Goal: Information Seeking & Learning: Learn about a topic

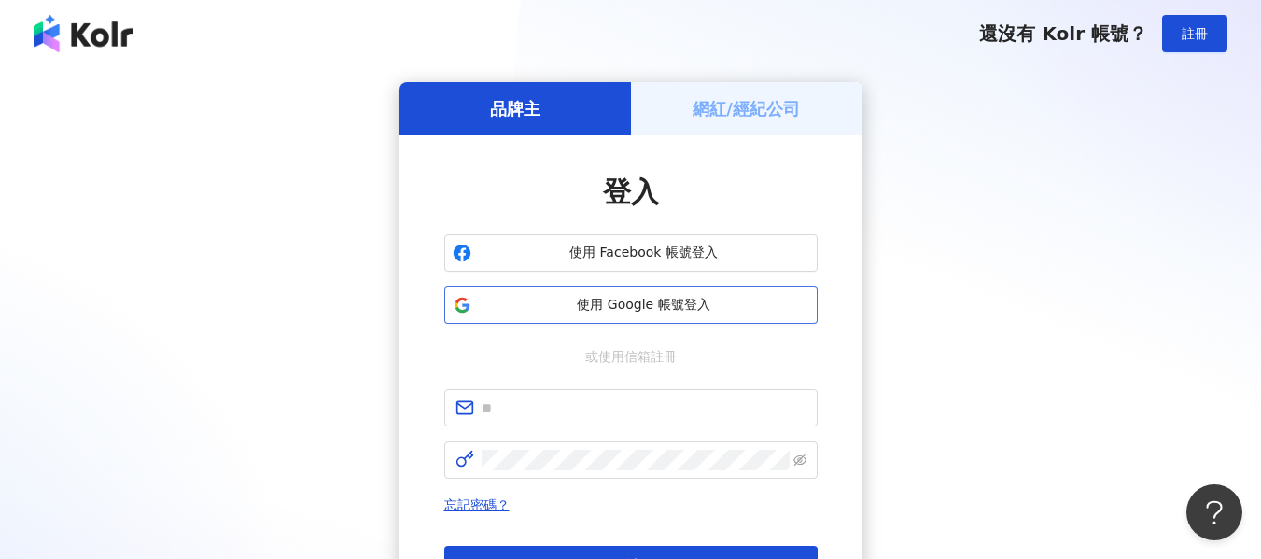
click at [717, 303] on span "使用 Google 帳號登入" at bounding box center [644, 305] width 330 height 19
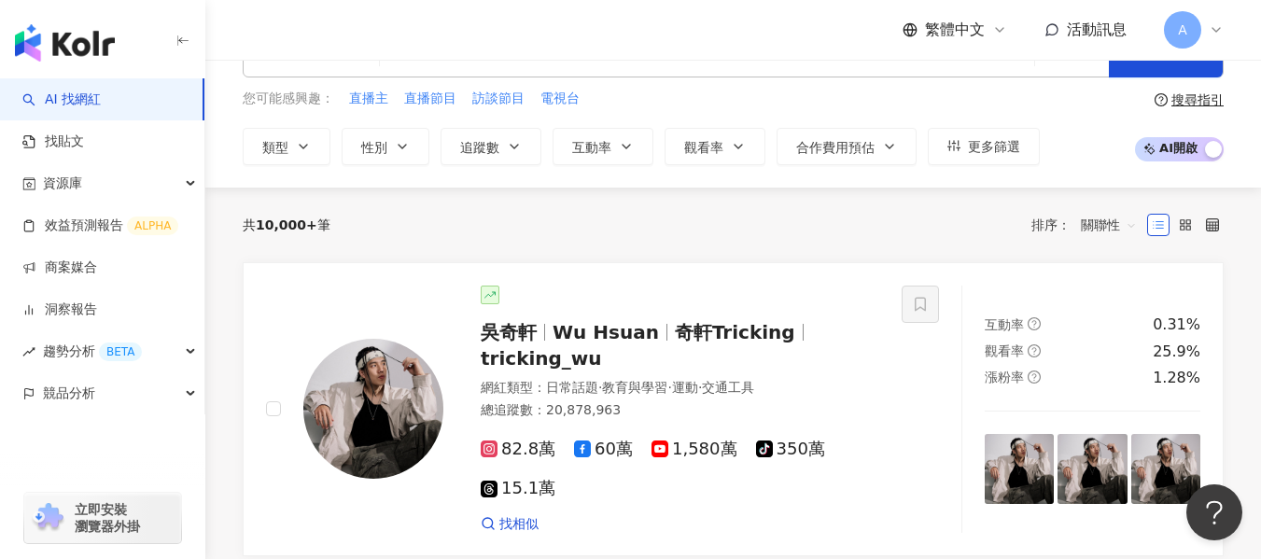
scroll to position [93, 0]
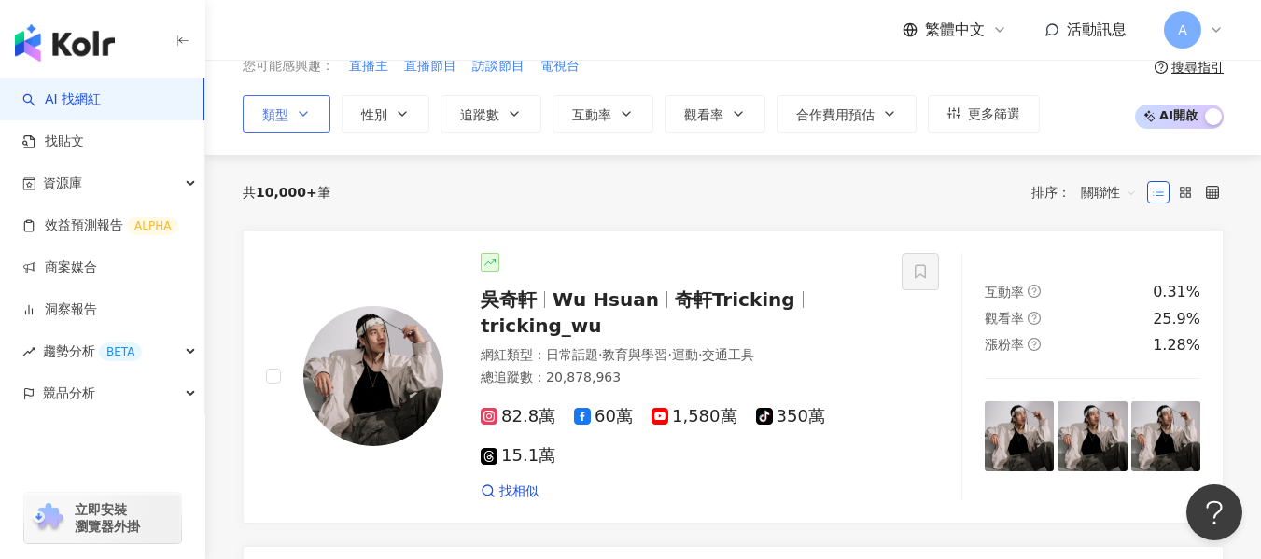
click at [303, 106] on icon "button" at bounding box center [303, 113] width 15 height 15
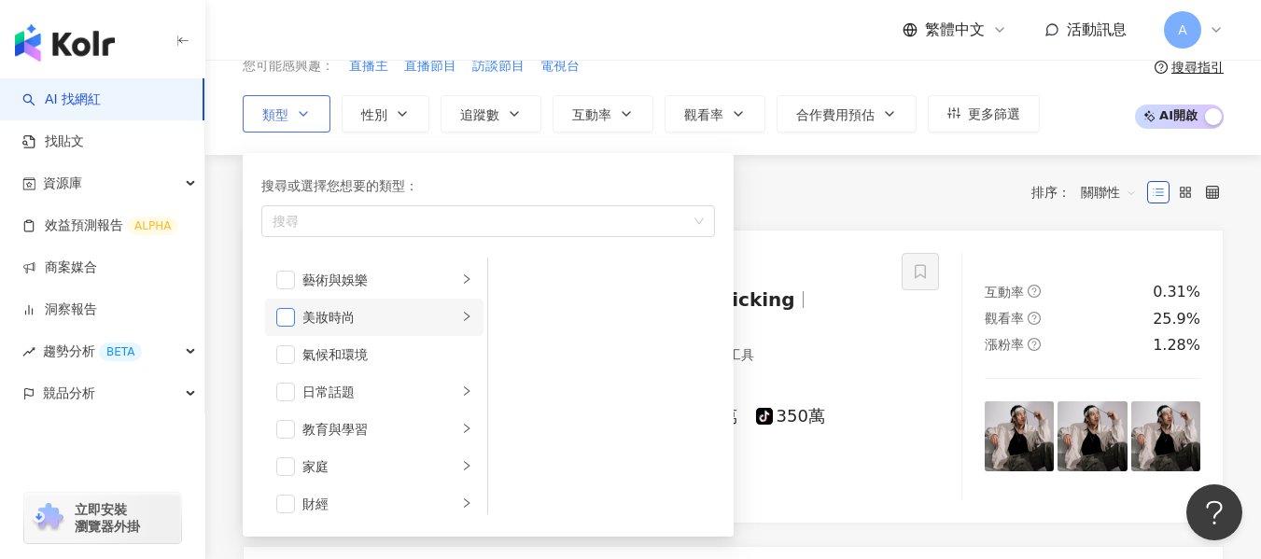
click at [282, 318] on span "button" at bounding box center [285, 317] width 19 height 19
click at [368, 119] on span "性別" at bounding box center [374, 114] width 26 height 15
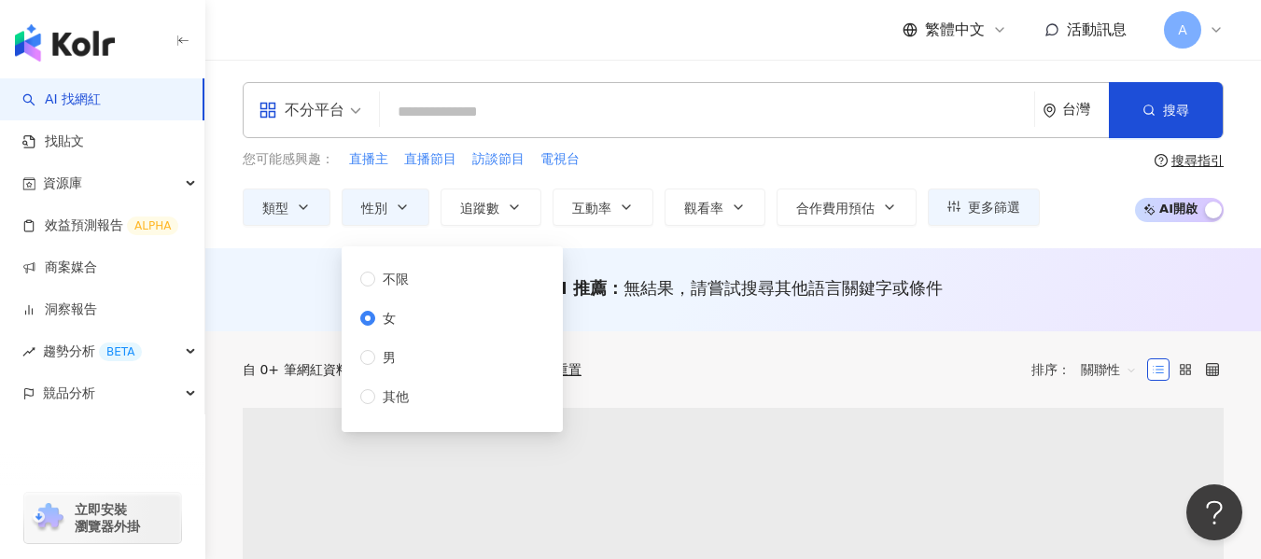
click at [488, 204] on span "追蹤數" at bounding box center [479, 208] width 39 height 15
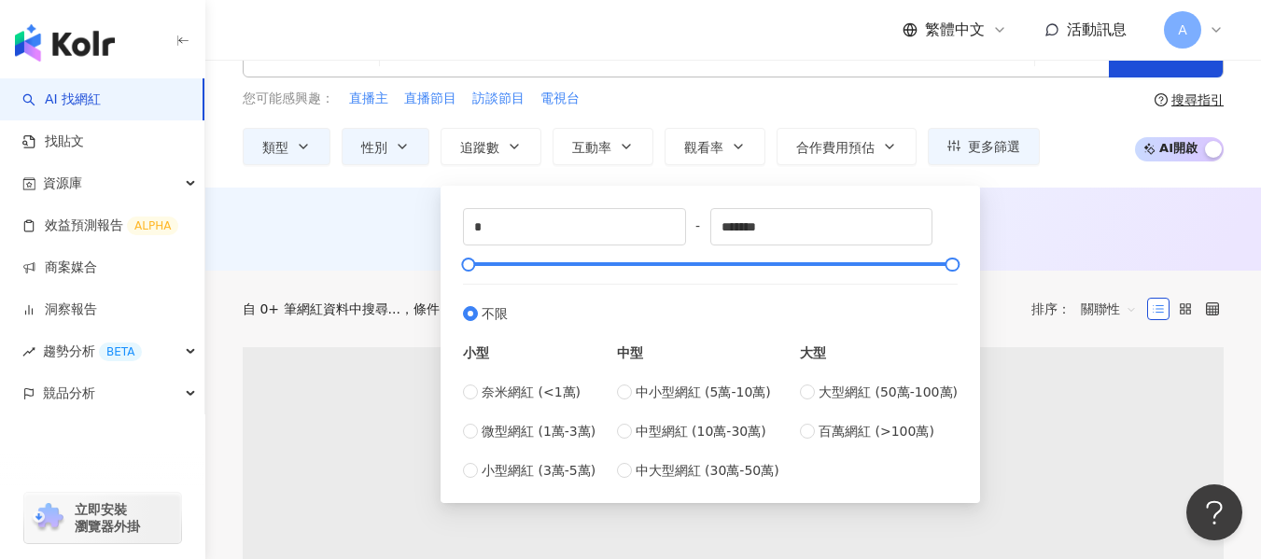
scroll to position [93, 0]
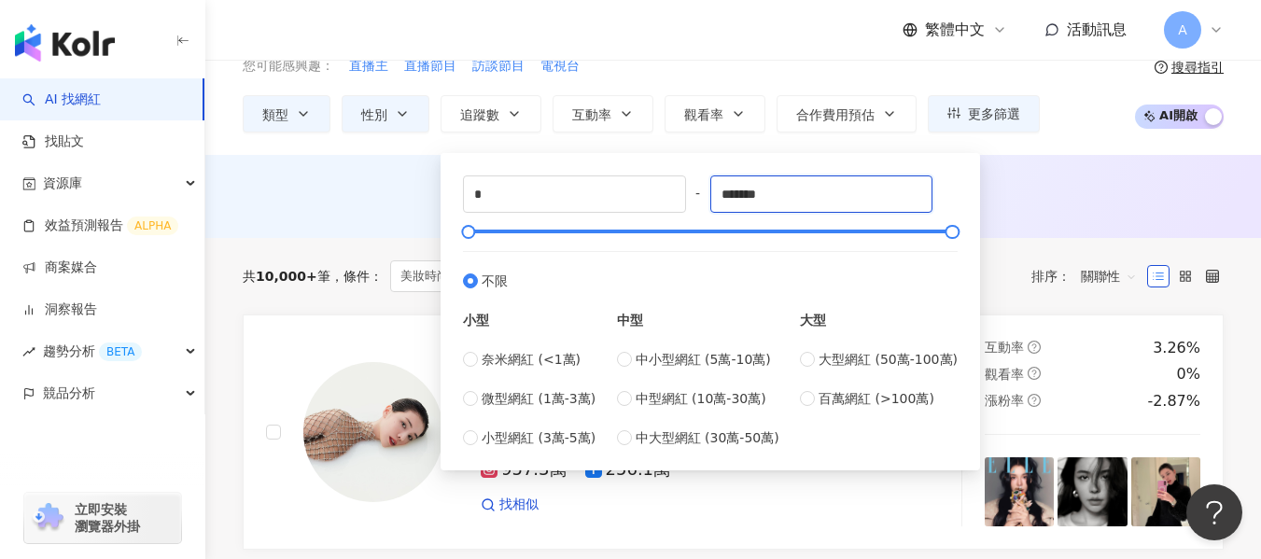
drag, startPoint x: 791, startPoint y: 189, endPoint x: 704, endPoint y: 186, distance: 87.8
click at [704, 186] on div "* - ******* 不限 小型 奈米網紅 (<1萬) 微型網紅 (1萬-3萬) 小型網紅 (3萬-5萬) 中型 中小型網紅 (5萬-10萬) 中型網紅 (…" at bounding box center [710, 311] width 495 height 272
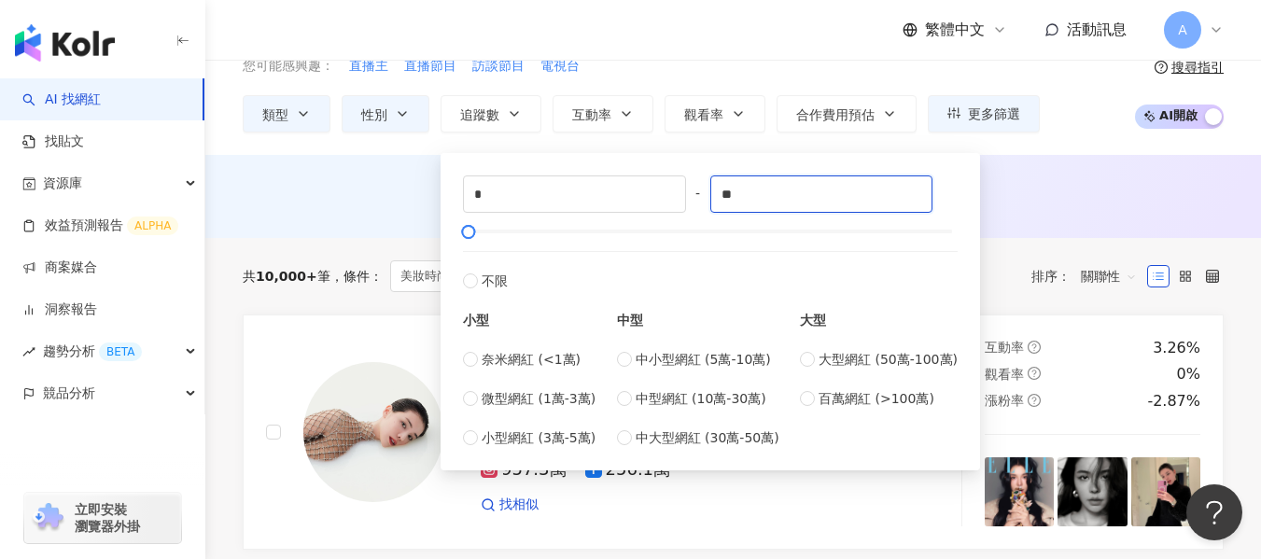
type input "*"
type input "****"
click at [1187, 222] on div "AI 推薦 ： 無結果，請嘗試搜尋其他語言關鍵字或條件" at bounding box center [732, 196] width 1055 height 83
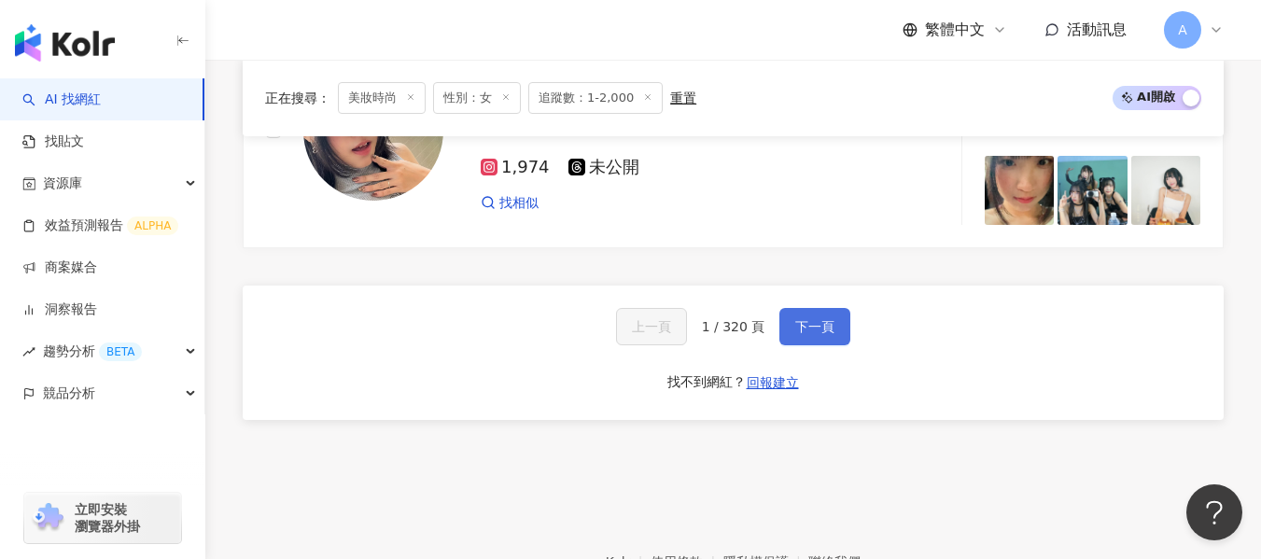
scroll to position [3586, 0]
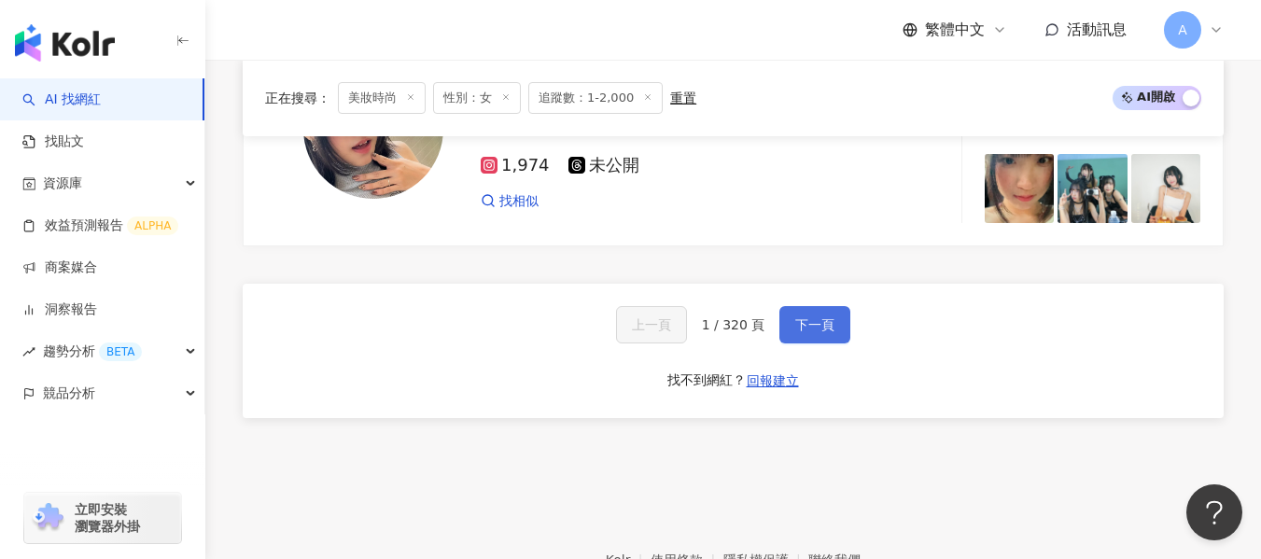
click at [825, 332] on span "下一頁" at bounding box center [814, 324] width 39 height 15
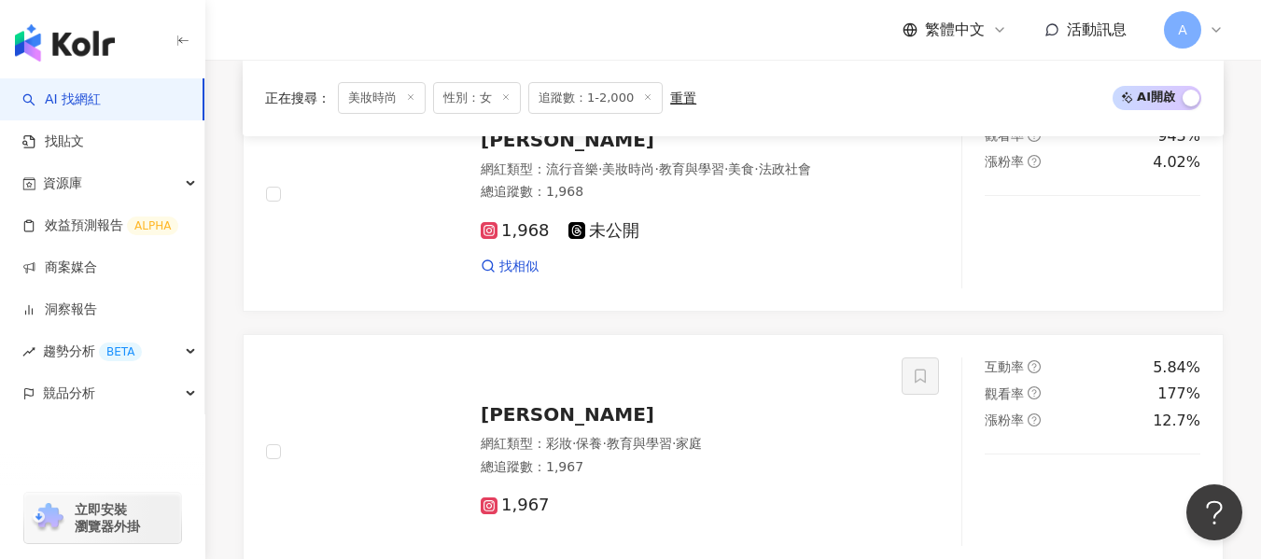
scroll to position [3420, 0]
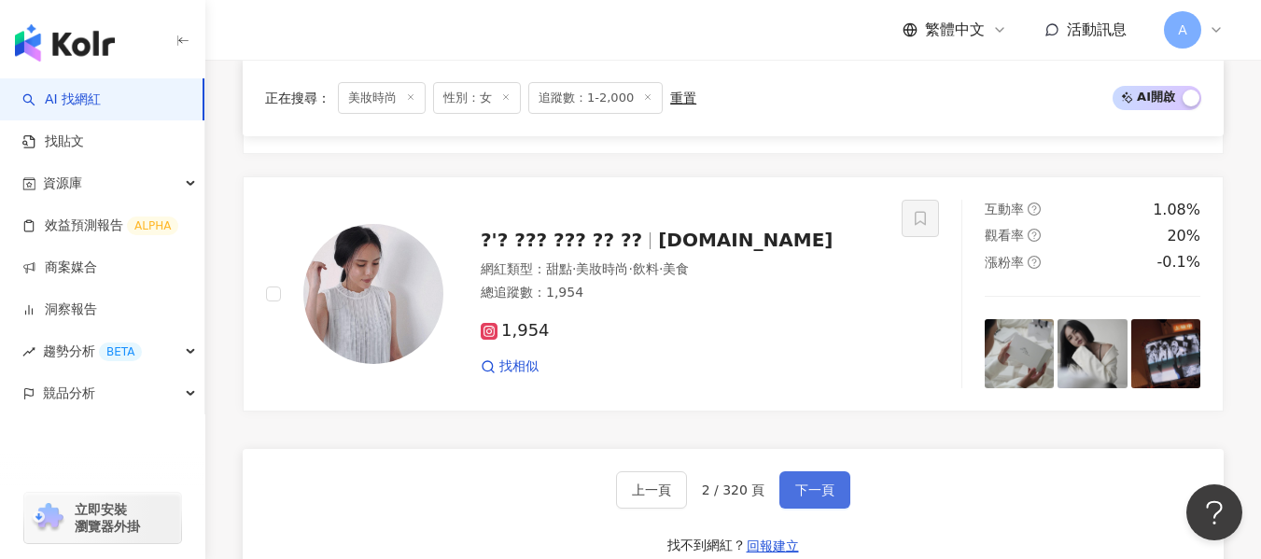
click at [796, 497] on span "下一頁" at bounding box center [814, 489] width 39 height 15
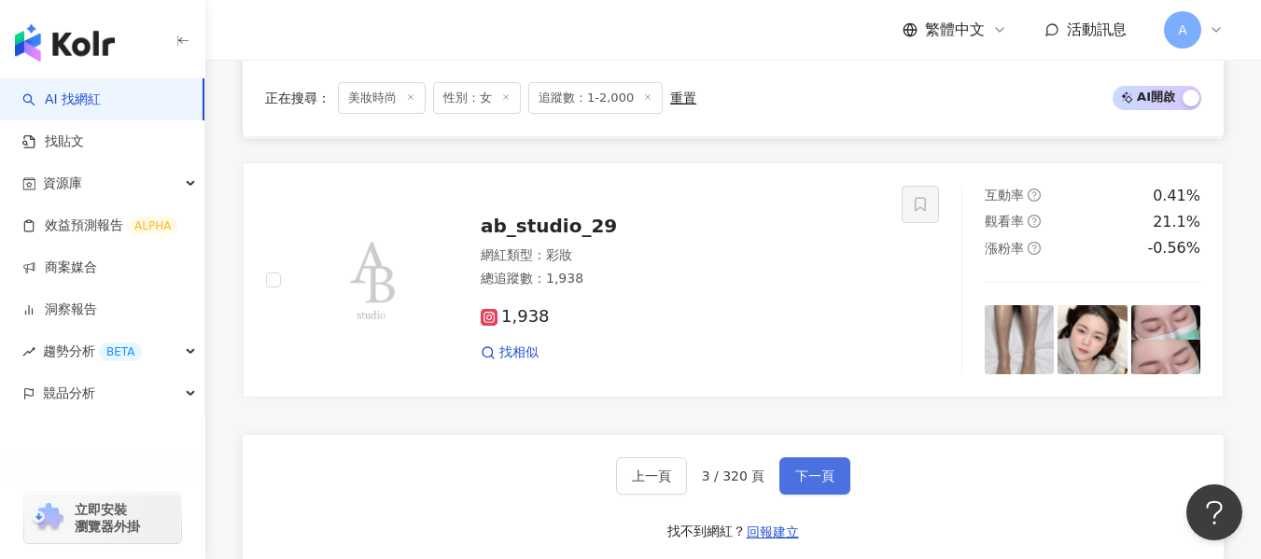
click at [797, 495] on button "下一頁" at bounding box center [814, 475] width 71 height 37
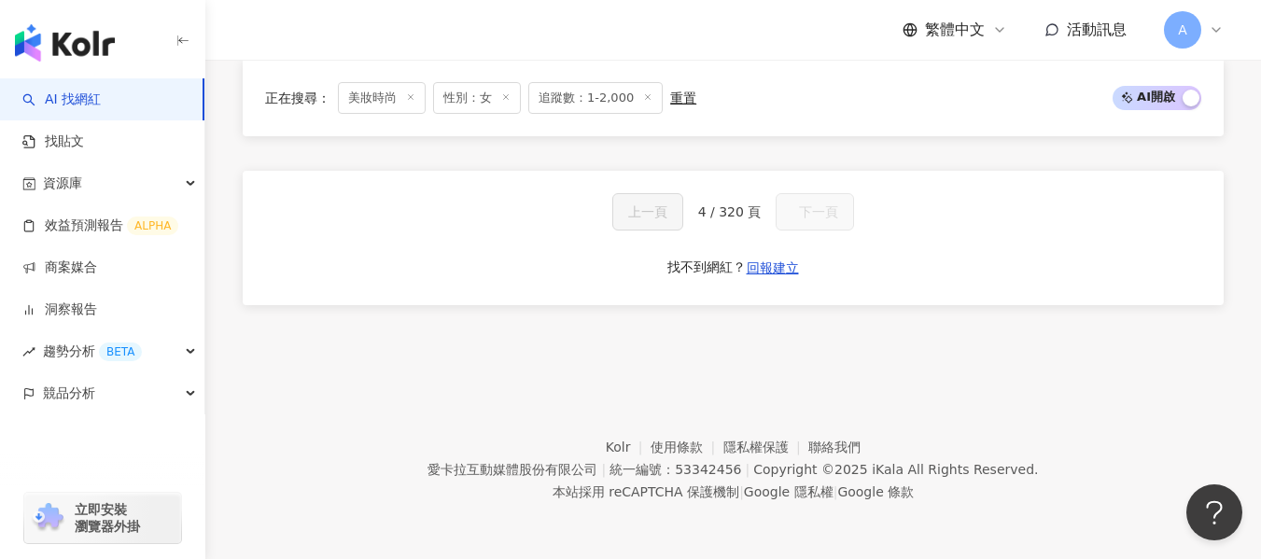
scroll to position [1469, 0]
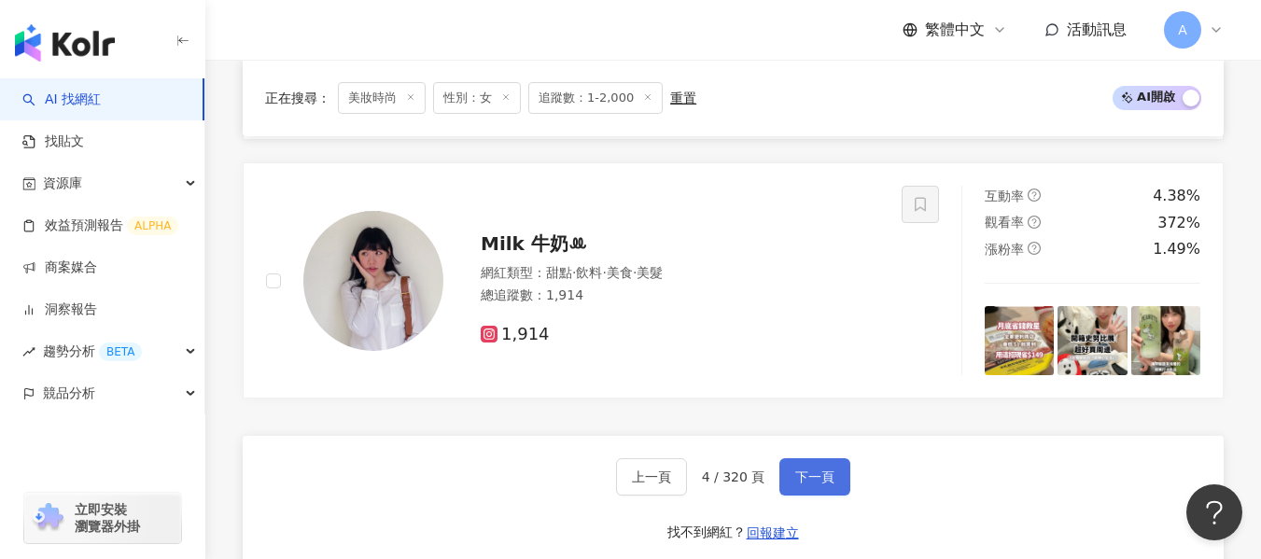
click at [797, 495] on button "下一頁" at bounding box center [814, 476] width 71 height 37
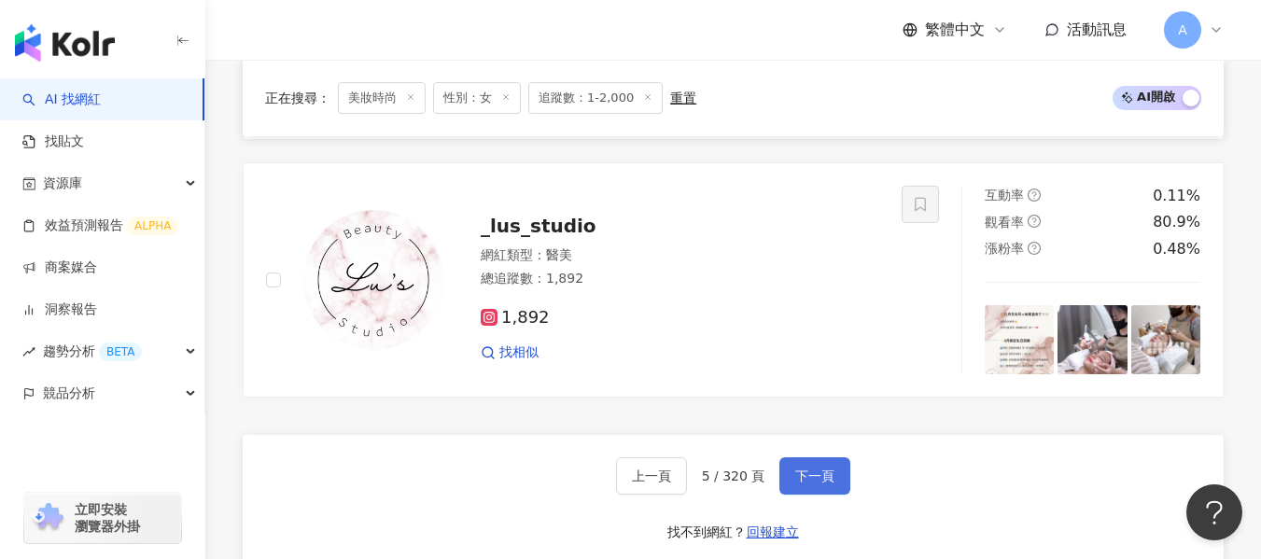
click at [797, 495] on button "下一頁" at bounding box center [814, 475] width 71 height 37
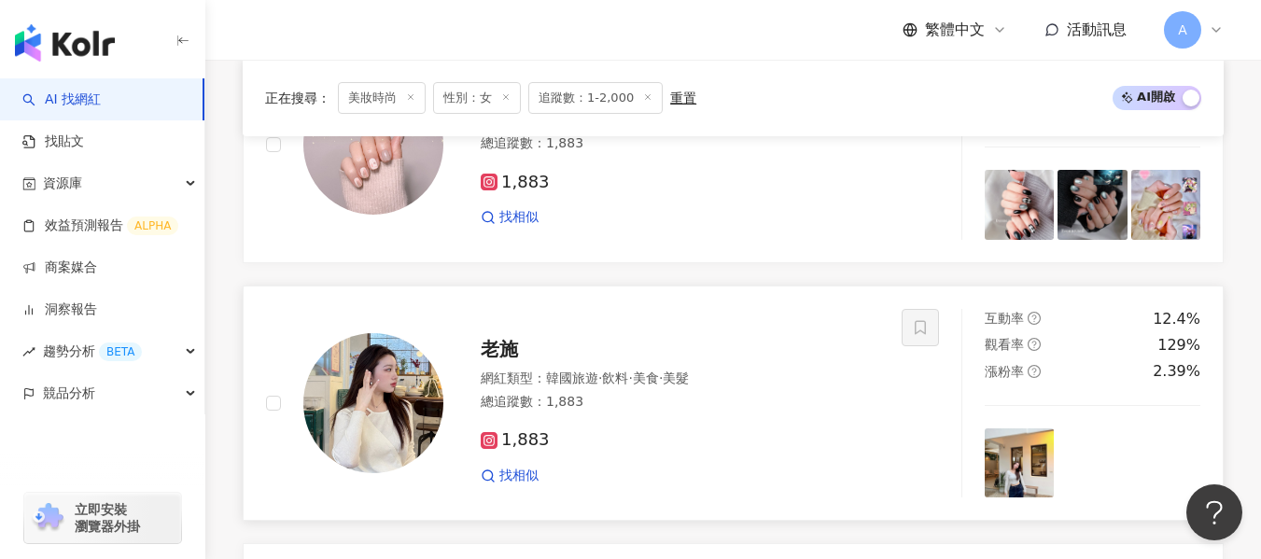
scroll to position [2536, 0]
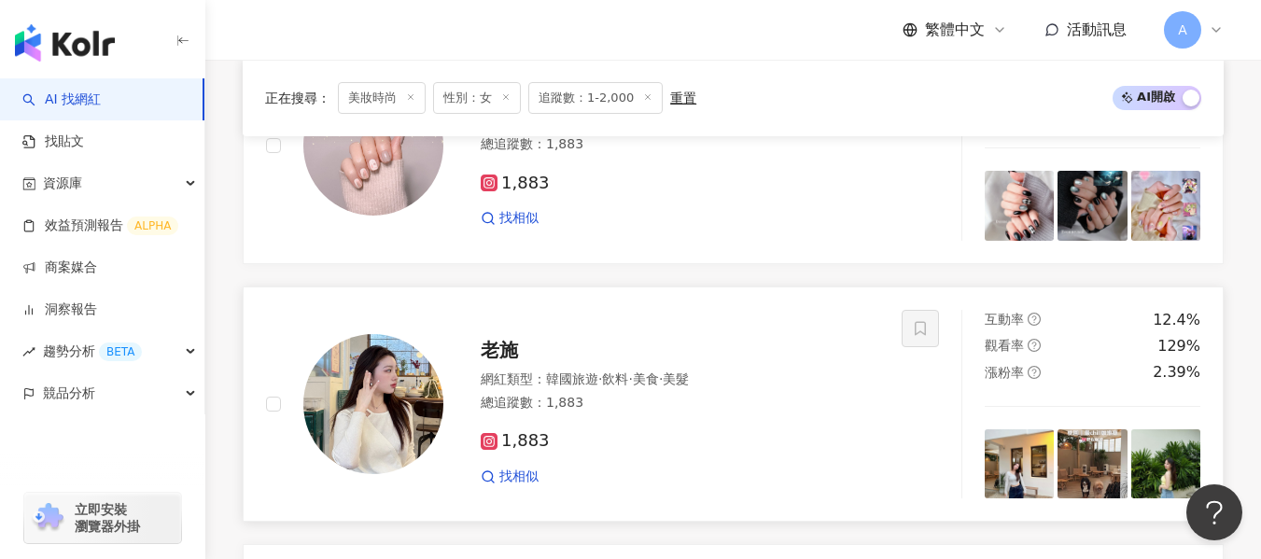
click at [751, 442] on div "1,883 找相似" at bounding box center [680, 450] width 398 height 69
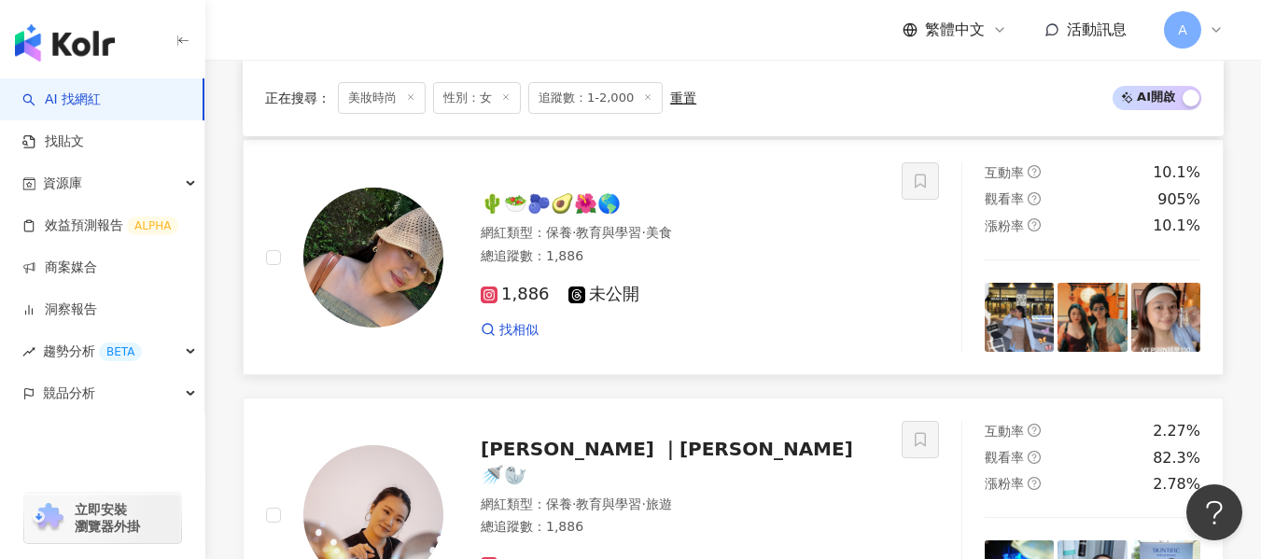
scroll to position [1907, 0]
click at [742, 335] on div "找相似" at bounding box center [680, 331] width 398 height 19
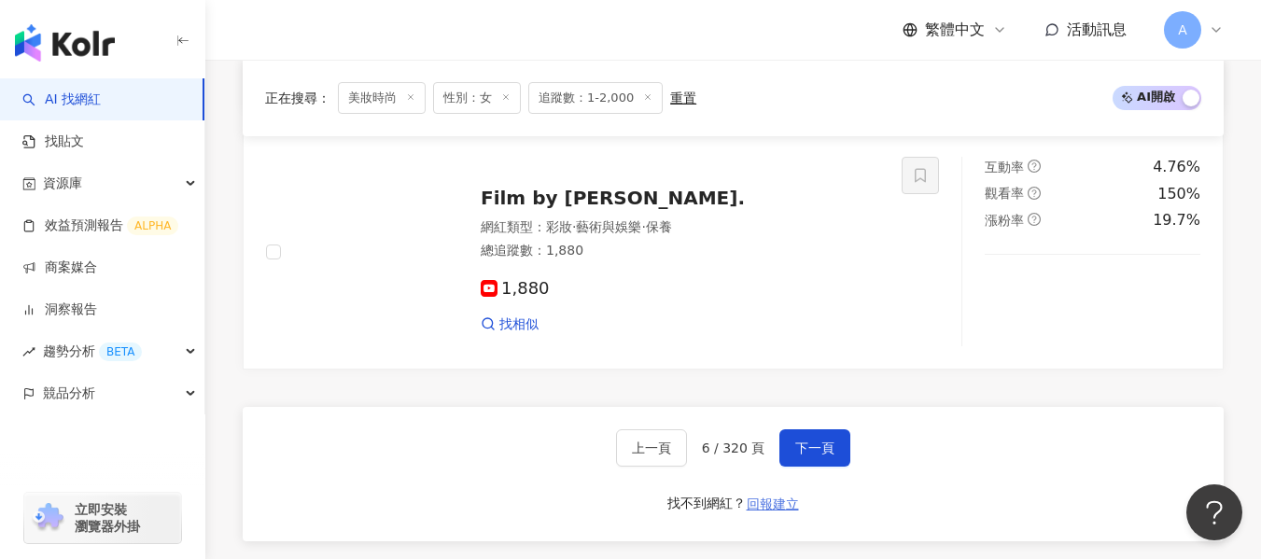
scroll to position [3712, 0]
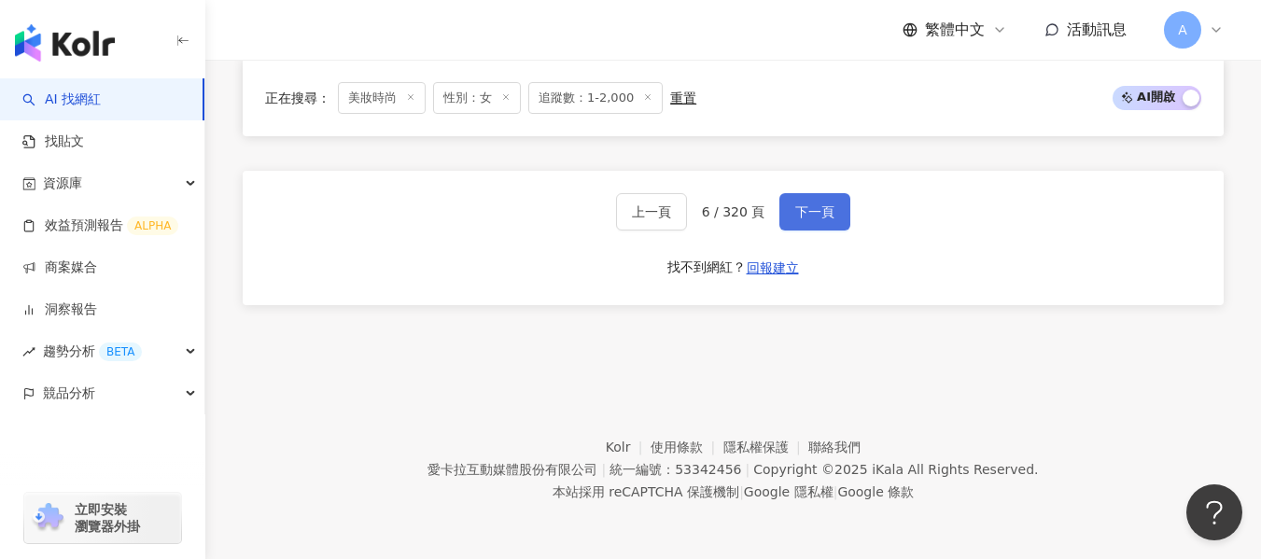
click at [816, 204] on span "下一頁" at bounding box center [814, 211] width 39 height 15
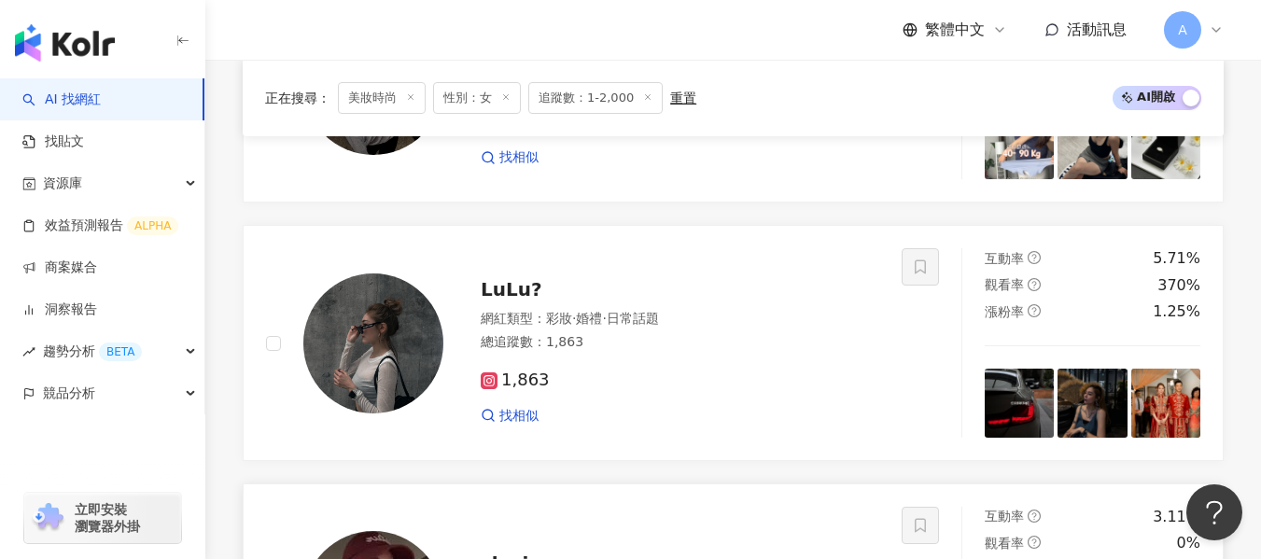
scroll to position [2894, 0]
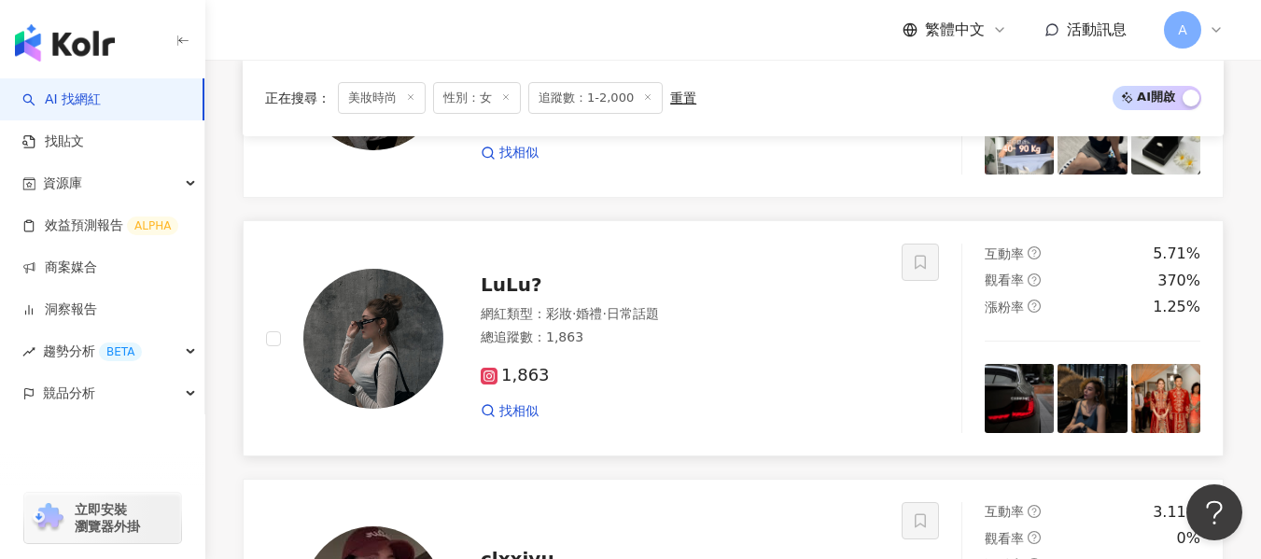
click at [670, 342] on div "網紅類型 ： 彩妝 · 婚禮 · 日常話題 總追蹤數 ： 1,863" at bounding box center [680, 328] width 398 height 46
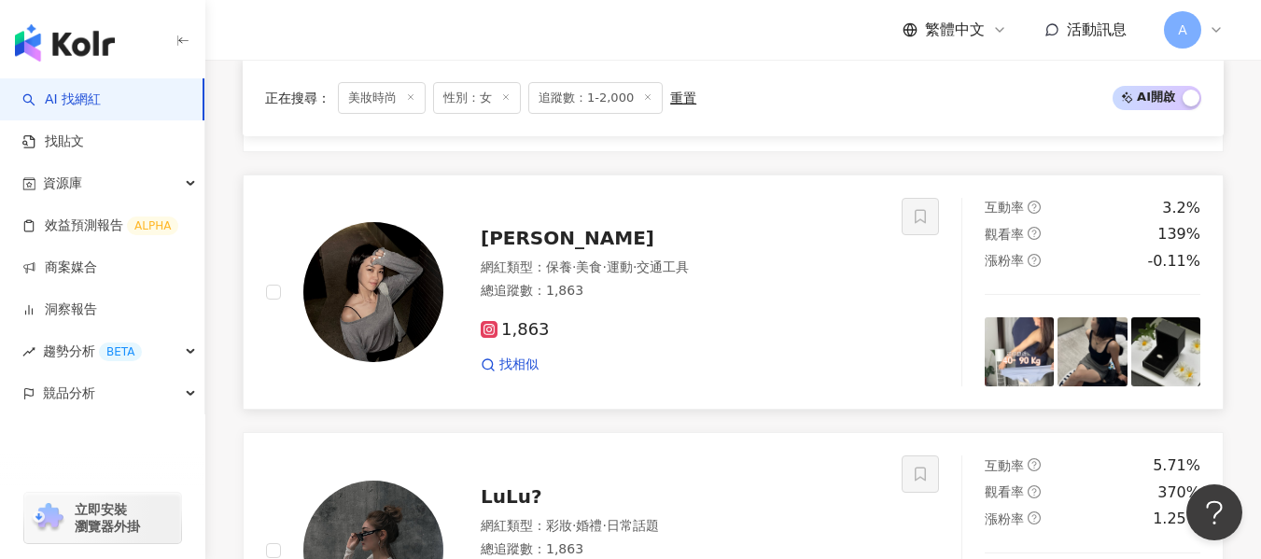
scroll to position [2680, 0]
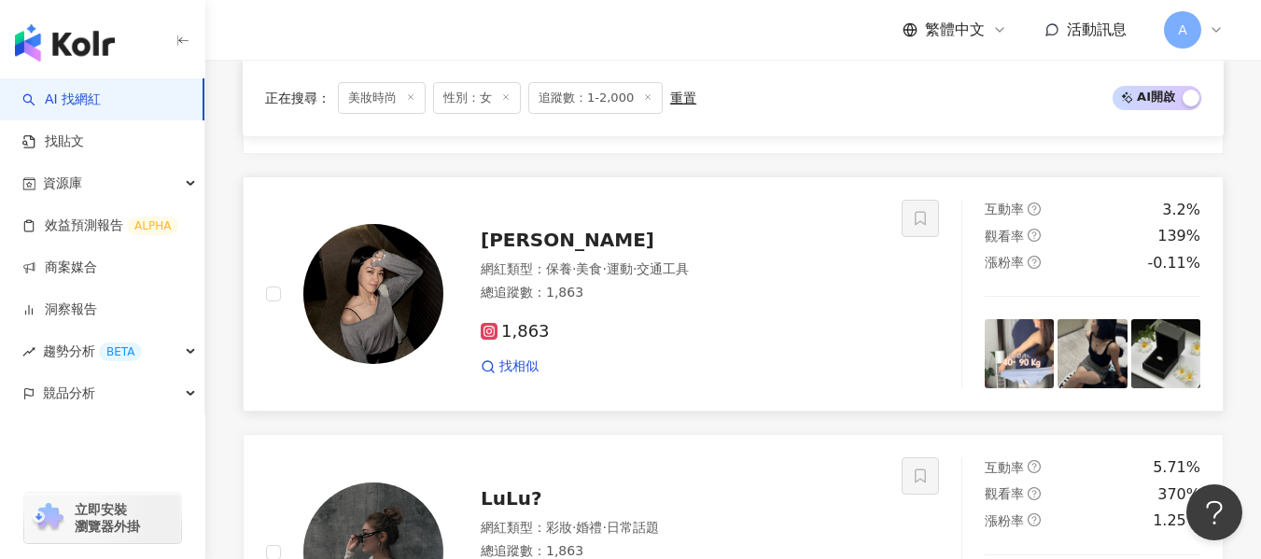
drag, startPoint x: 725, startPoint y: 328, endPoint x: 497, endPoint y: 1, distance: 398.1
click at [725, 328] on div "1,863 找相似" at bounding box center [680, 341] width 398 height 69
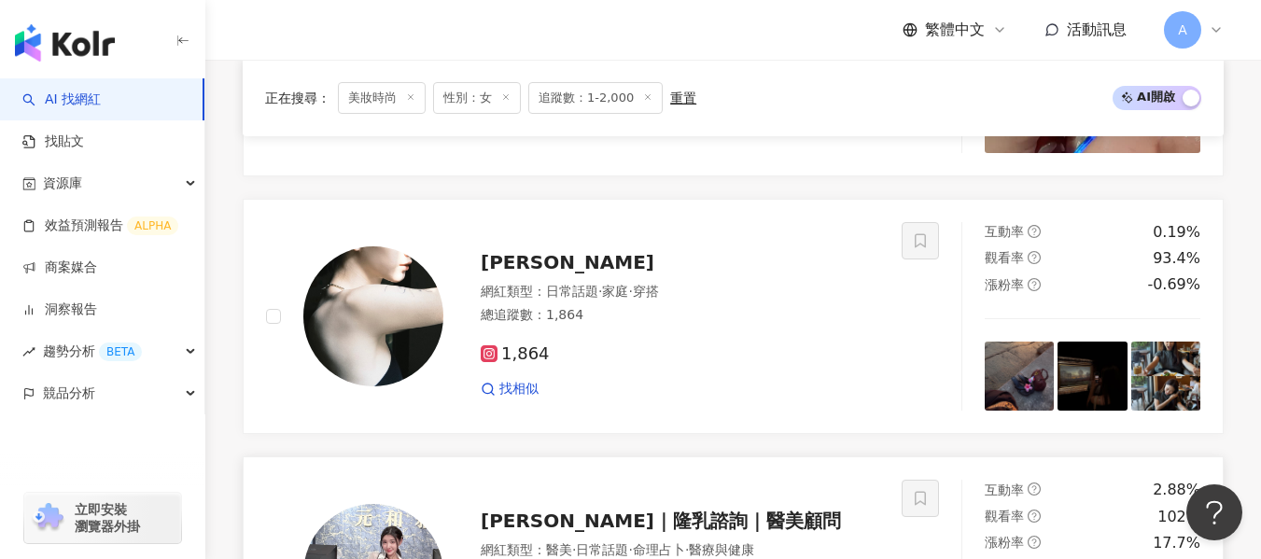
scroll to position [2141, 0]
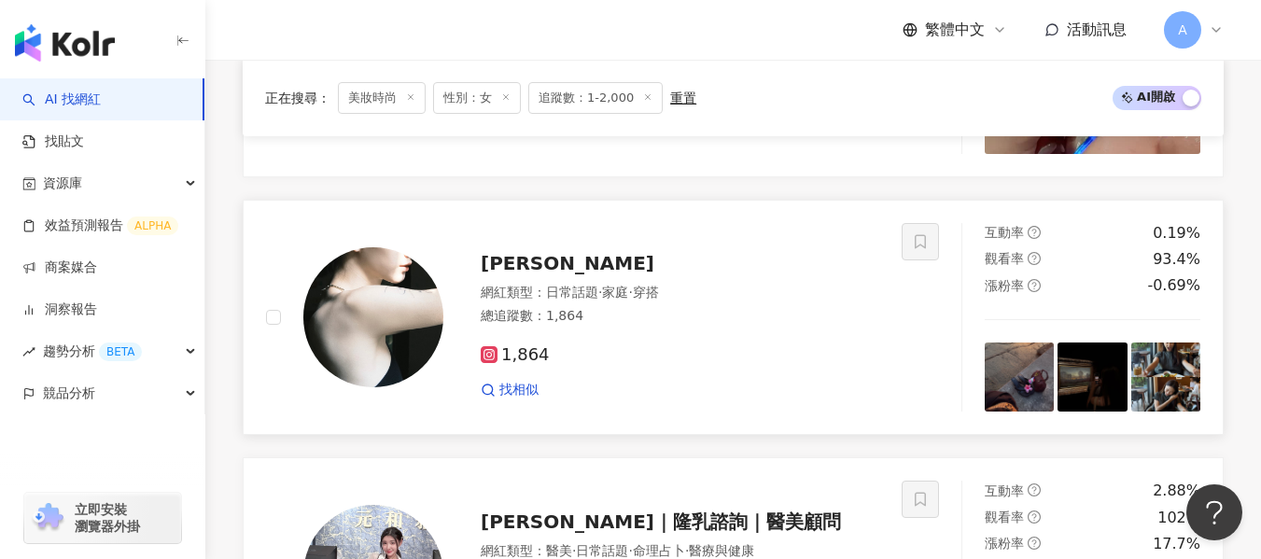
click at [696, 300] on div "網紅類型 ： 日常話題 · 家庭 · 穿搭" at bounding box center [680, 293] width 398 height 19
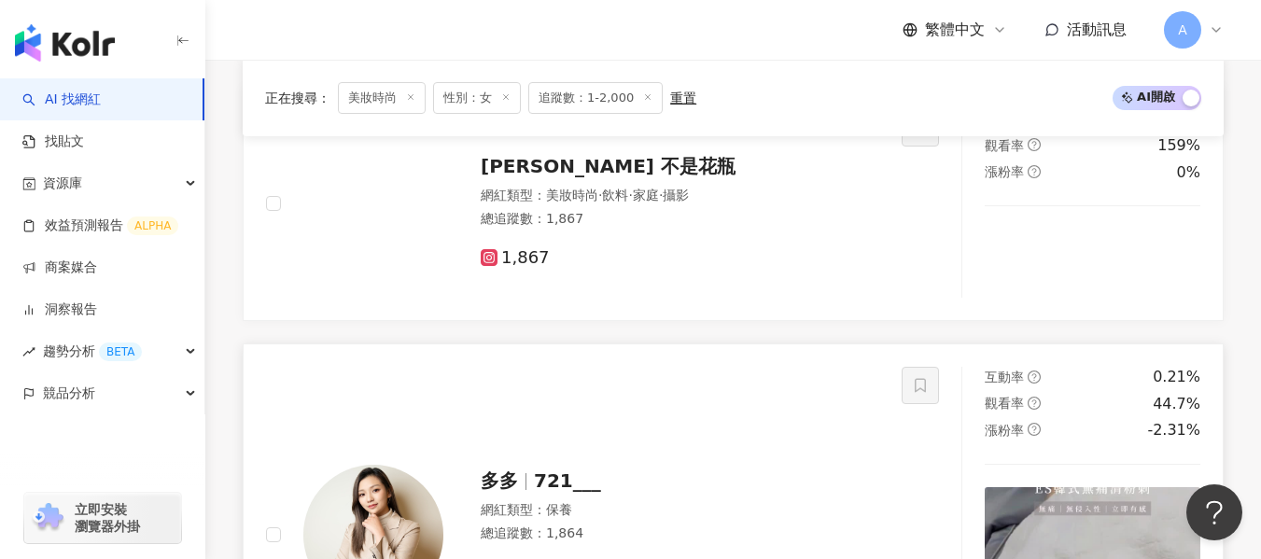
scroll to position [1433, 0]
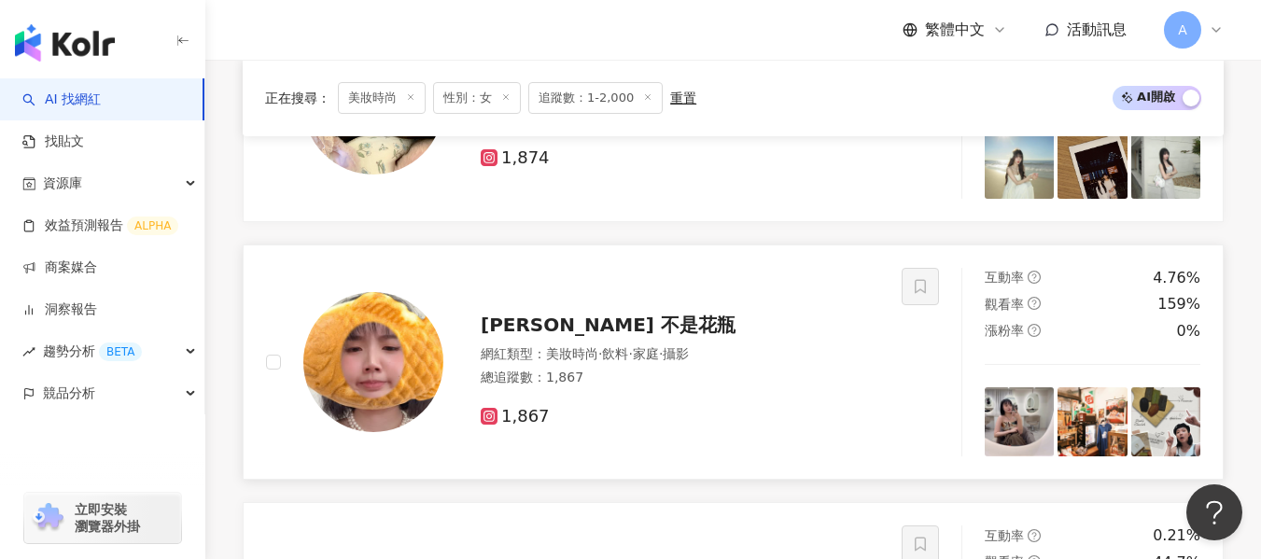
click at [730, 338] on div "[PERSON_NAME] 不是花瓶" at bounding box center [680, 325] width 398 height 26
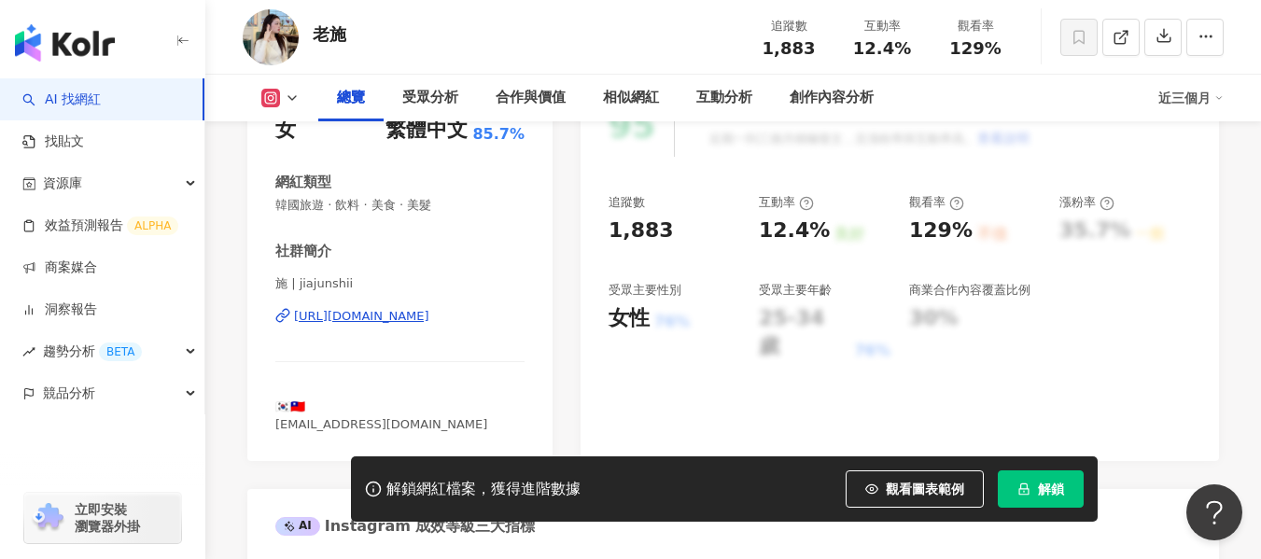
click at [429, 308] on div "https://www.instagram.com/jiajunshii/" at bounding box center [361, 316] width 135 height 17
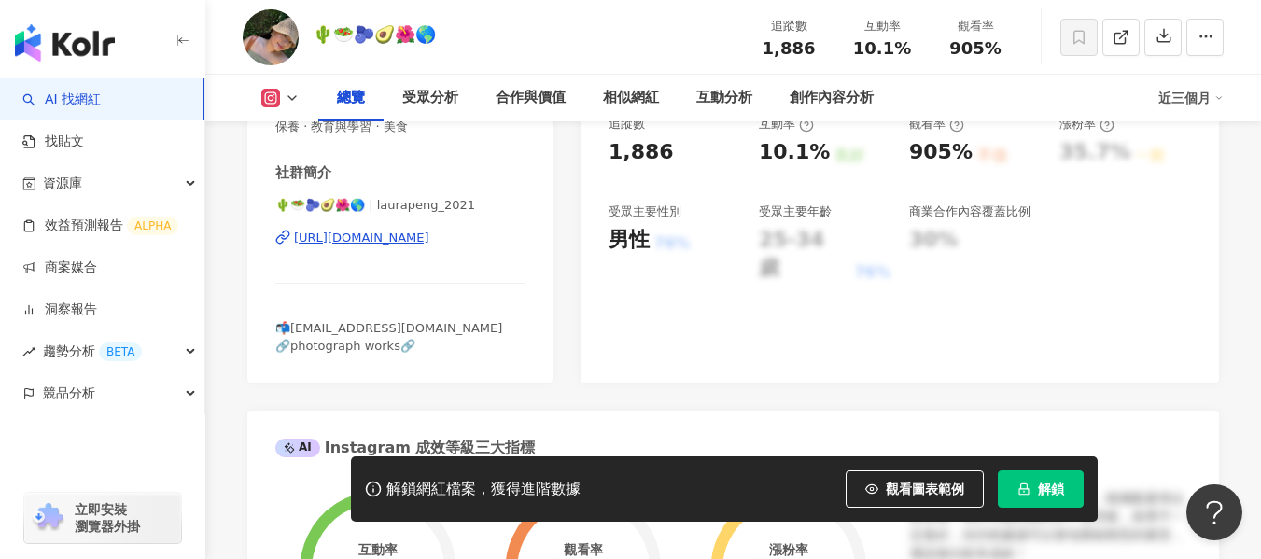
scroll to position [373, 0]
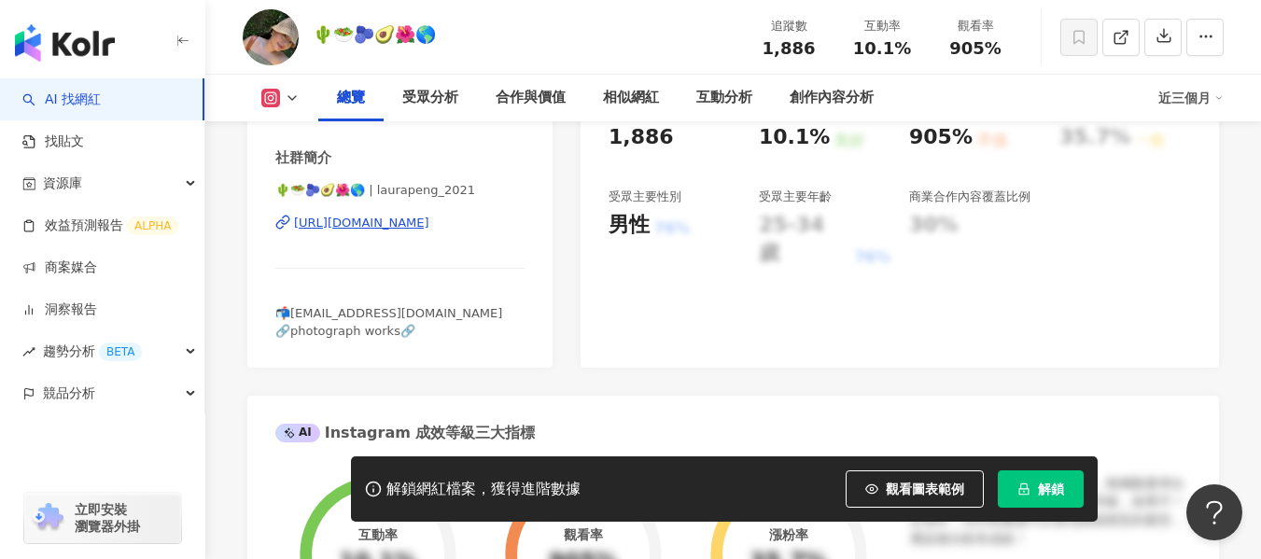
click at [429, 223] on div "https://www.instagram.com/laurapeng_2021/" at bounding box center [361, 223] width 135 height 17
click at [413, 230] on div "https://www.instagram.com/laurapeng_2021/" at bounding box center [361, 223] width 135 height 17
click at [310, 219] on div "https://www.instagram.com/laurapeng_2021/" at bounding box center [361, 223] width 135 height 17
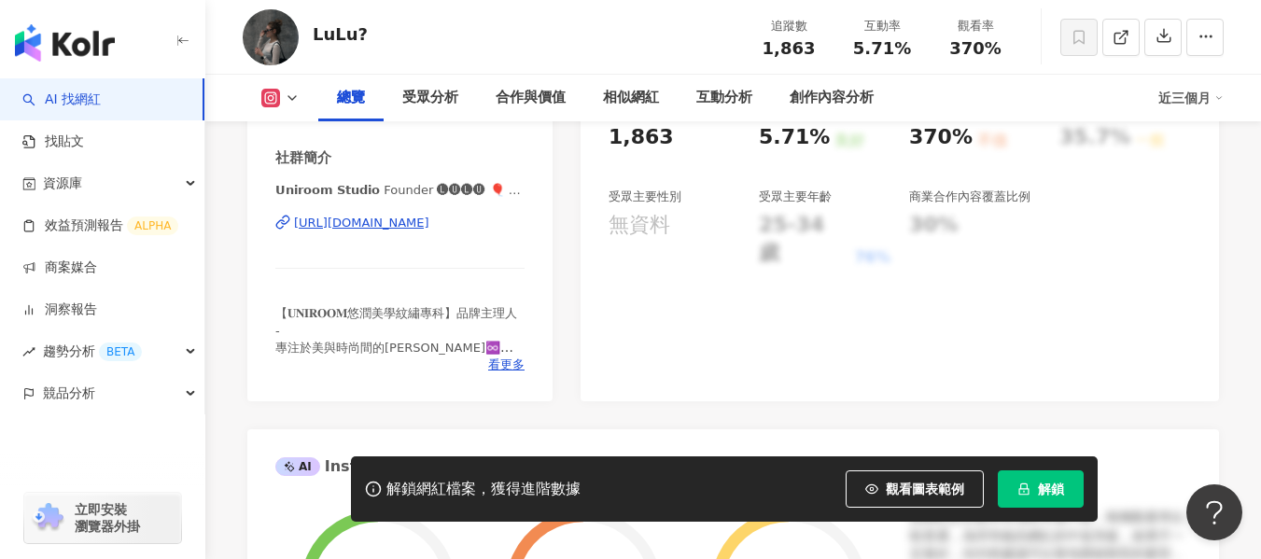
scroll to position [373, 0]
click at [400, 224] on div "[URL][DOMAIN_NAME]" at bounding box center [361, 223] width 135 height 17
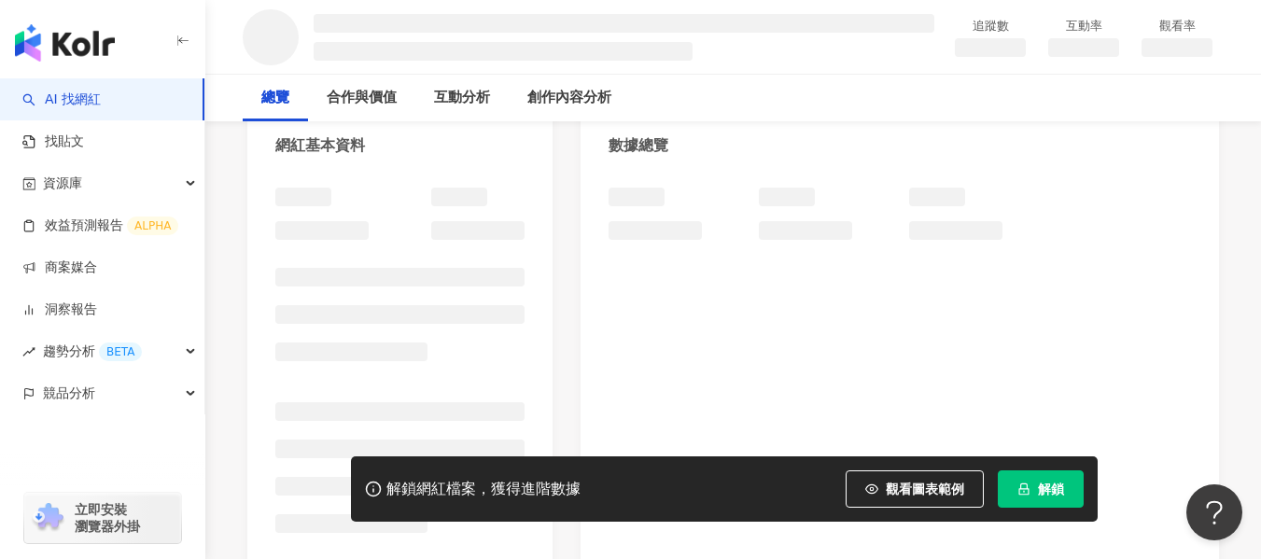
scroll to position [187, 0]
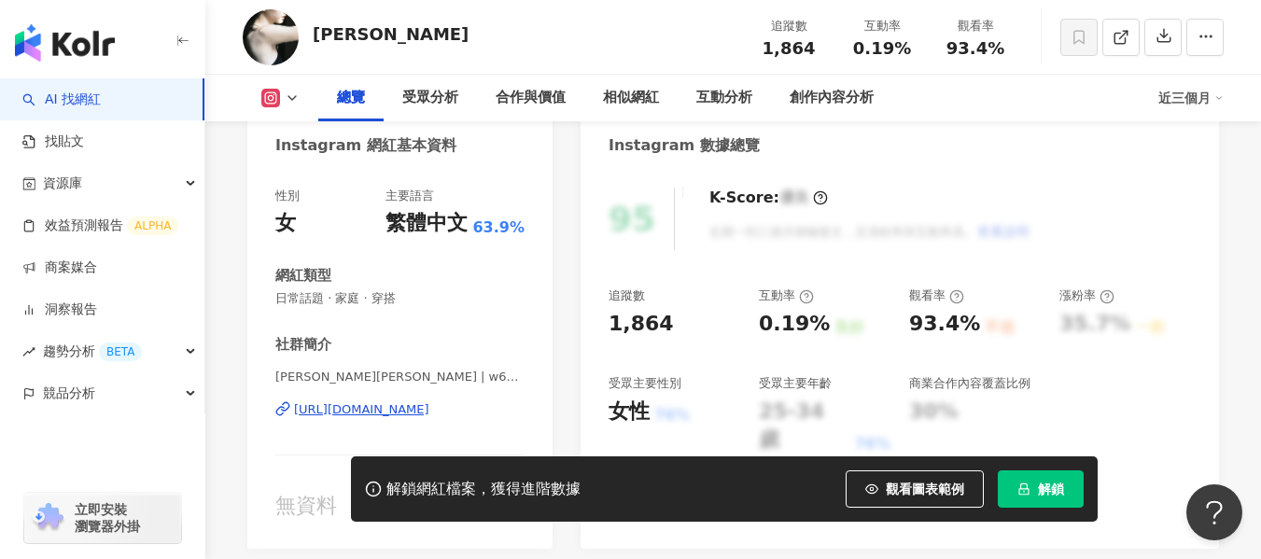
drag, startPoint x: 530, startPoint y: 266, endPoint x: 454, endPoint y: 417, distance: 169.0
click at [429, 417] on div "https://www.instagram.com/w6dddd/" at bounding box center [361, 409] width 135 height 17
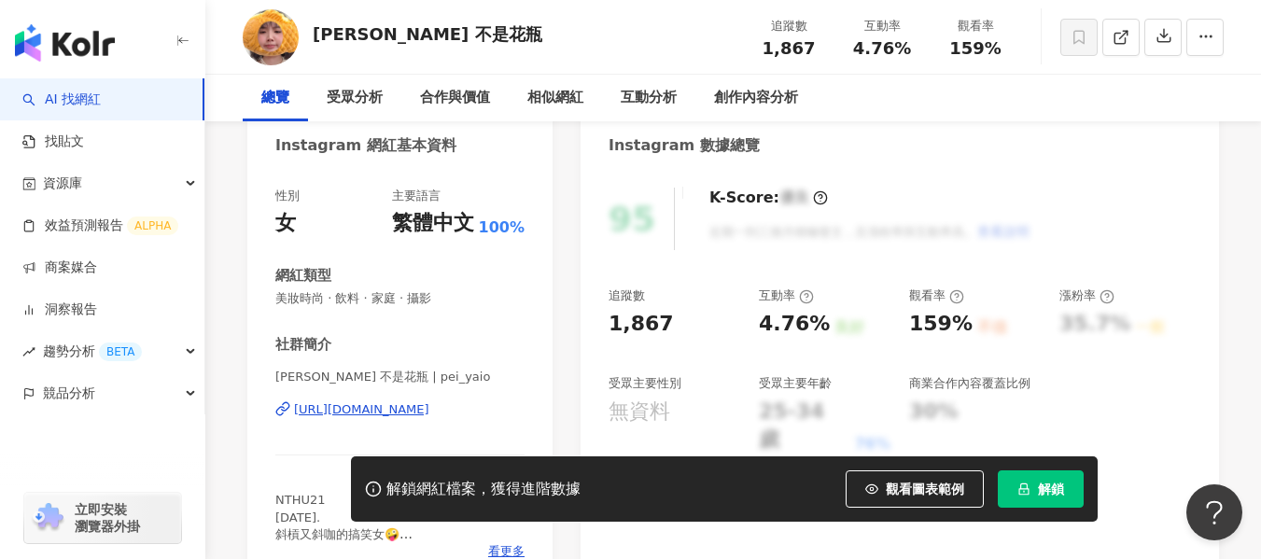
scroll to position [187, 0]
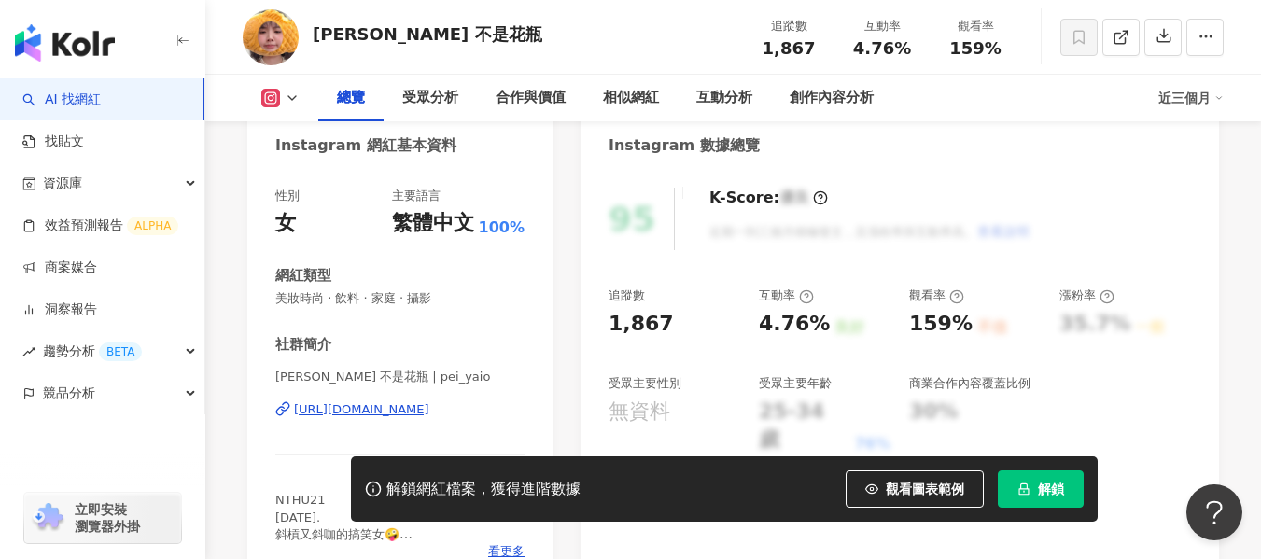
drag, startPoint x: 367, startPoint y: 405, endPoint x: 362, endPoint y: 415, distance: 11.3
click at [367, 405] on div "https://www.instagram.com/pei_yaio/" at bounding box center [361, 409] width 135 height 17
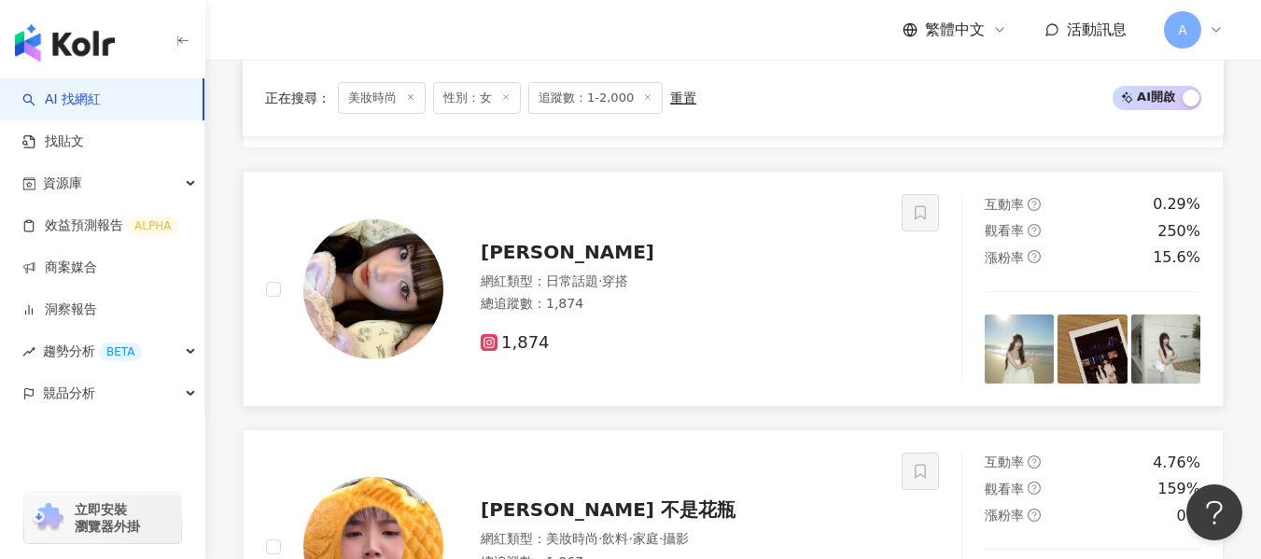
scroll to position [1247, 0]
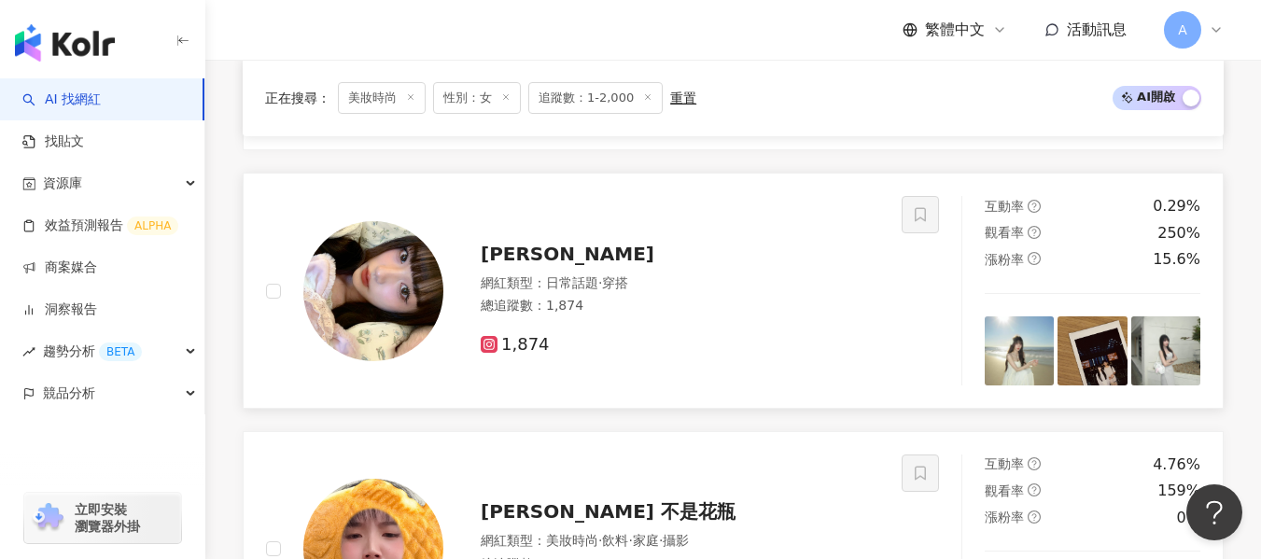
click at [782, 282] on div "佳璇 網紅類型 ： 日常話題 · 穿搭 總追蹤數 ： 1,874 1,874" at bounding box center [661, 291] width 436 height 131
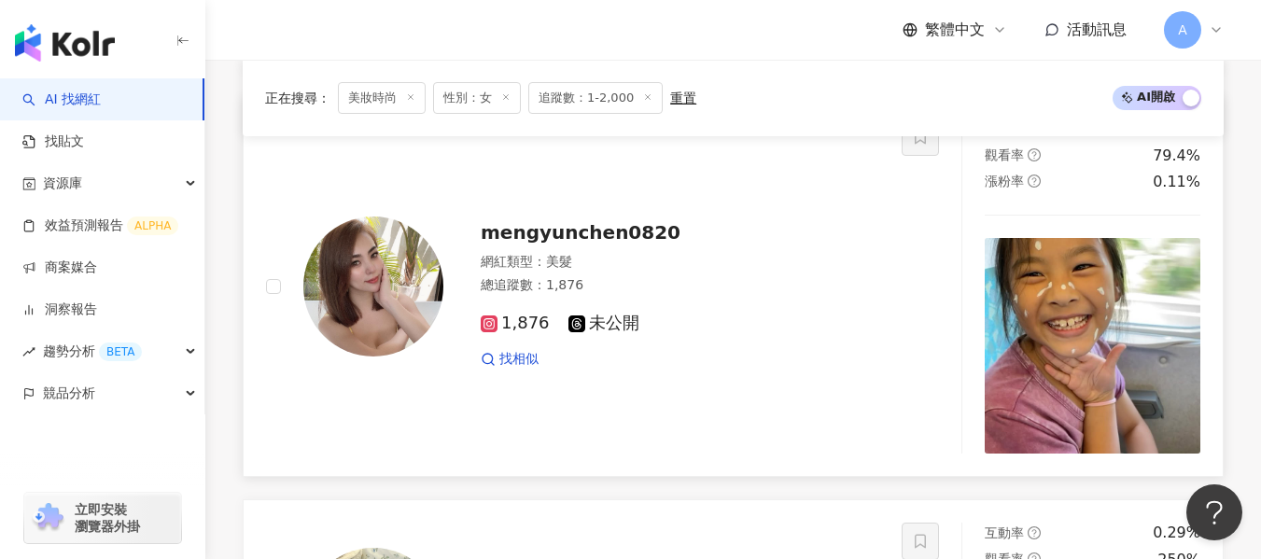
scroll to position [873, 0]
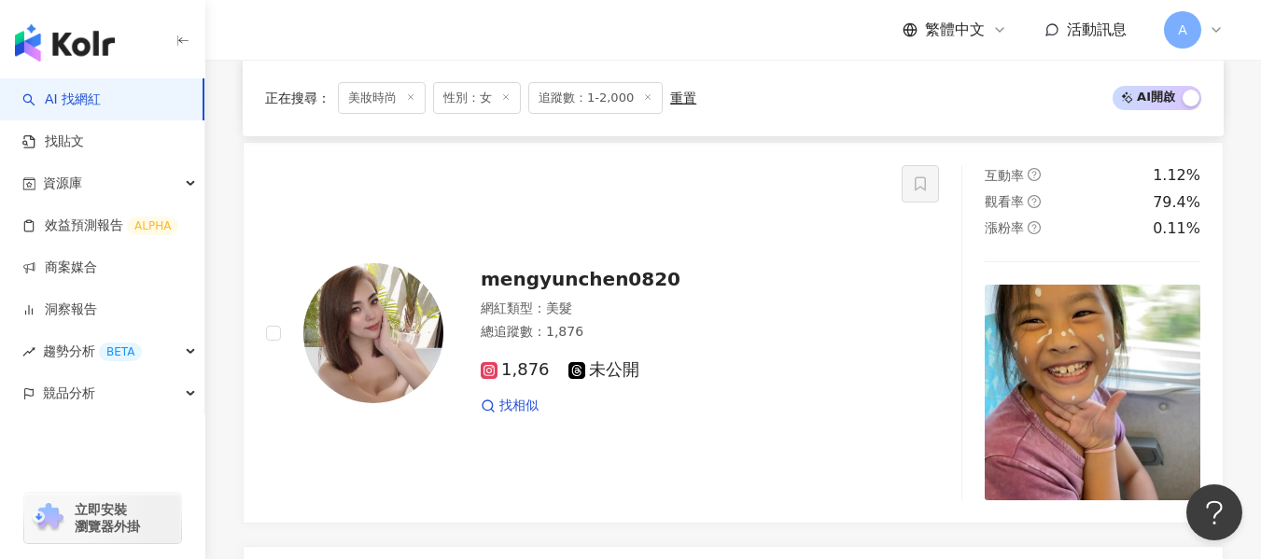
drag, startPoint x: 786, startPoint y: 359, endPoint x: 718, endPoint y: 554, distance: 206.6
click at [786, 359] on div "1,876 未公開 找相似" at bounding box center [680, 379] width 398 height 69
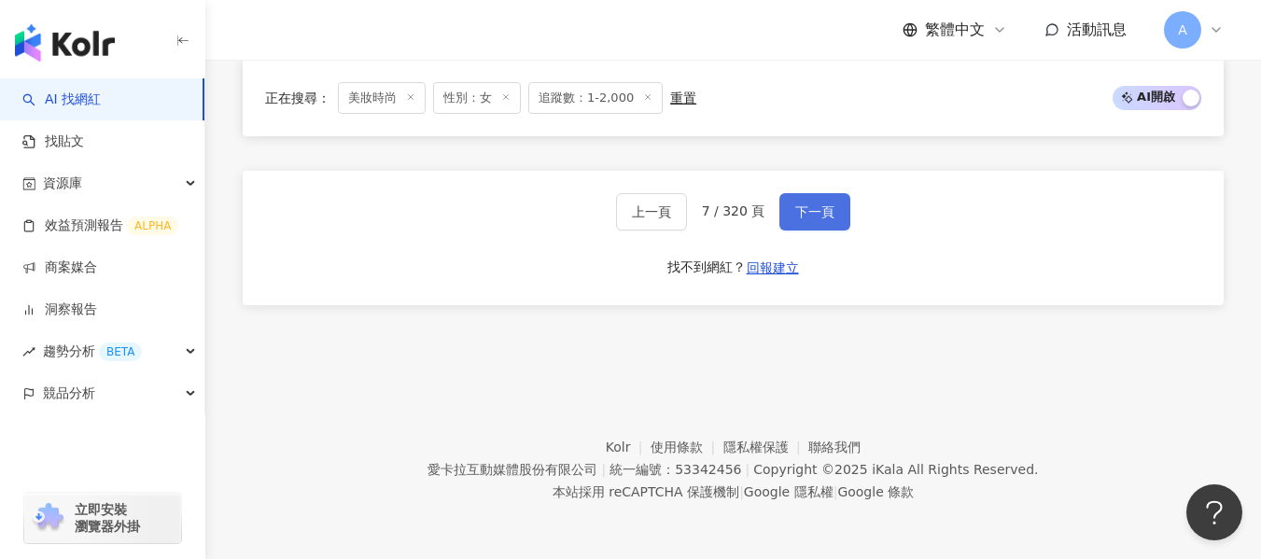
click at [828, 222] on button "下一頁" at bounding box center [814, 211] width 71 height 37
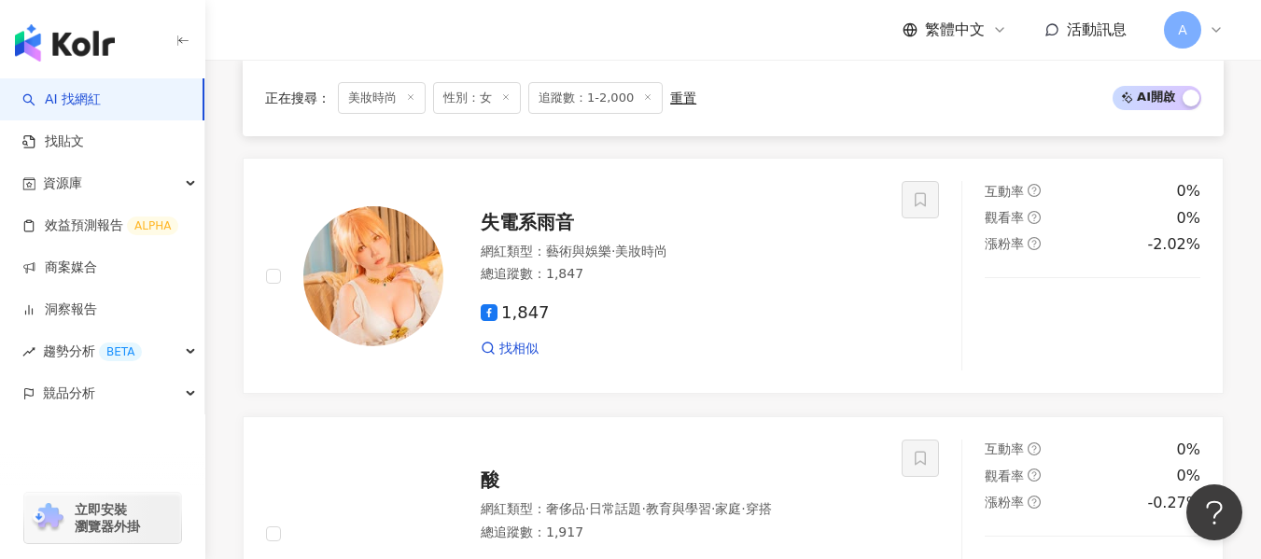
scroll to position [3339, 0]
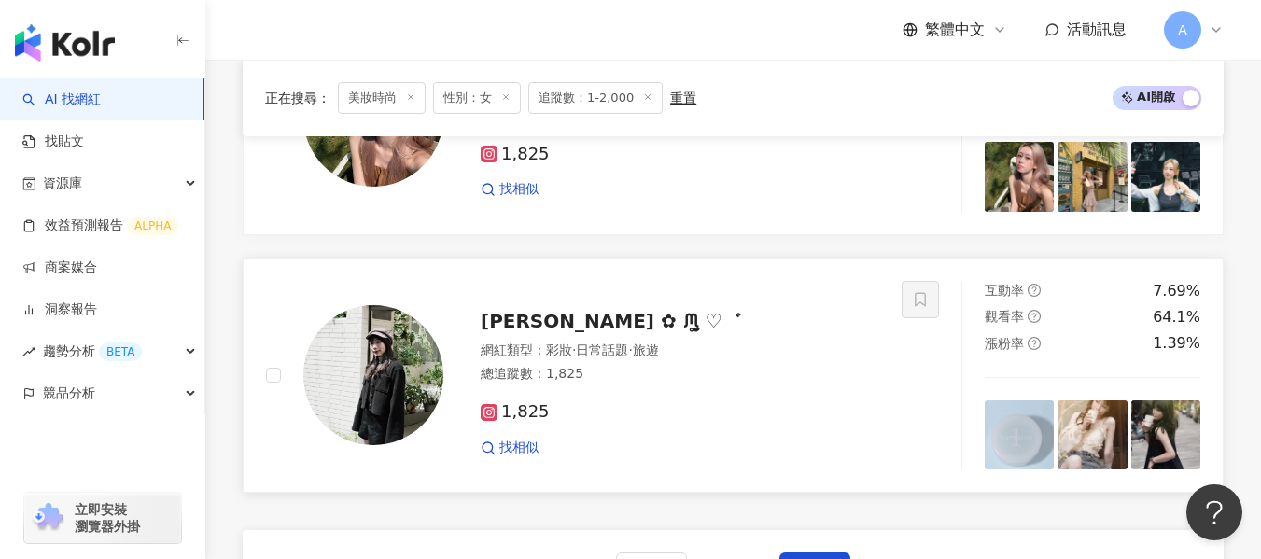
click at [775, 384] on div "總追蹤數 ： 1,825" at bounding box center [680, 374] width 398 height 19
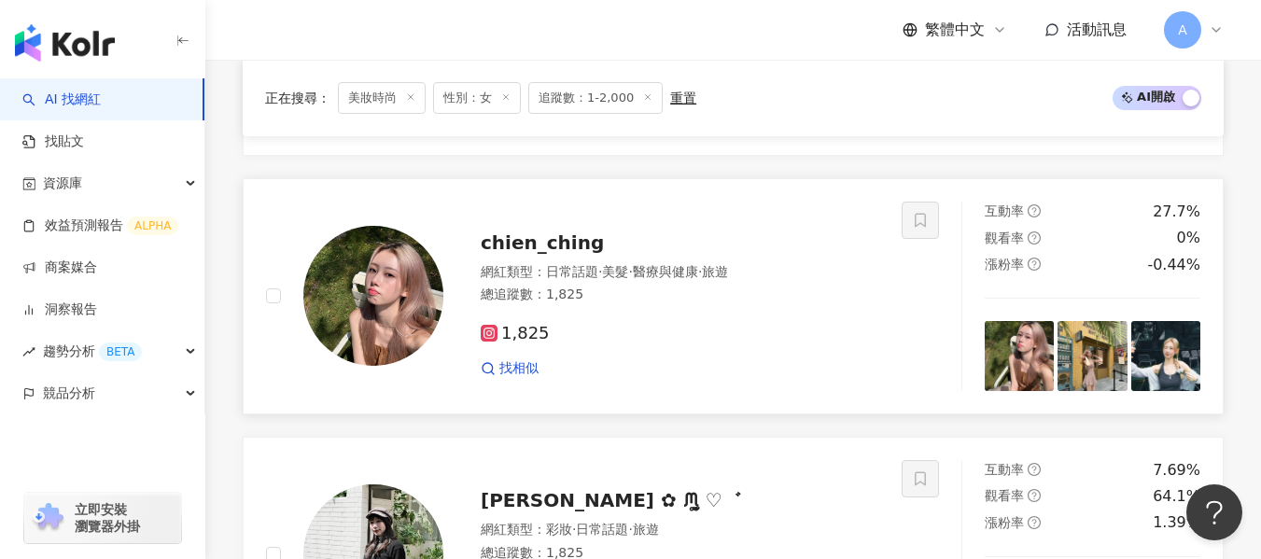
scroll to position [3152, 0]
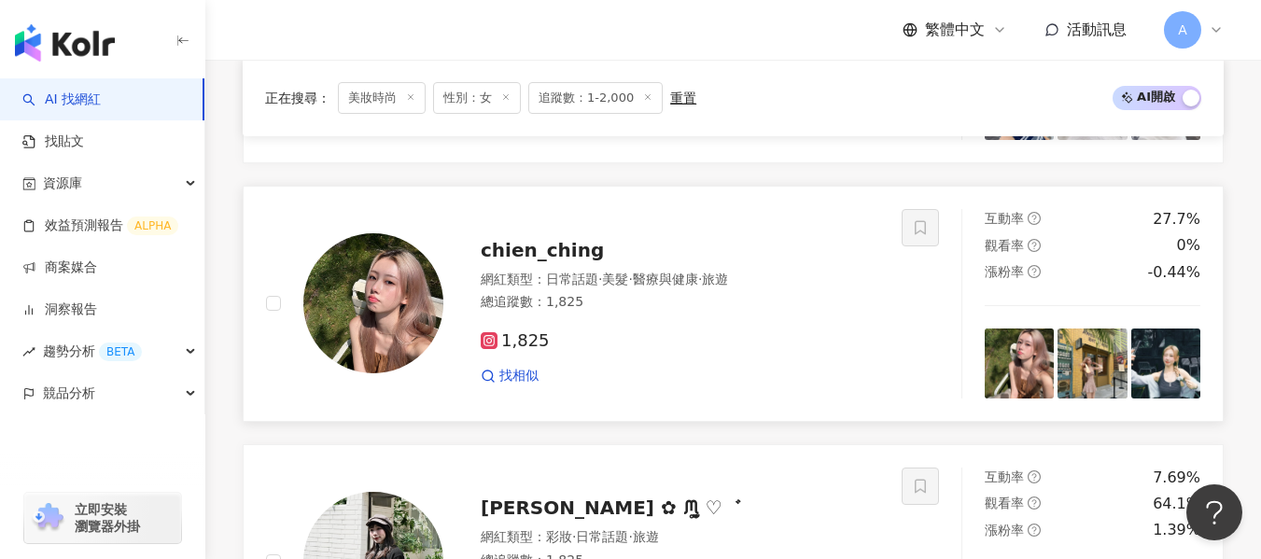
click at [697, 333] on div "1,825 找相似" at bounding box center [680, 350] width 398 height 69
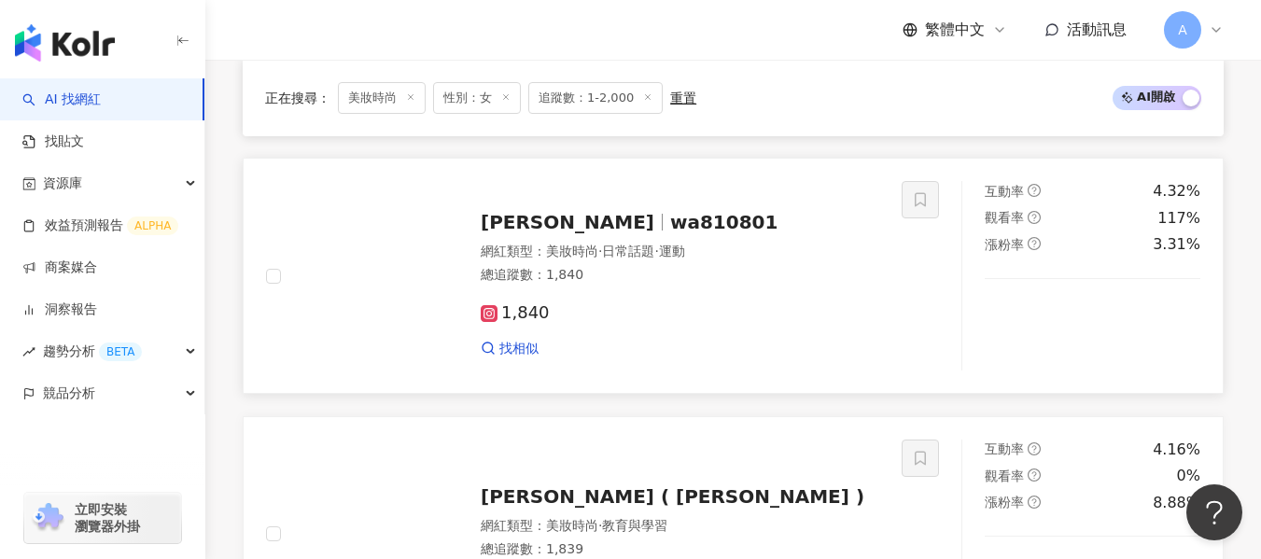
scroll to position [1846, 0]
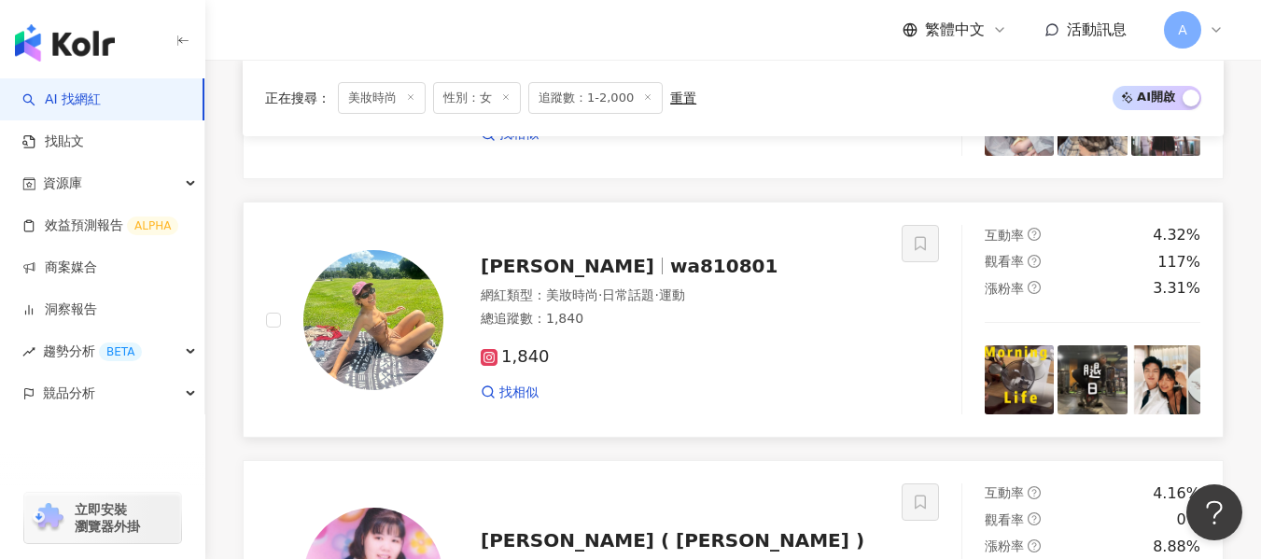
click at [676, 328] on div "總追蹤數 ： 1,840" at bounding box center [680, 319] width 398 height 19
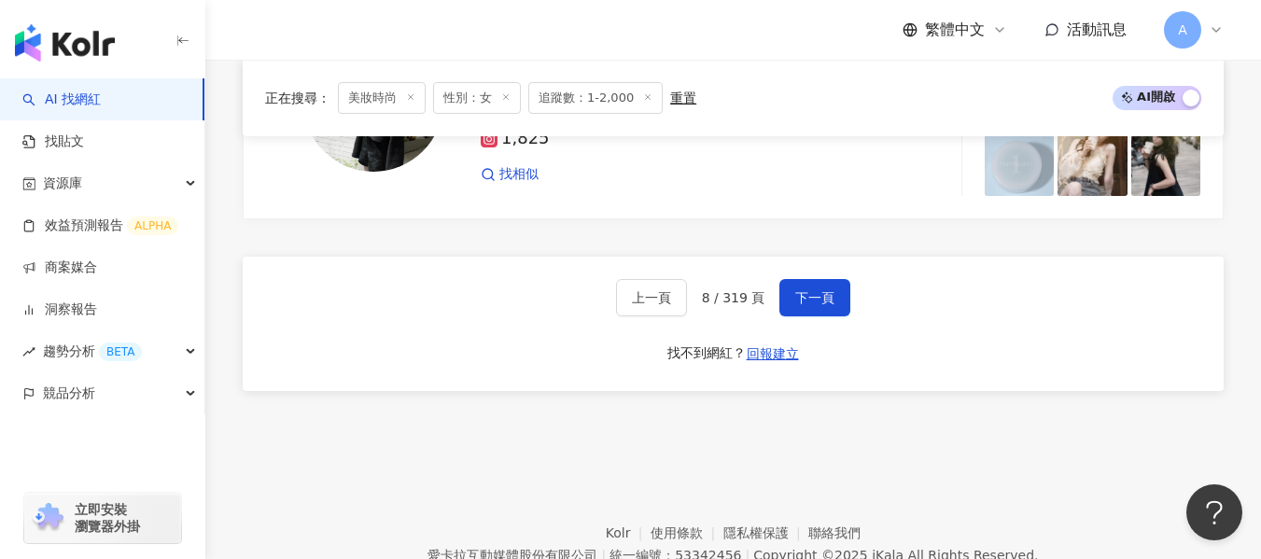
scroll to position [3712, 0]
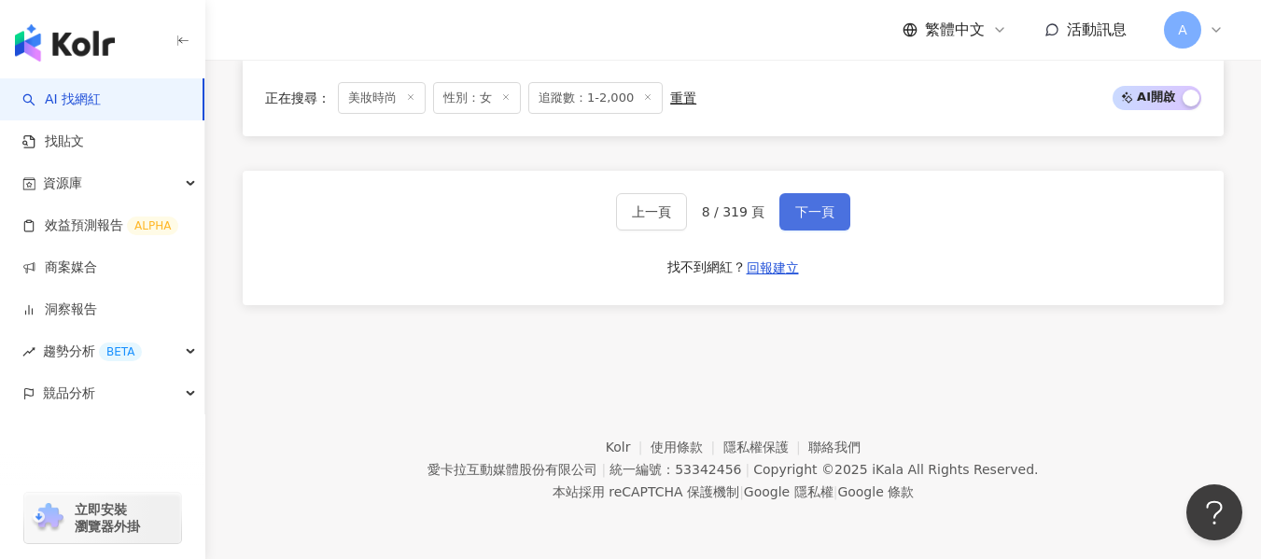
click at [833, 197] on button "下一頁" at bounding box center [814, 211] width 71 height 37
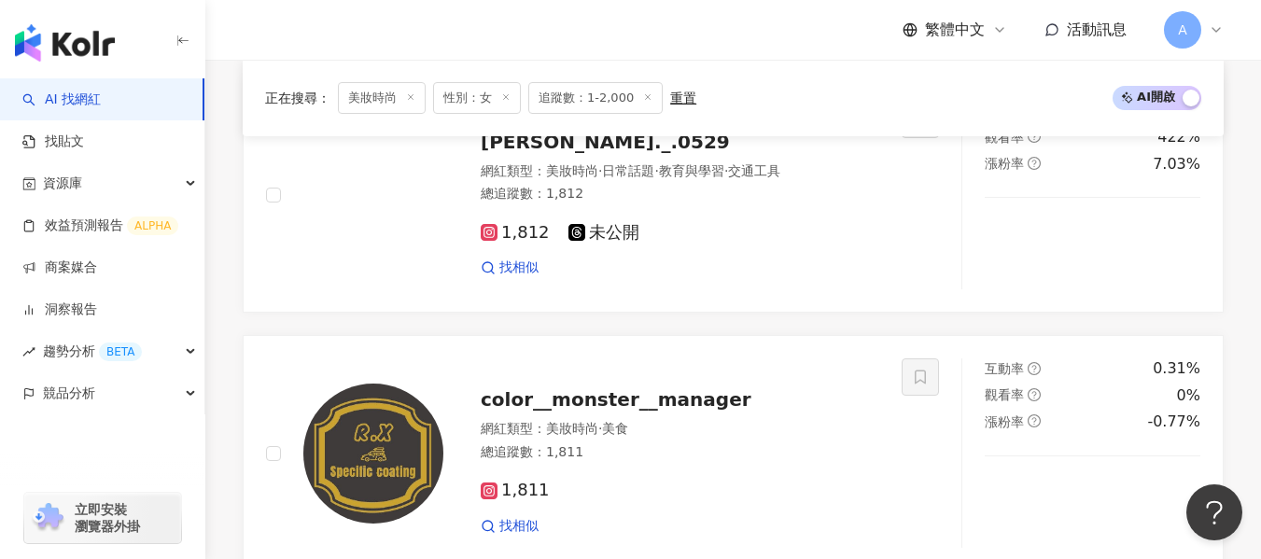
scroll to position [2126, 0]
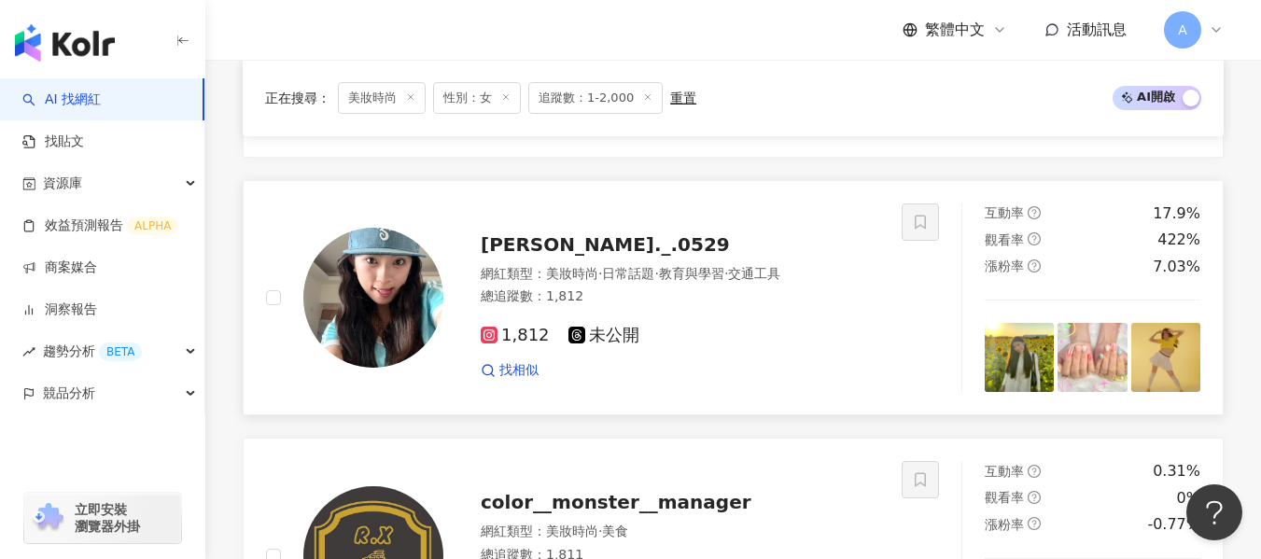
click at [738, 306] on div "總追蹤數 ： 1,812" at bounding box center [680, 296] width 398 height 19
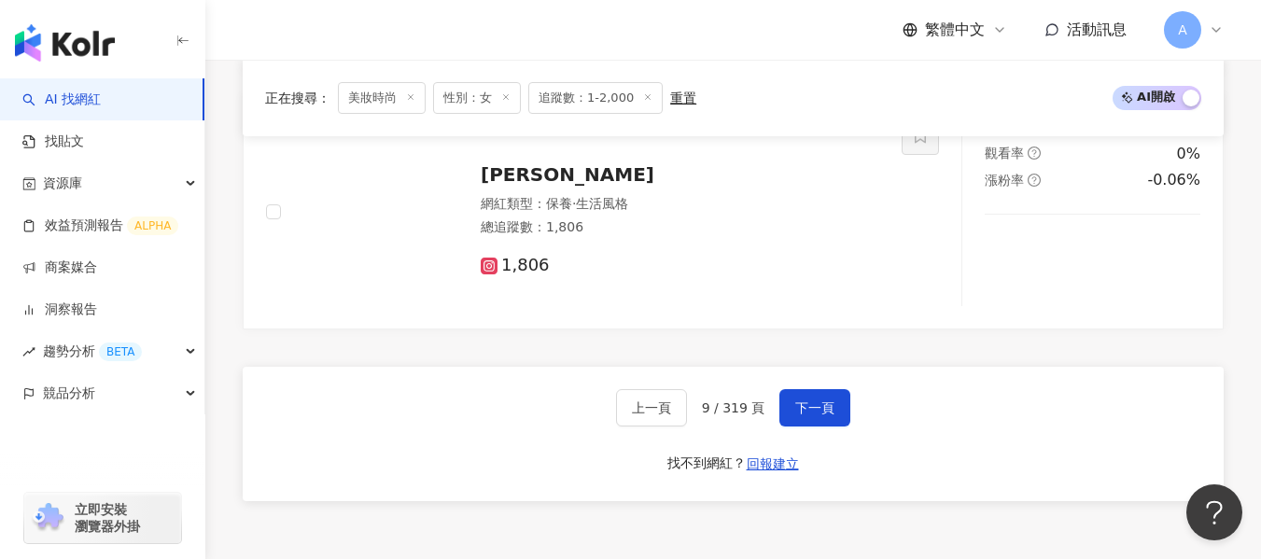
scroll to position [3712, 0]
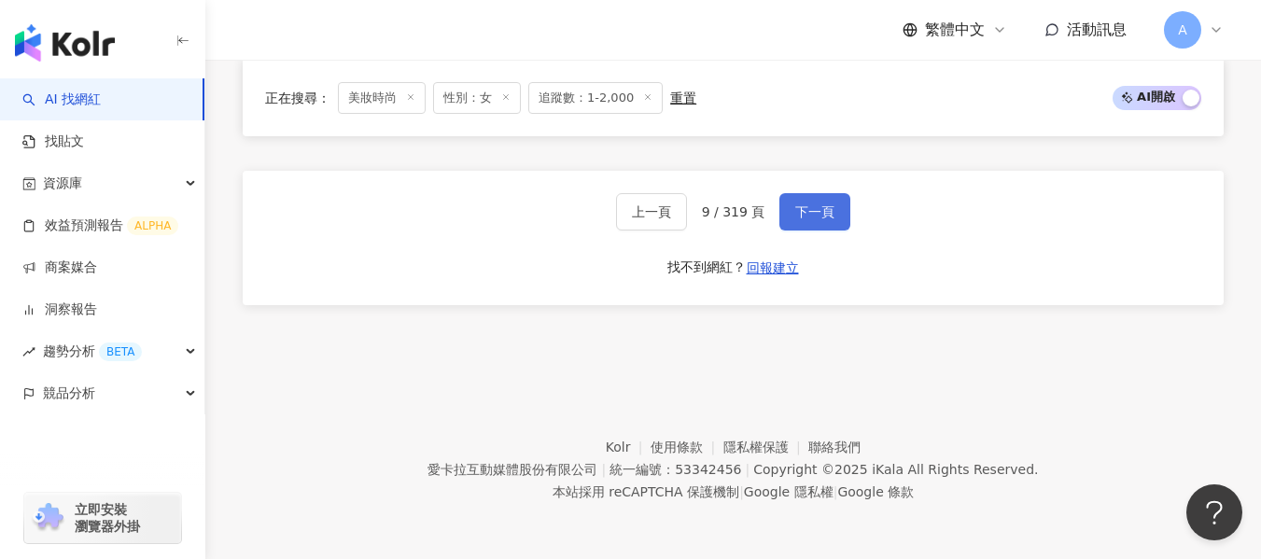
click at [814, 212] on span "下一頁" at bounding box center [814, 211] width 39 height 15
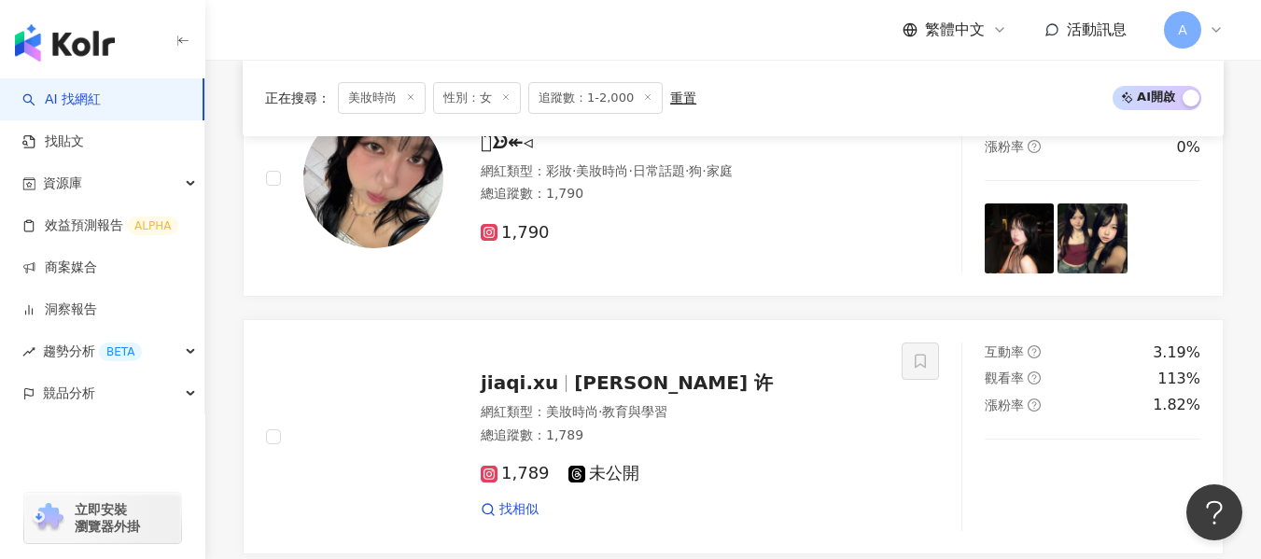
scroll to position [3245, 0]
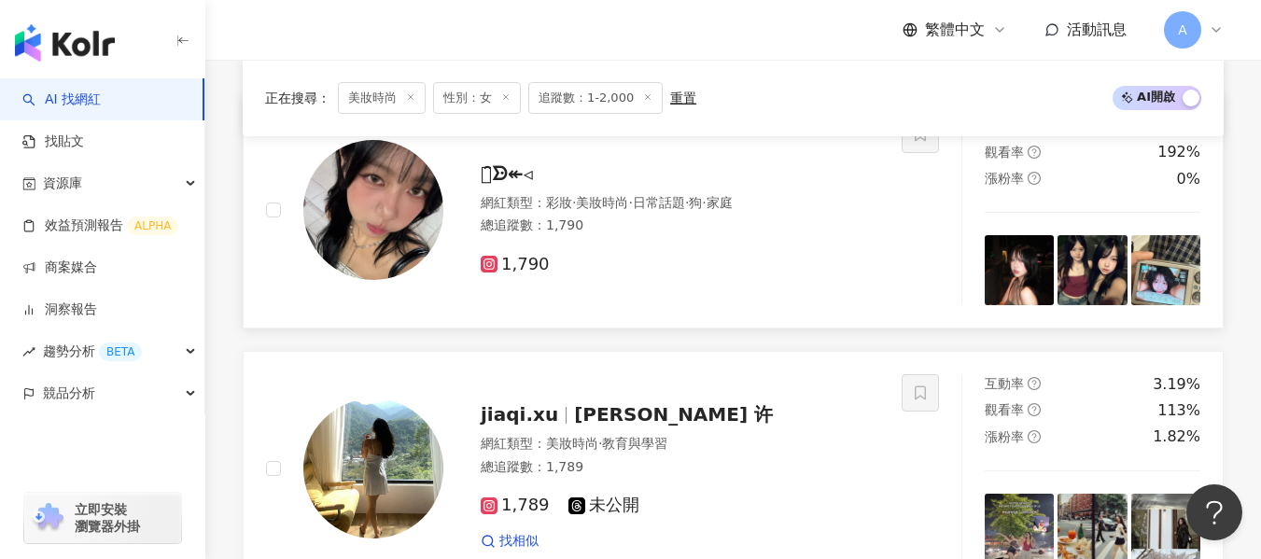
click at [689, 210] on span "·" at bounding box center [687, 202] width 4 height 15
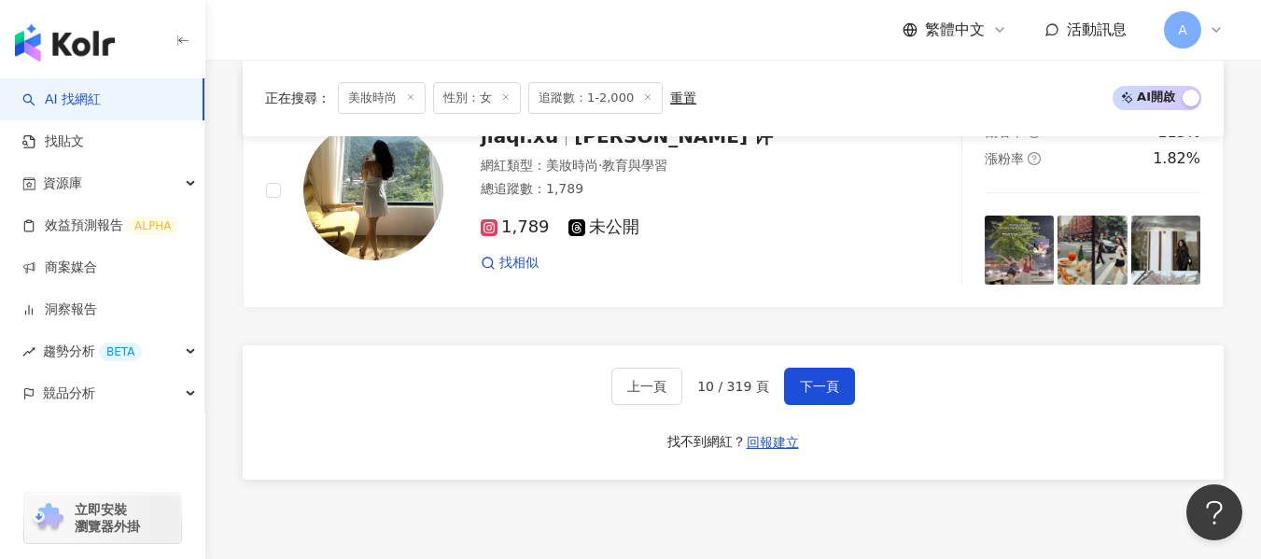
scroll to position [3525, 0]
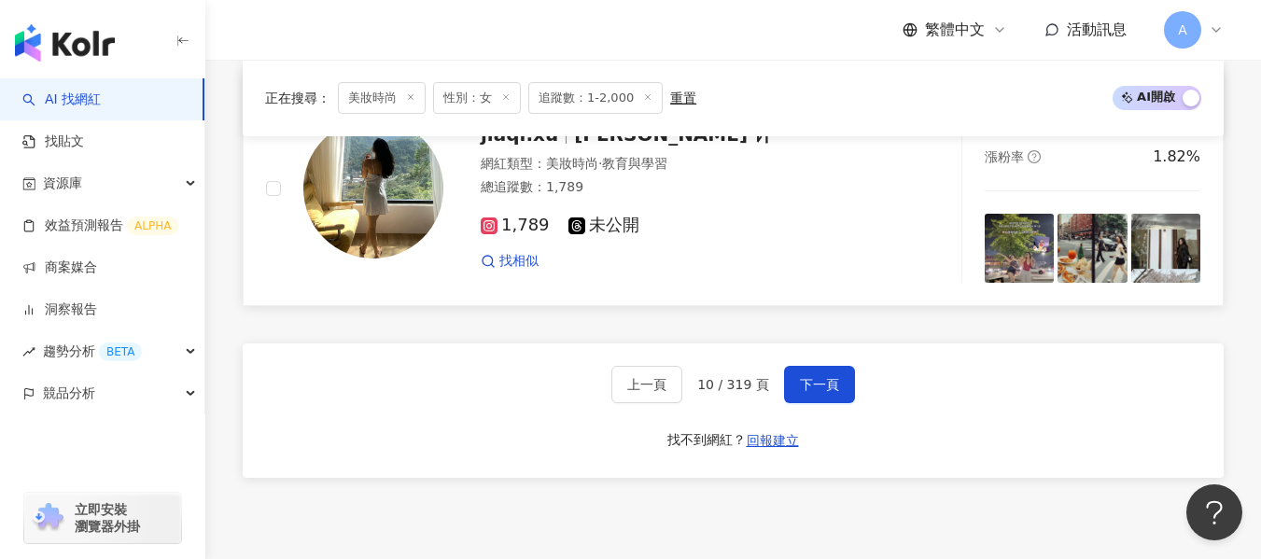
click at [628, 235] on span "未公開" at bounding box center [603, 226] width 71 height 20
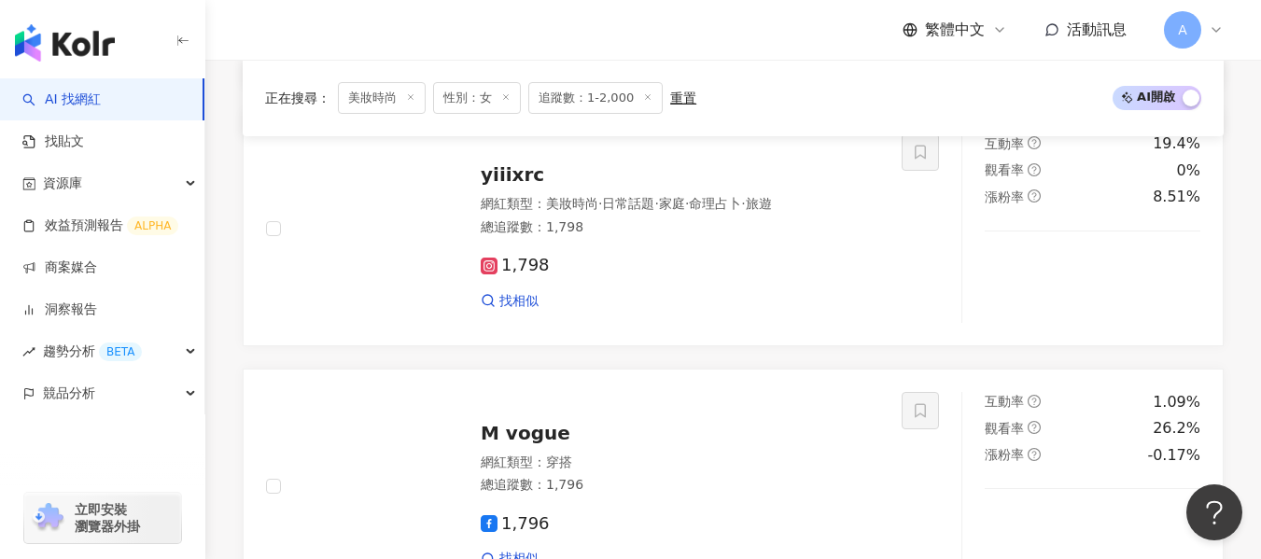
scroll to position [1846, 0]
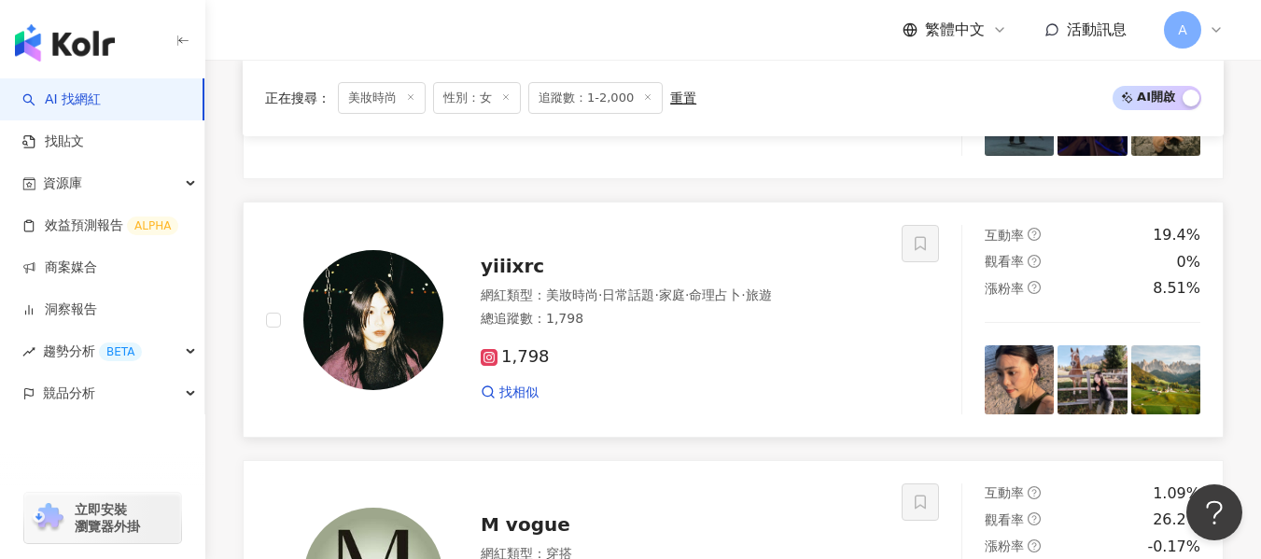
click at [389, 286] on img at bounding box center [373, 320] width 140 height 140
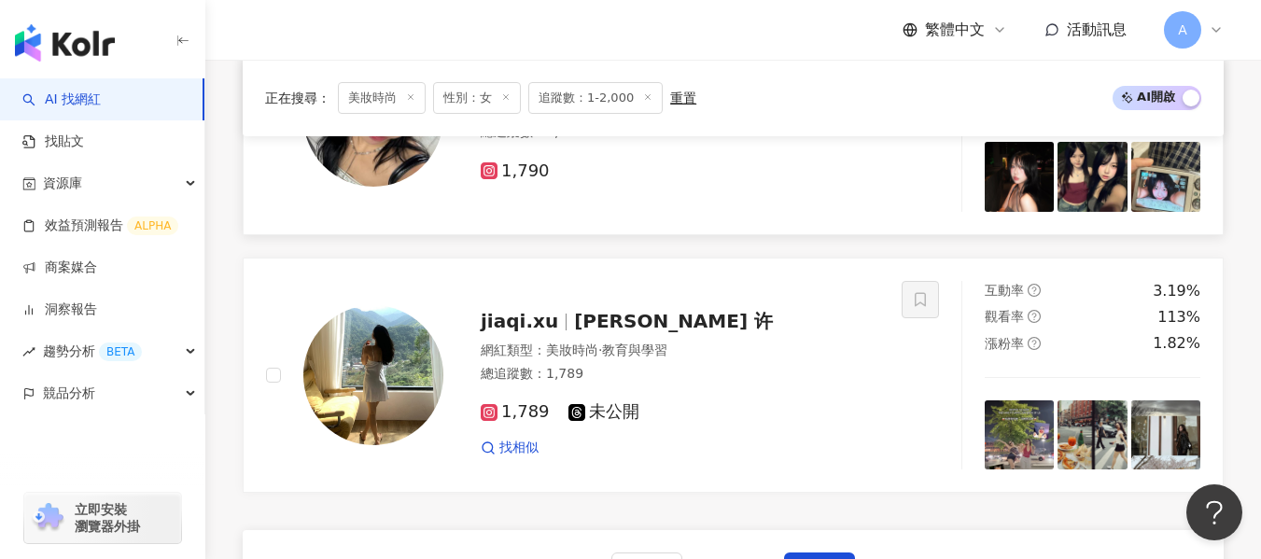
scroll to position [3712, 0]
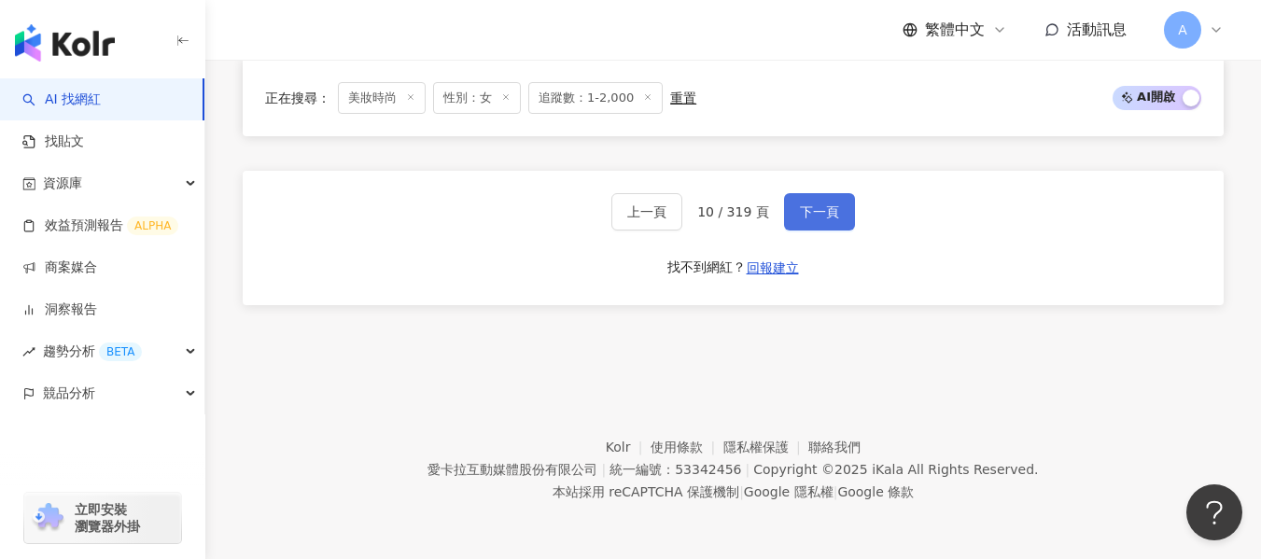
click at [816, 213] on span "下一頁" at bounding box center [819, 211] width 39 height 15
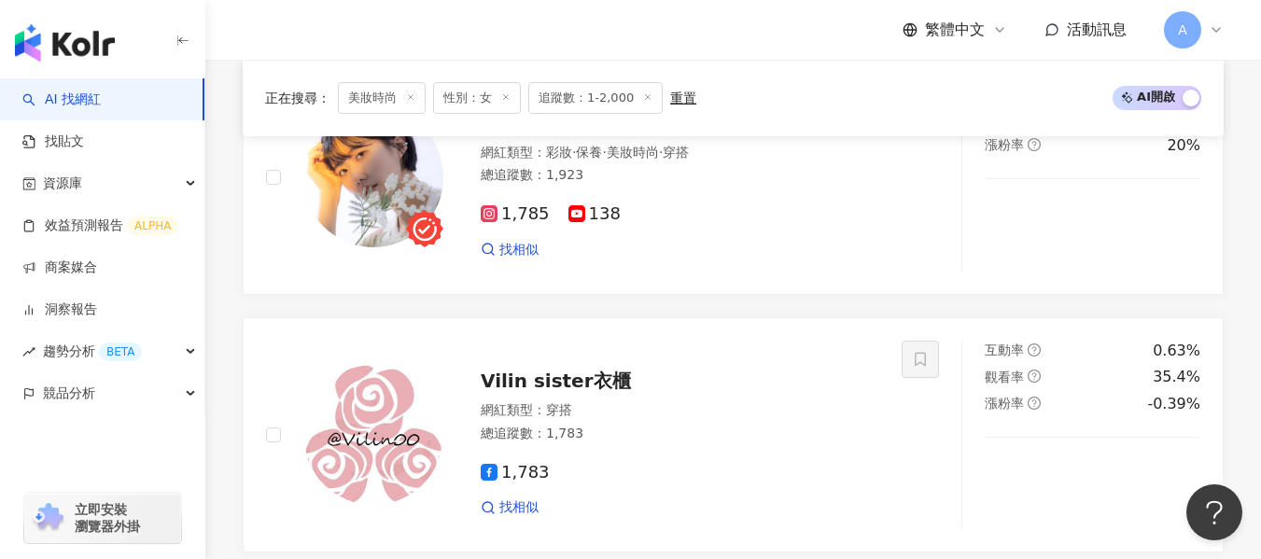
scroll to position [1379, 0]
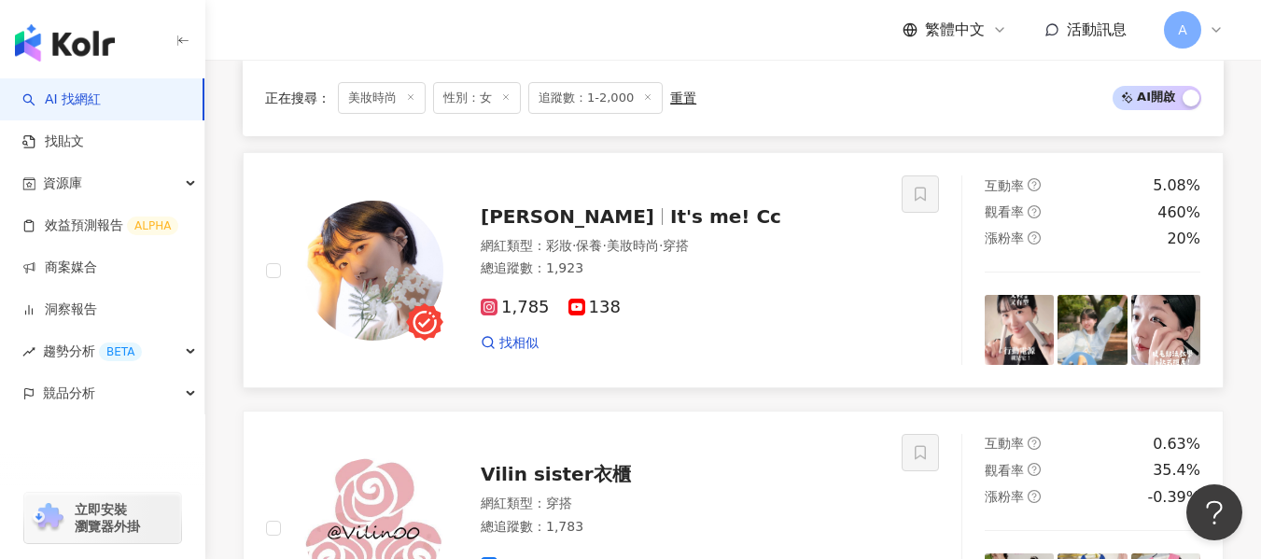
click at [773, 318] on div "1,785 138" at bounding box center [680, 308] width 398 height 21
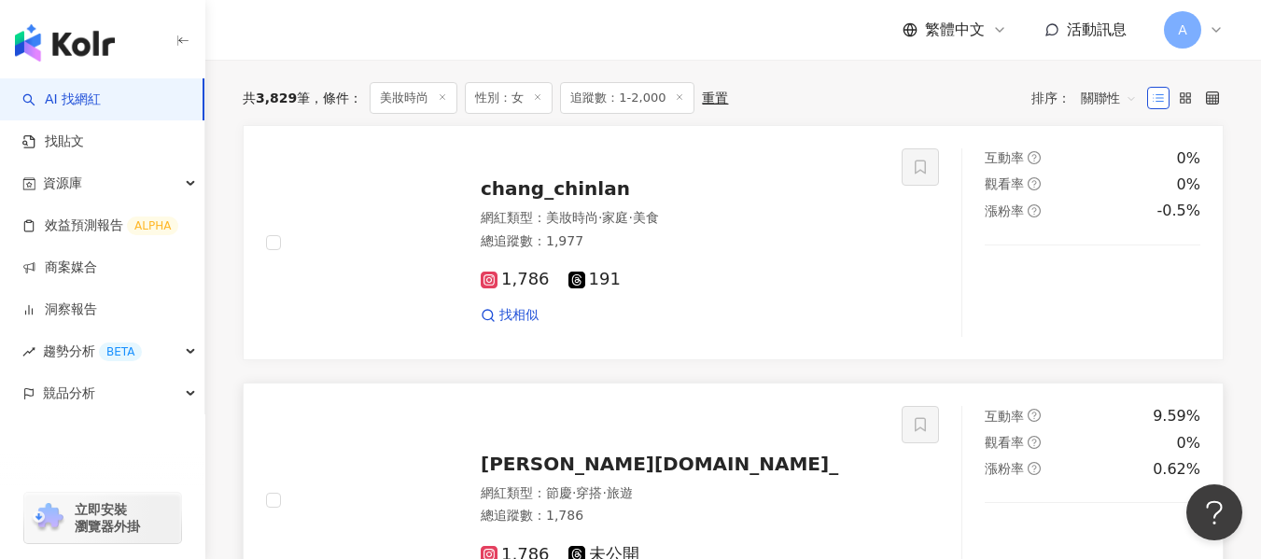
scroll to position [726, 0]
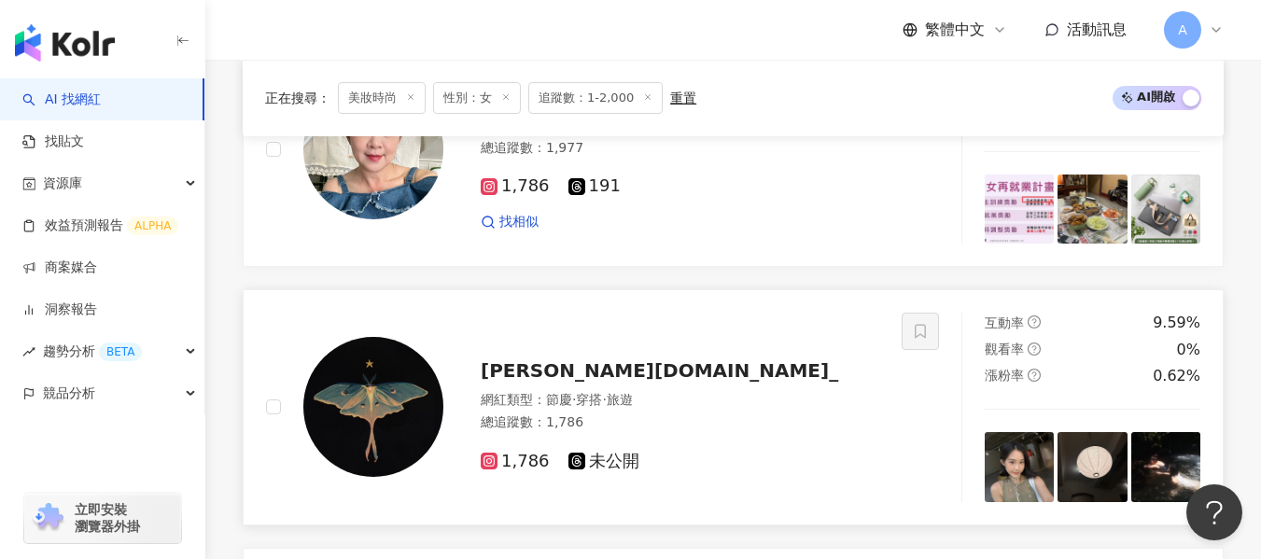
click at [628, 432] on div "總追蹤數 ： 1,786" at bounding box center [680, 422] width 398 height 19
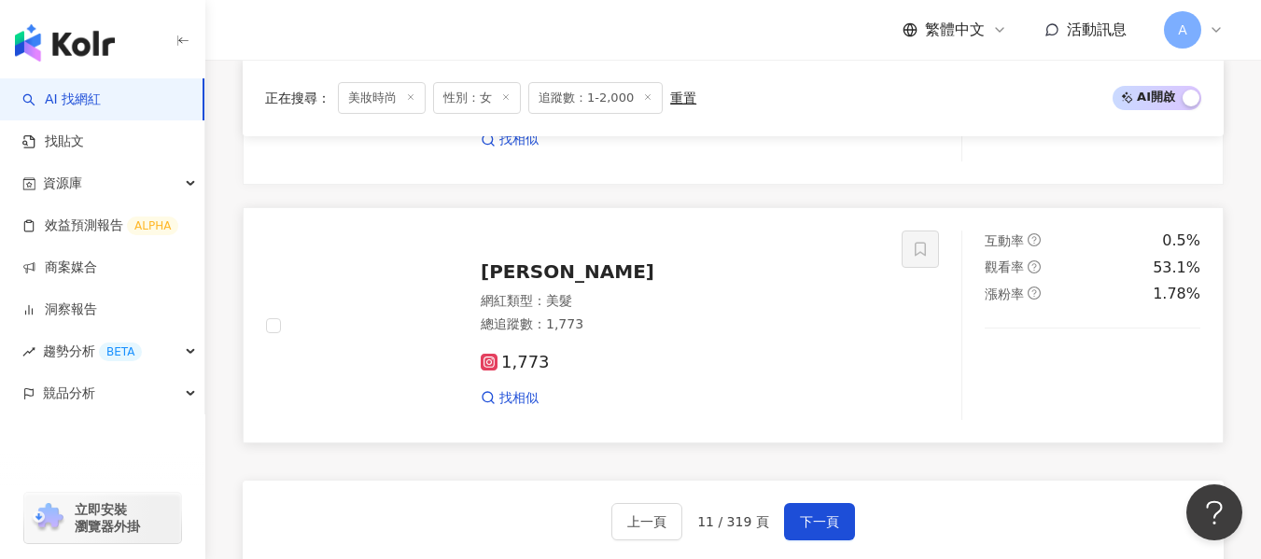
scroll to position [3432, 0]
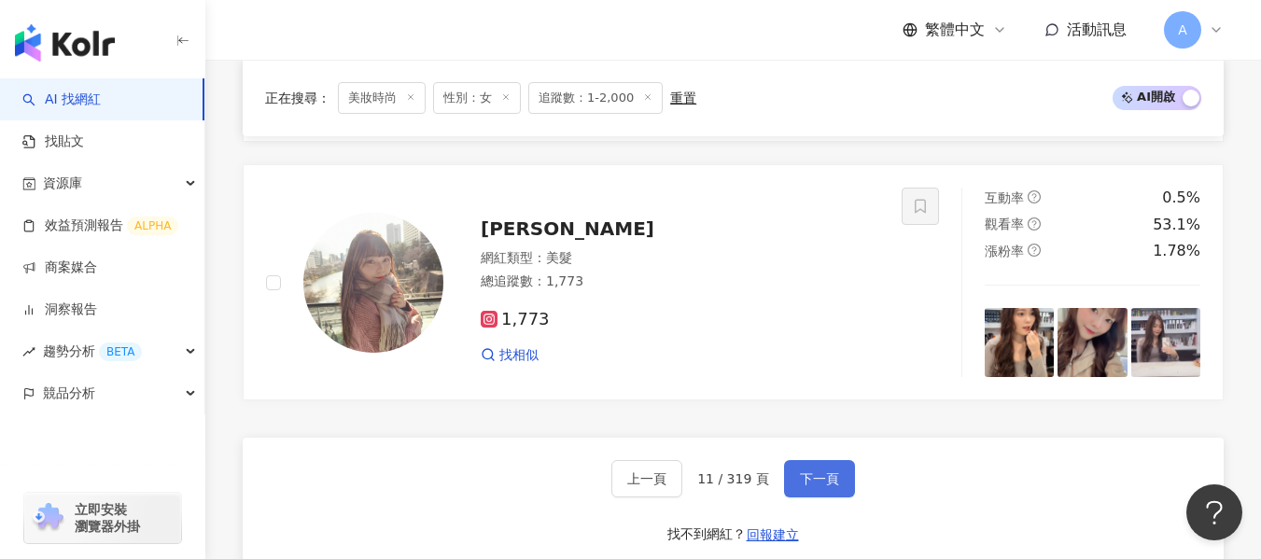
click at [814, 483] on span "下一頁" at bounding box center [819, 478] width 39 height 15
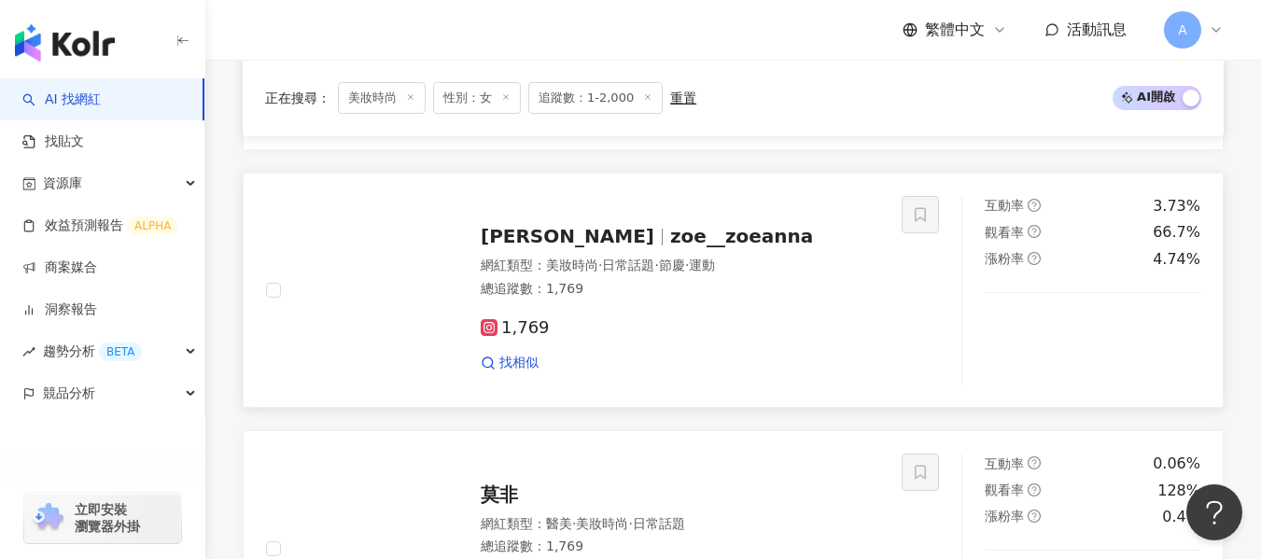
scroll to position [1099, 0]
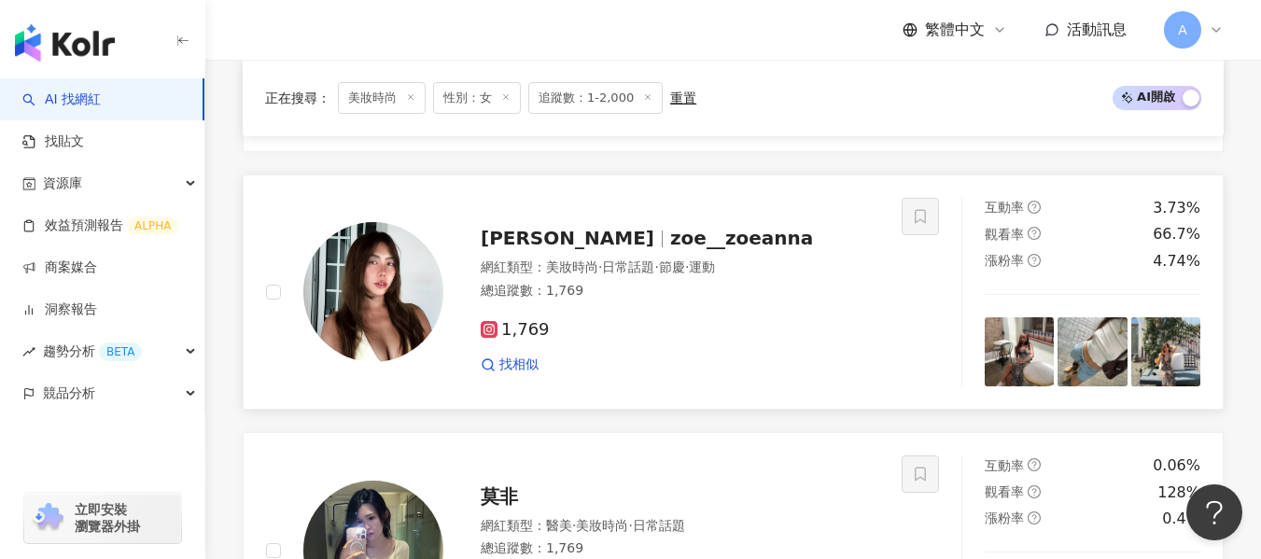
click at [734, 332] on div "1,769 找相似" at bounding box center [680, 339] width 398 height 69
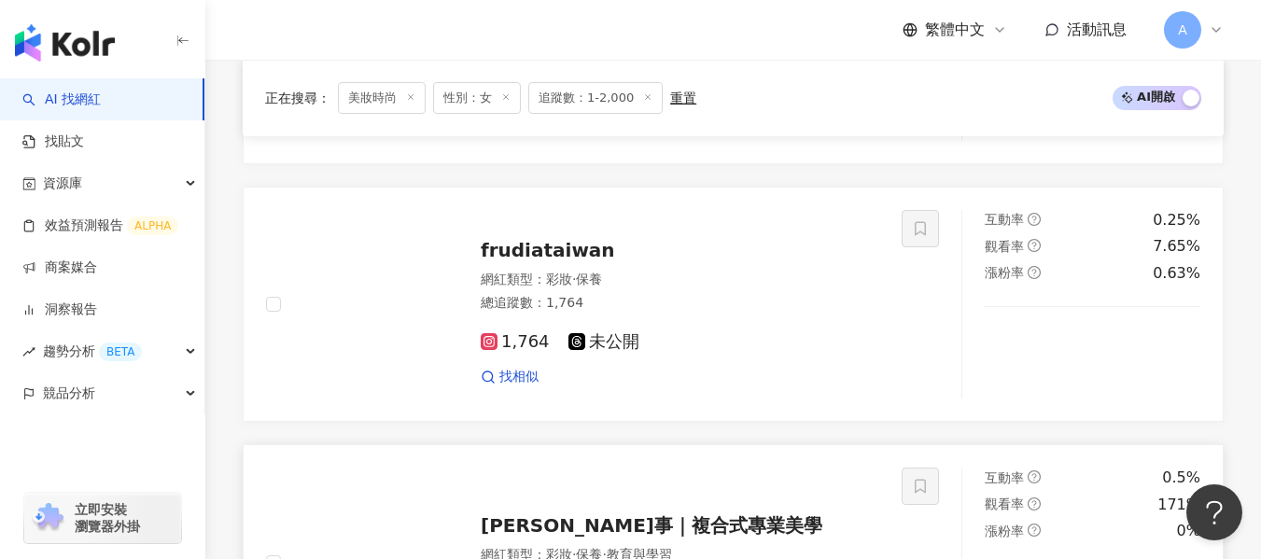
scroll to position [3525, 0]
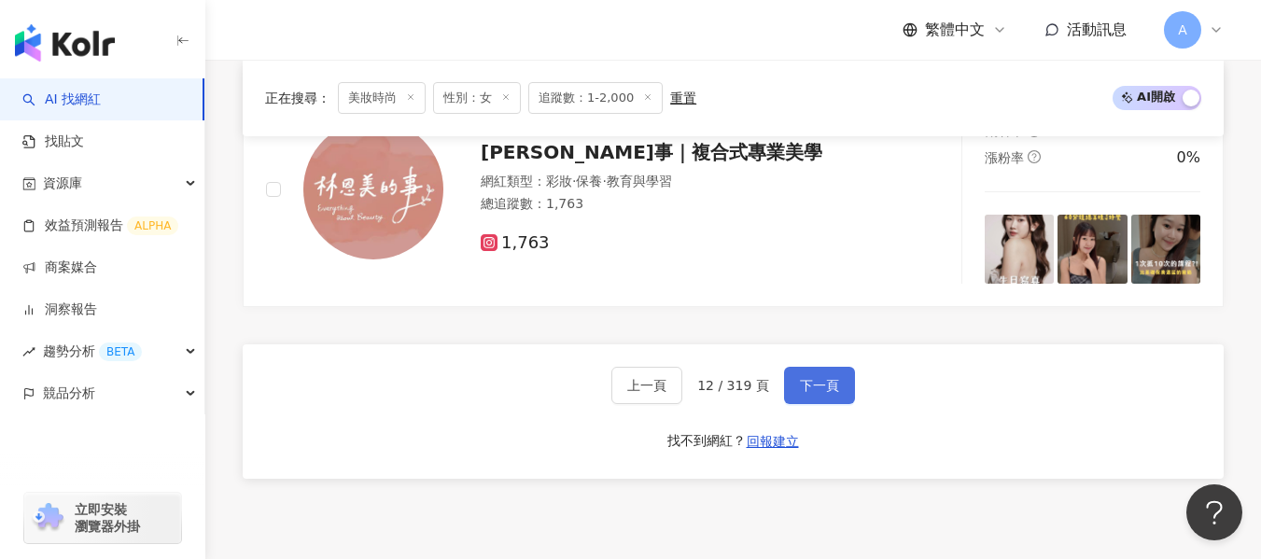
click at [826, 393] on span "下一頁" at bounding box center [819, 385] width 39 height 15
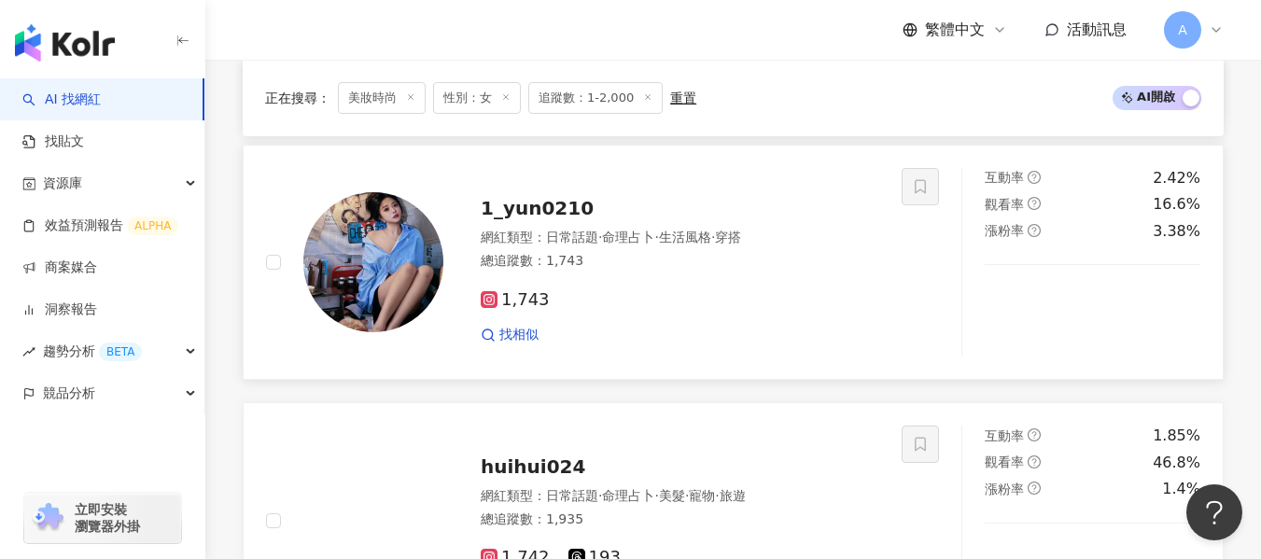
scroll to position [3152, 0]
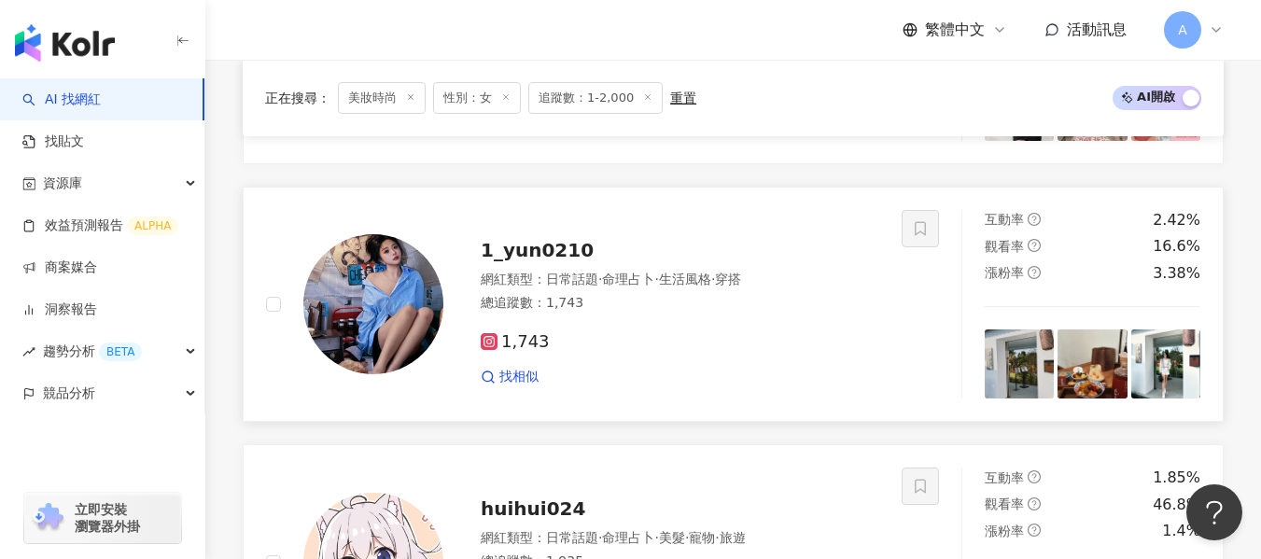
click at [787, 345] on div "1,743" at bounding box center [680, 342] width 398 height 21
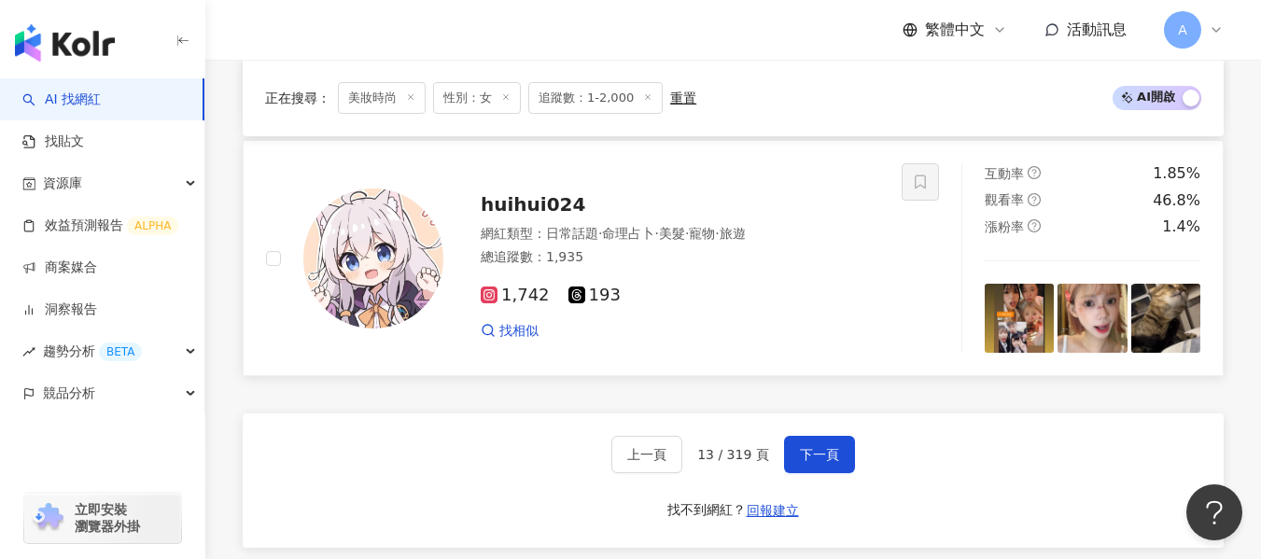
scroll to position [3525, 0]
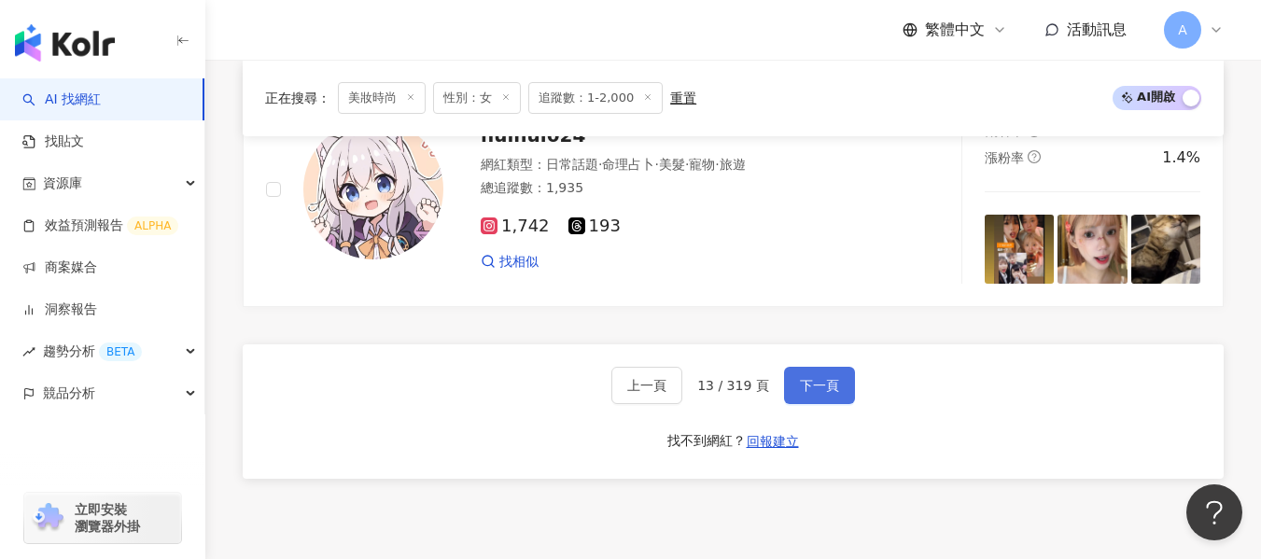
click at [813, 393] on span "下一頁" at bounding box center [819, 385] width 39 height 15
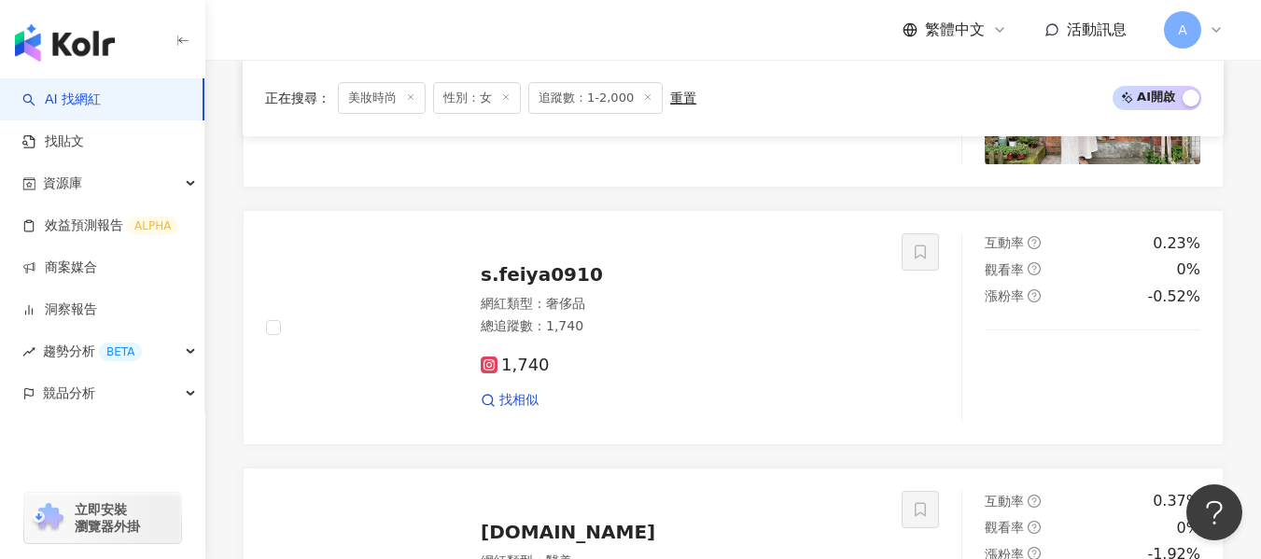
scroll to position [3579, 0]
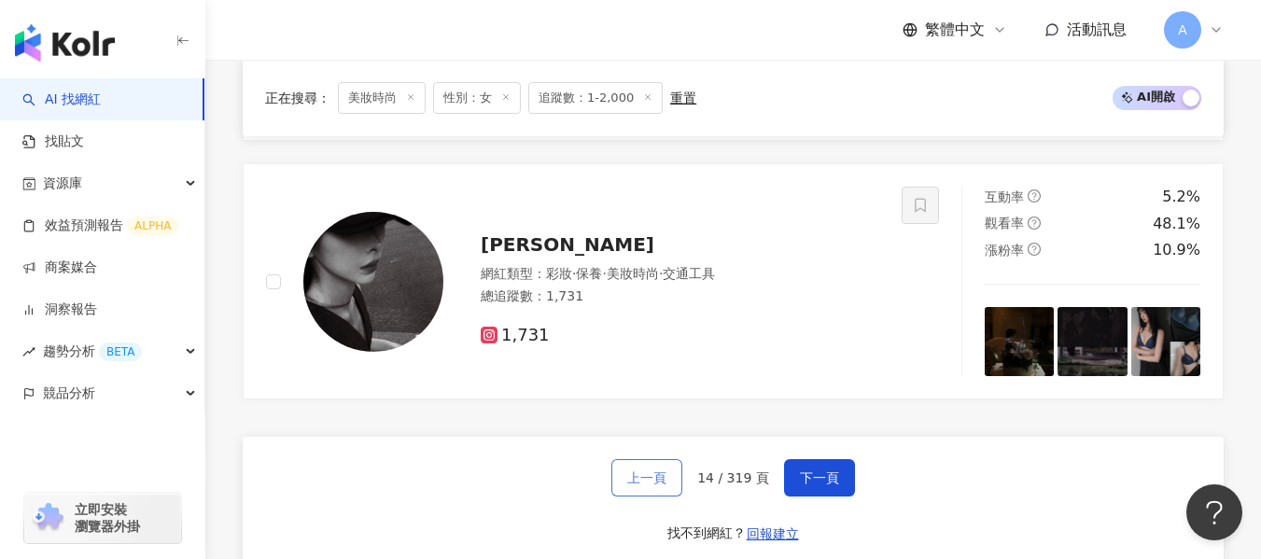
click at [644, 496] on button "上一頁" at bounding box center [646, 477] width 71 height 37
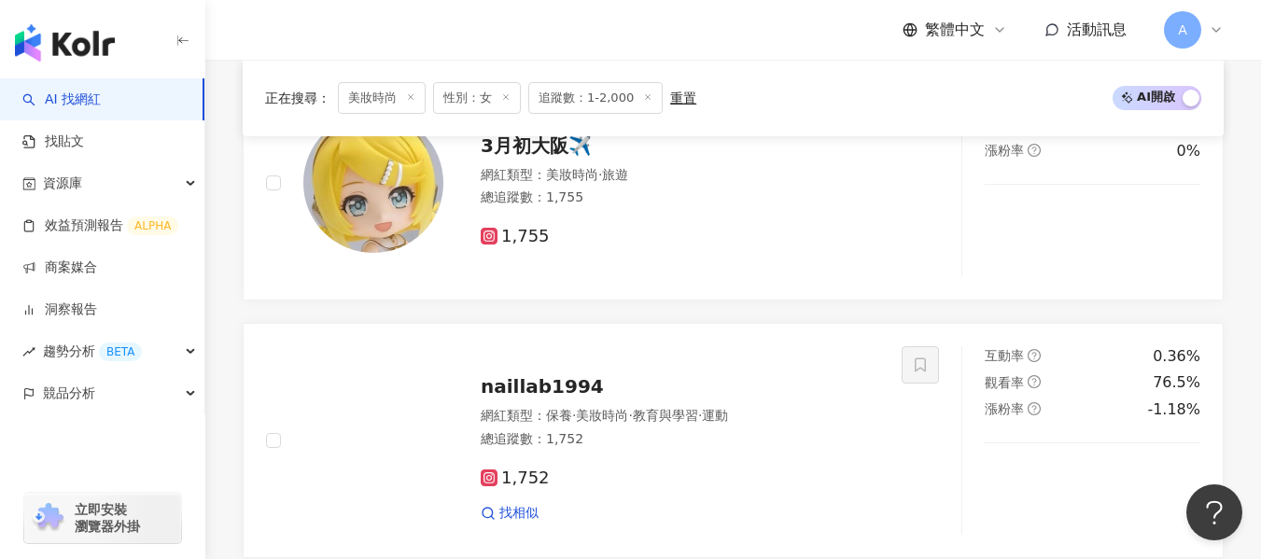
scroll to position [3432, 0]
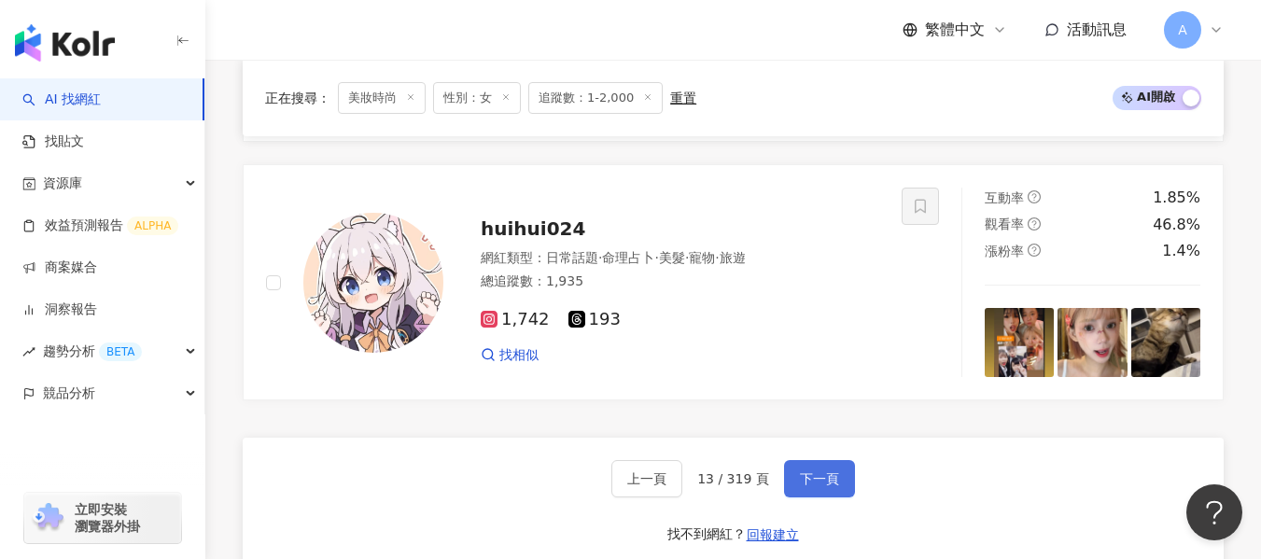
click at [807, 481] on button "下一頁" at bounding box center [819, 478] width 71 height 37
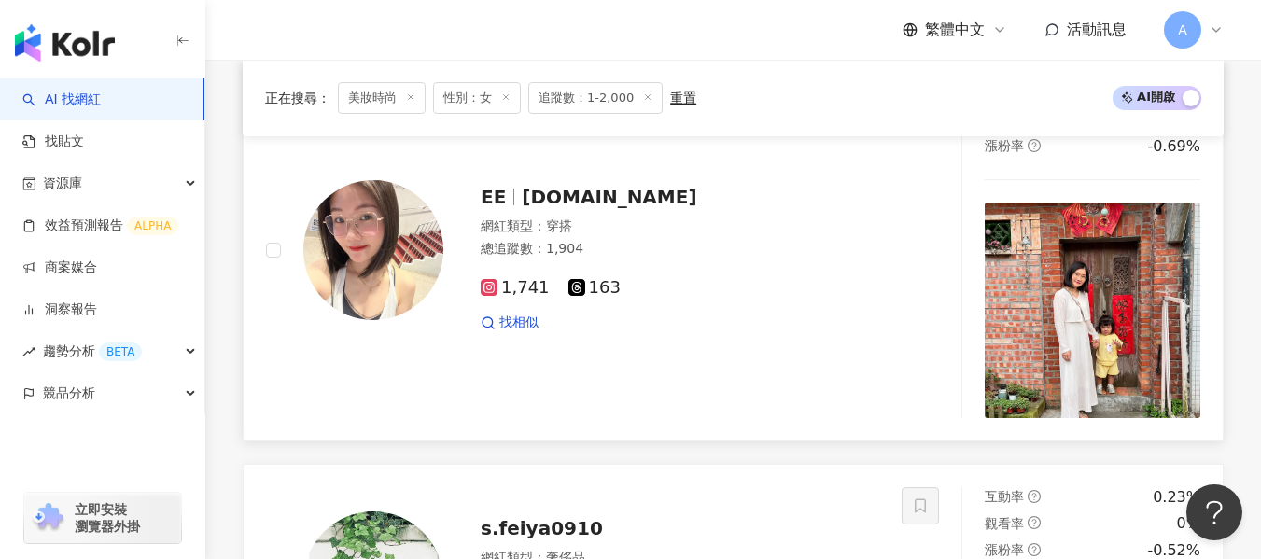
scroll to position [1213, 0]
click at [788, 300] on div "1,741 163" at bounding box center [680, 289] width 398 height 21
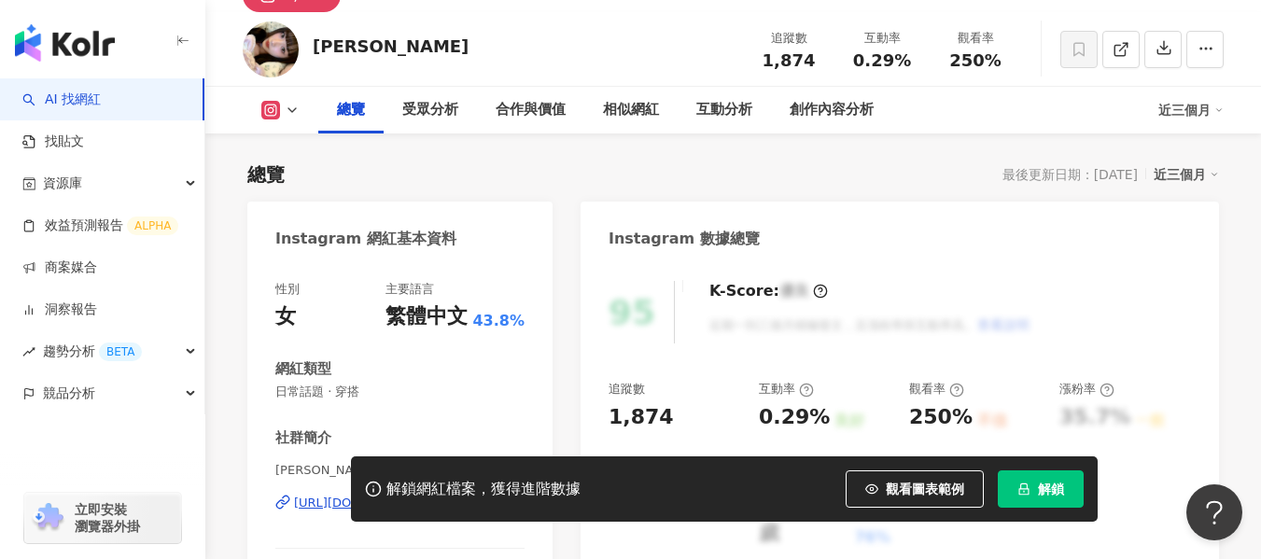
scroll to position [187, 0]
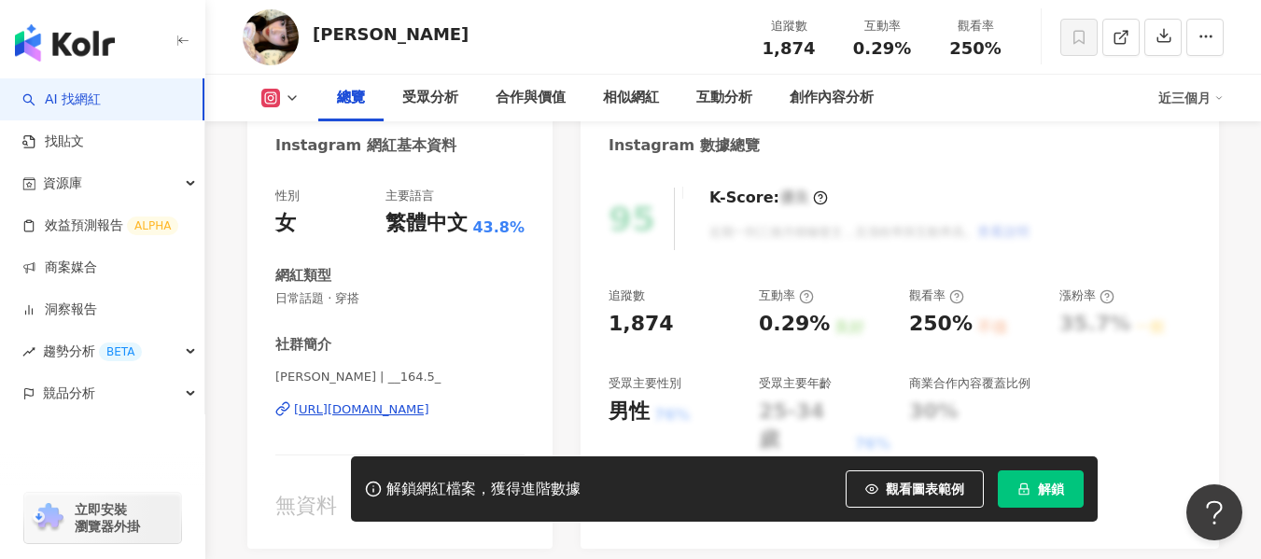
click at [372, 414] on div "https://www.instagram.com/__164.5_/" at bounding box center [361, 409] width 135 height 17
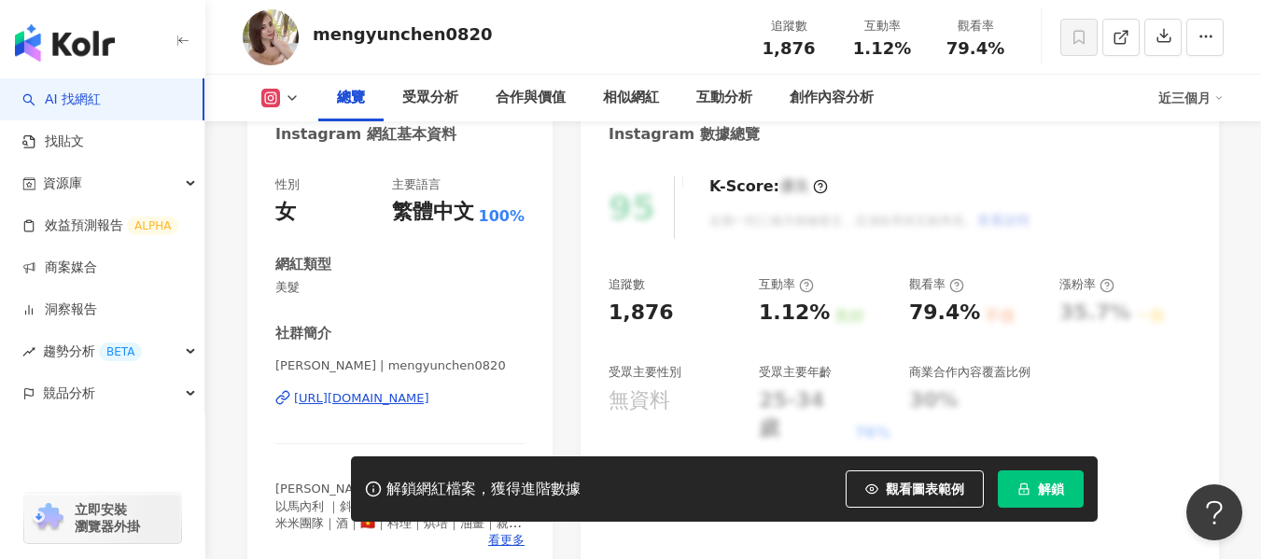
scroll to position [280, 0]
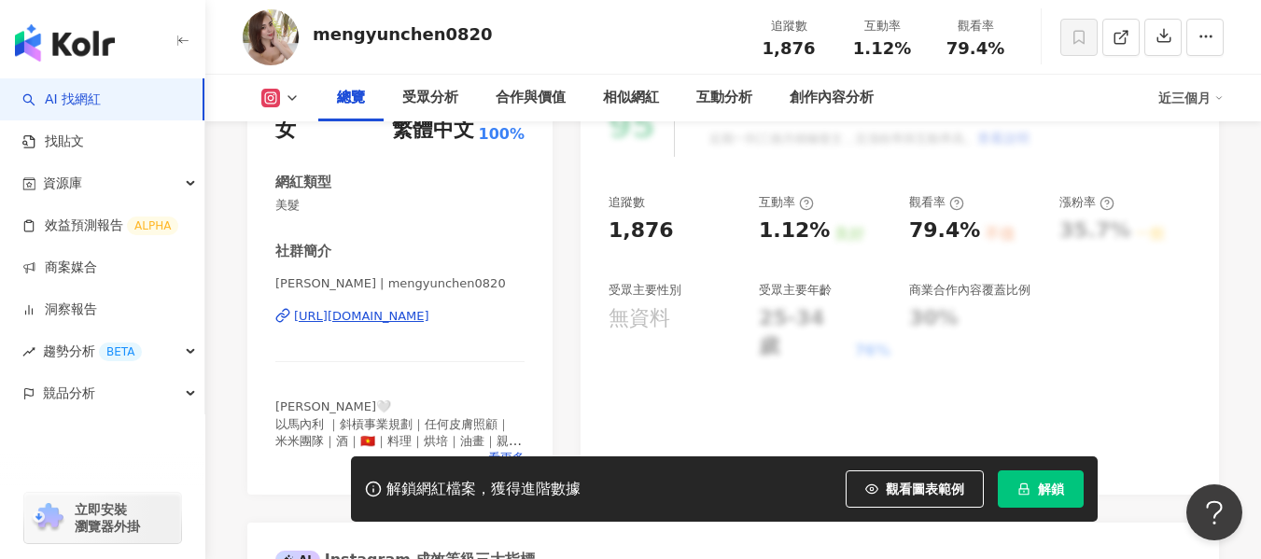
click at [429, 322] on div "https://www.instagram.com/mengyunchen0820/" at bounding box center [361, 316] width 135 height 17
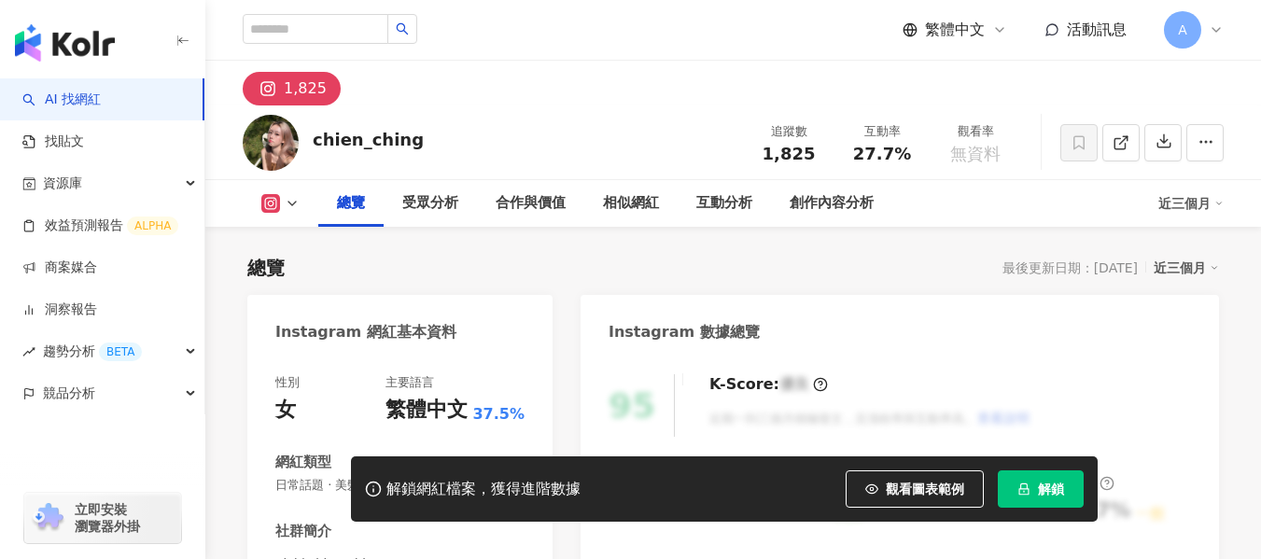
scroll to position [373, 0]
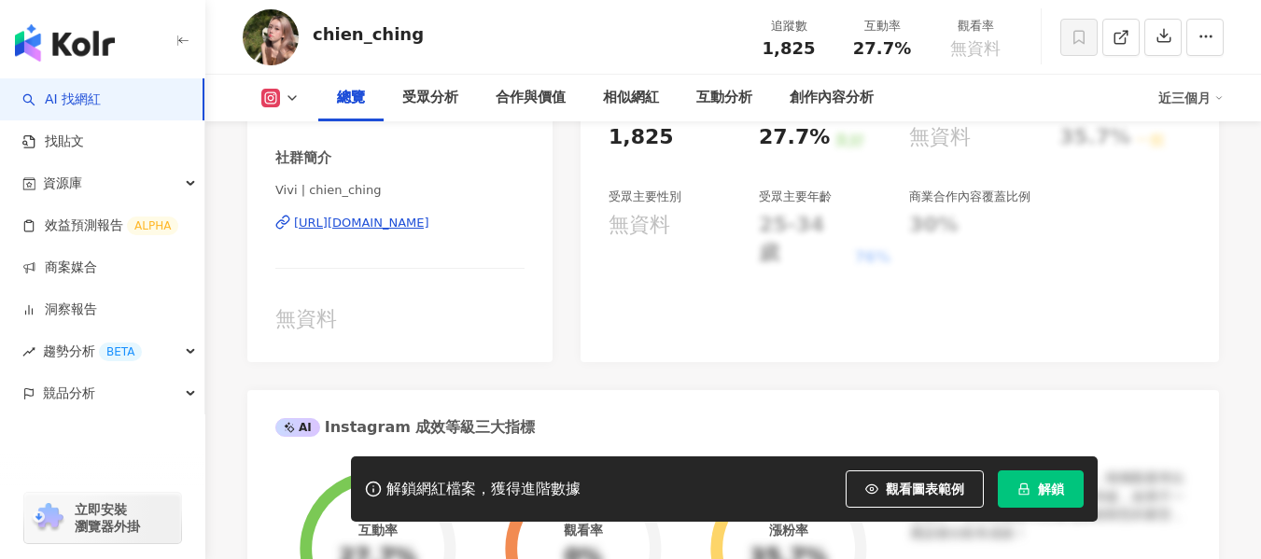
click at [408, 226] on div "https://www.instagram.com/chien_ching/" at bounding box center [361, 223] width 135 height 17
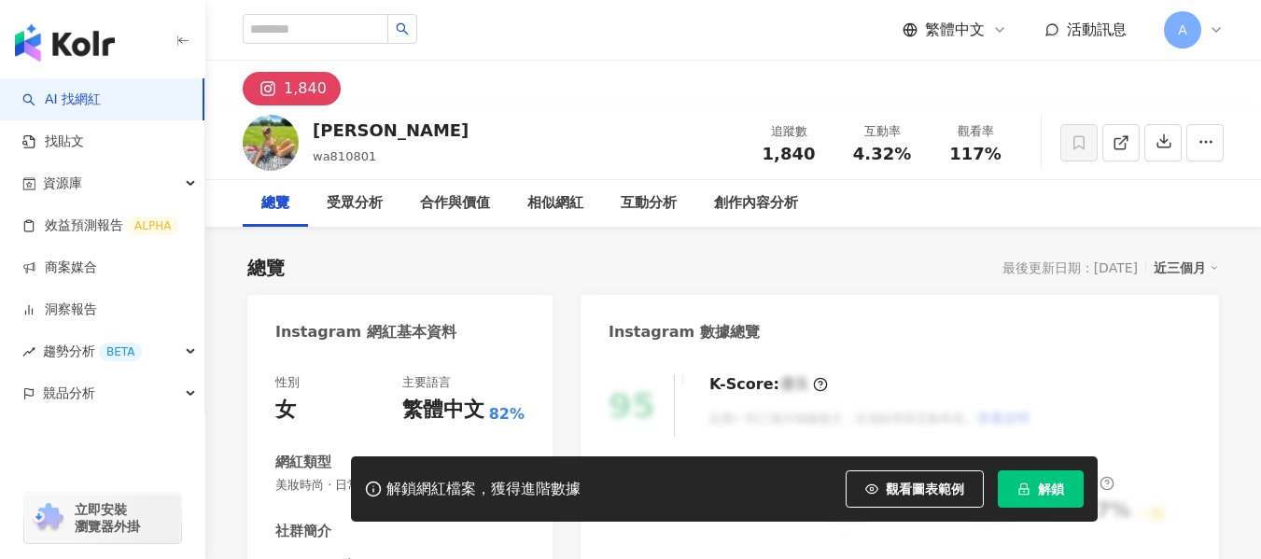
click at [372, 374] on div "性別 女 主要語言 繁體中文 82%" at bounding box center [399, 399] width 249 height 50
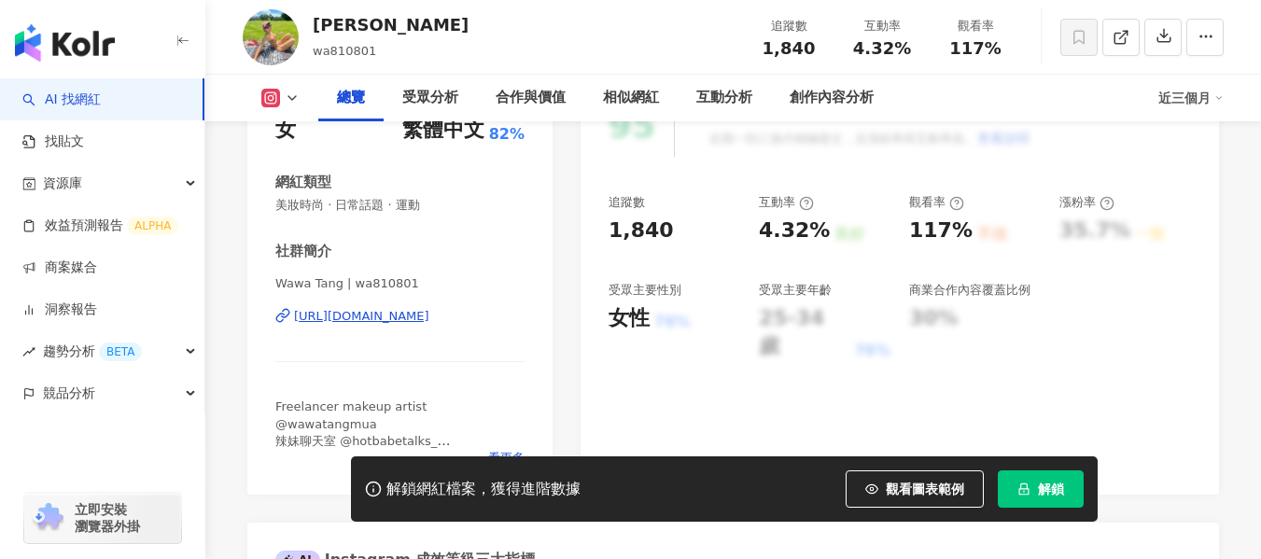
click at [372, 318] on div "https://www.instagram.com/wa810801/" at bounding box center [361, 316] width 135 height 17
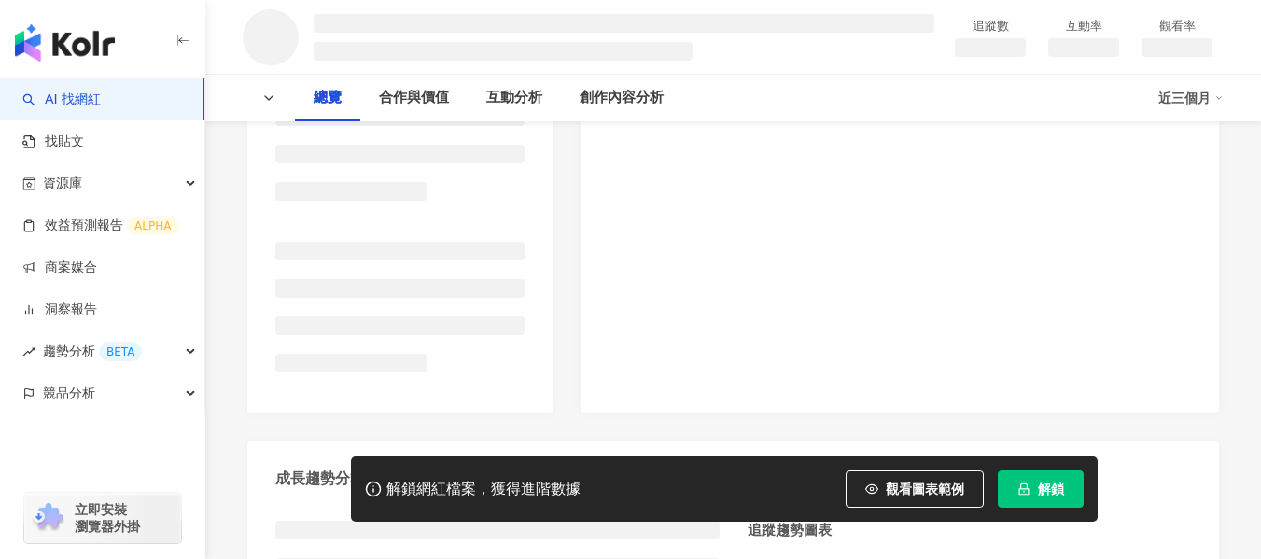
scroll to position [373, 0]
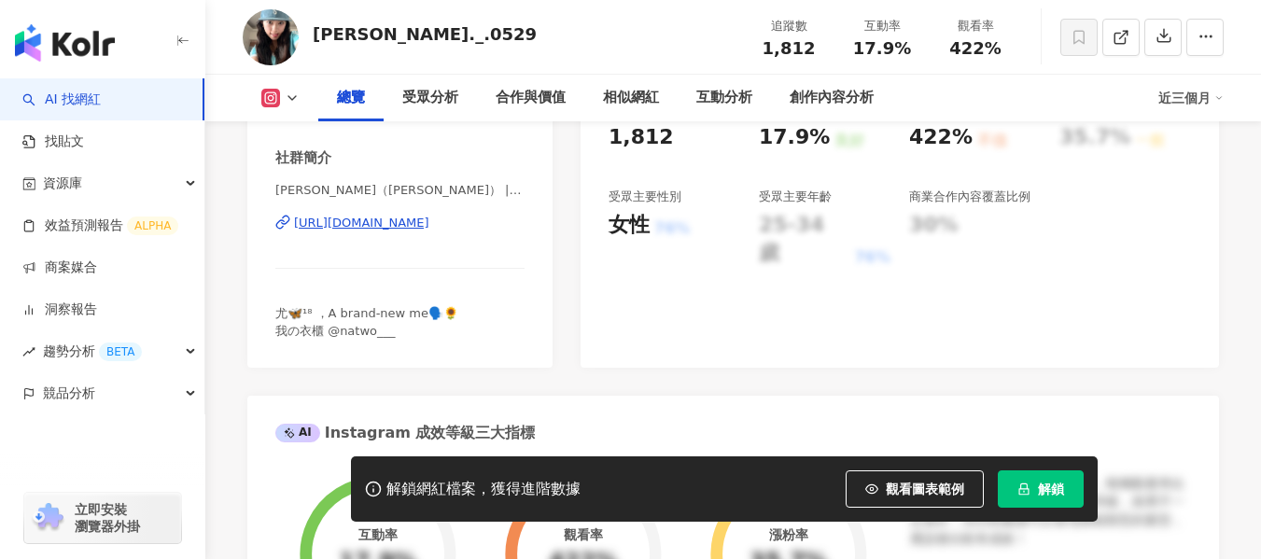
click at [364, 231] on div "[URL][DOMAIN_NAME]" at bounding box center [361, 223] width 135 height 17
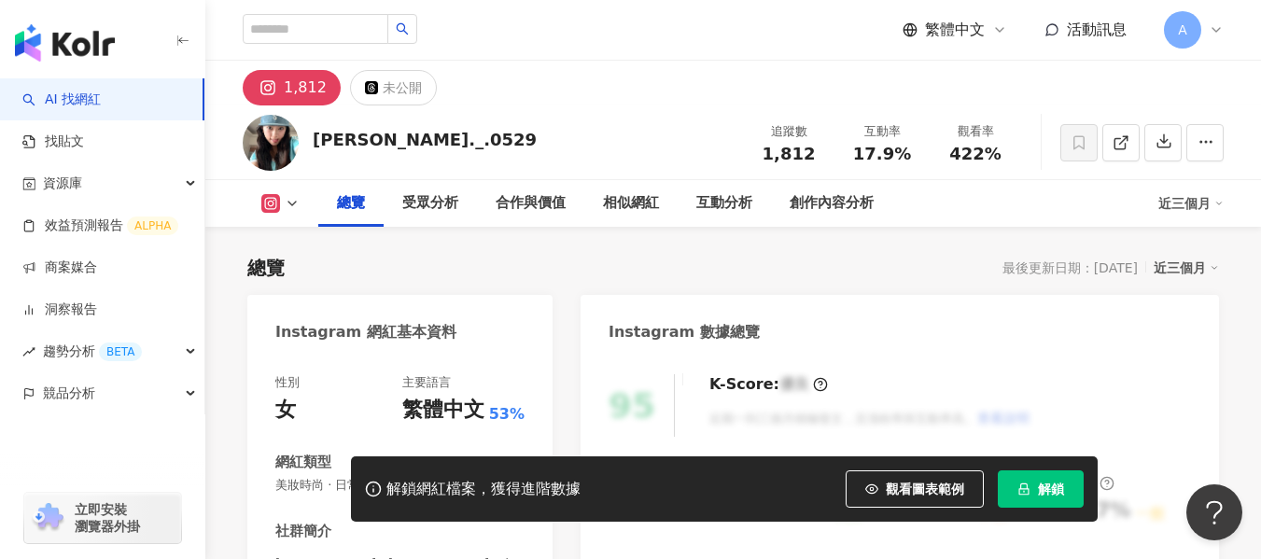
scroll to position [373, 0]
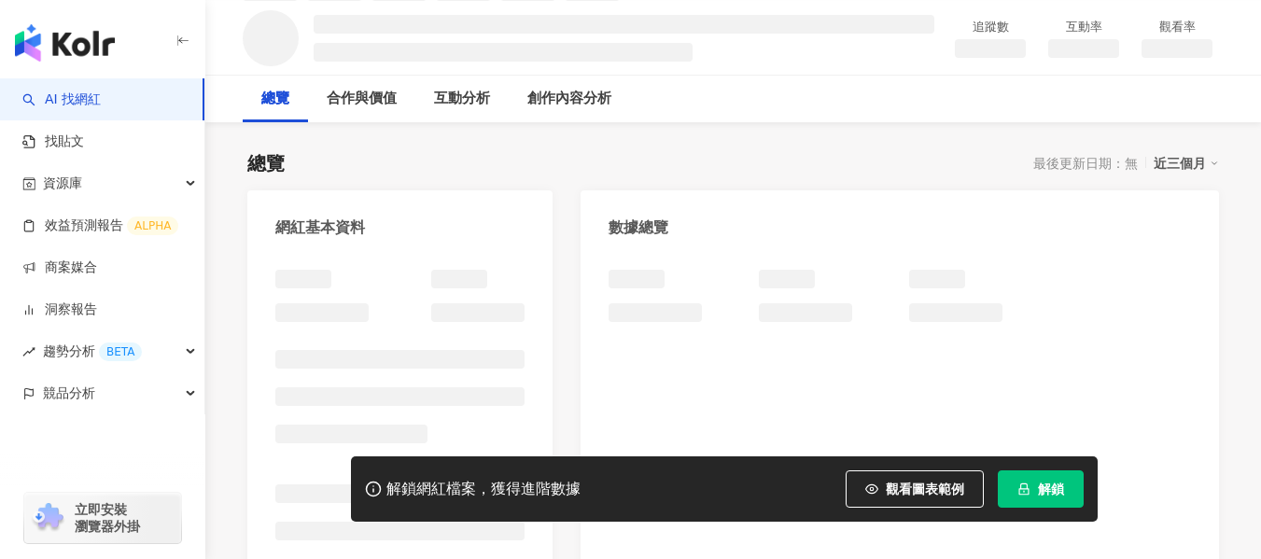
scroll to position [187, 0]
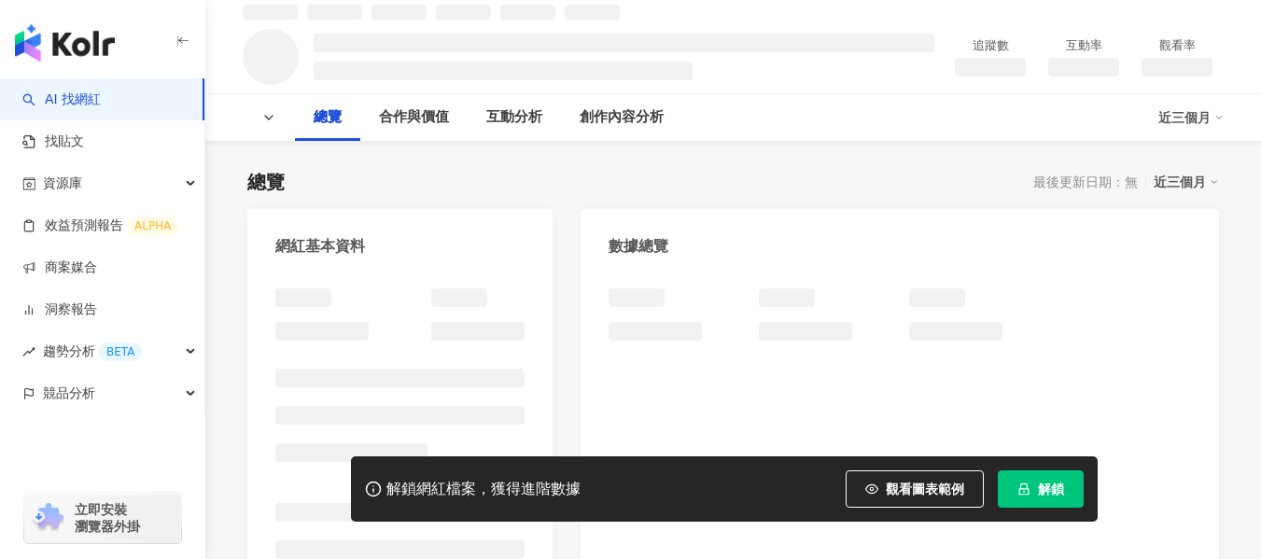
scroll to position [272, 0]
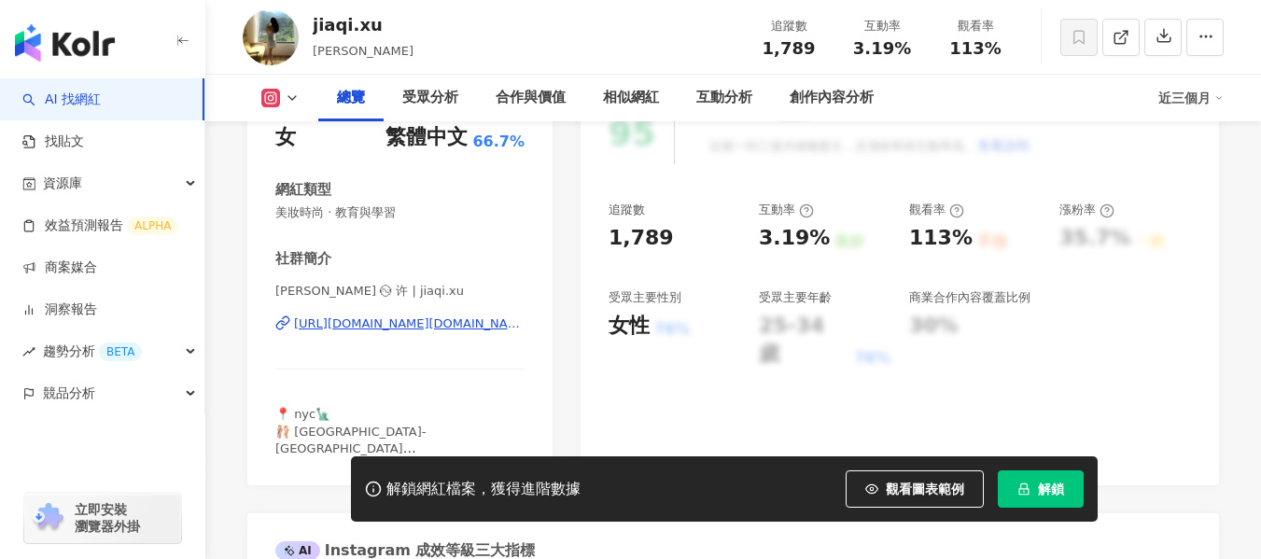
click at [390, 315] on div "[URL][DOMAIN_NAME][DOMAIN_NAME]" at bounding box center [409, 323] width 230 height 17
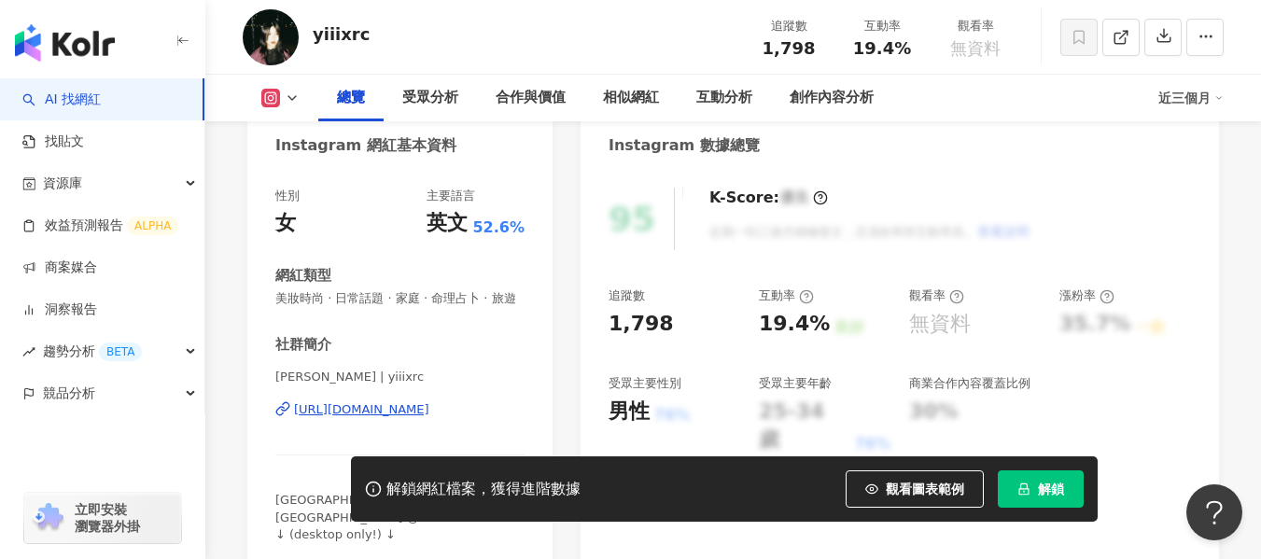
click at [429, 401] on div "https://www.instagram.com/yiiixrc/" at bounding box center [361, 409] width 135 height 17
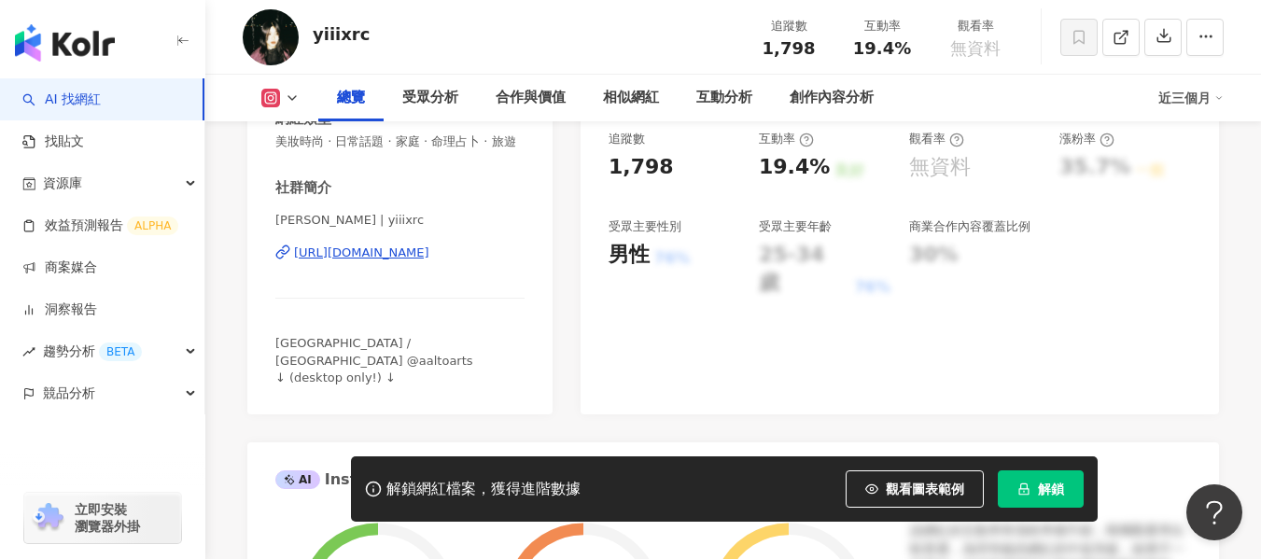
scroll to position [373, 0]
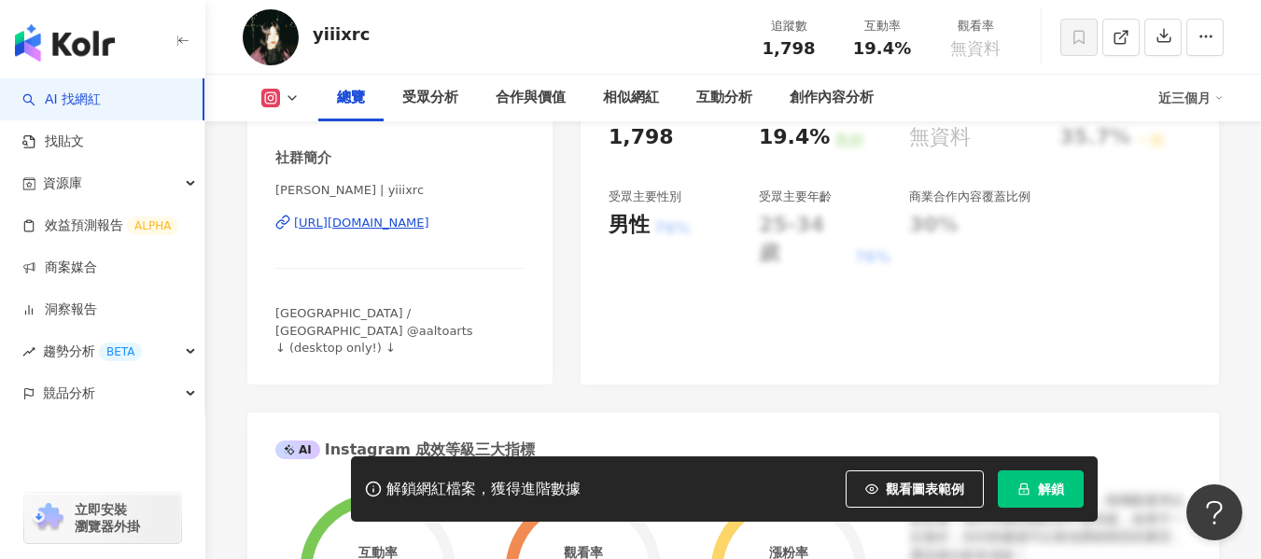
click at [359, 231] on div "https://www.instagram.com/yiiixrc/" at bounding box center [361, 223] width 135 height 17
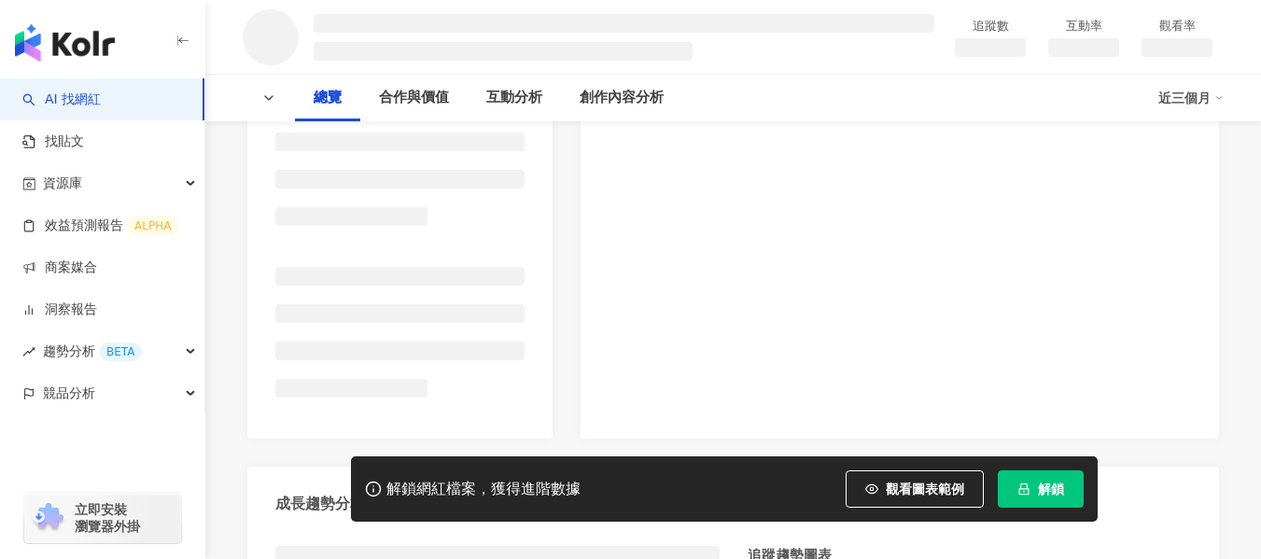
scroll to position [373, 0]
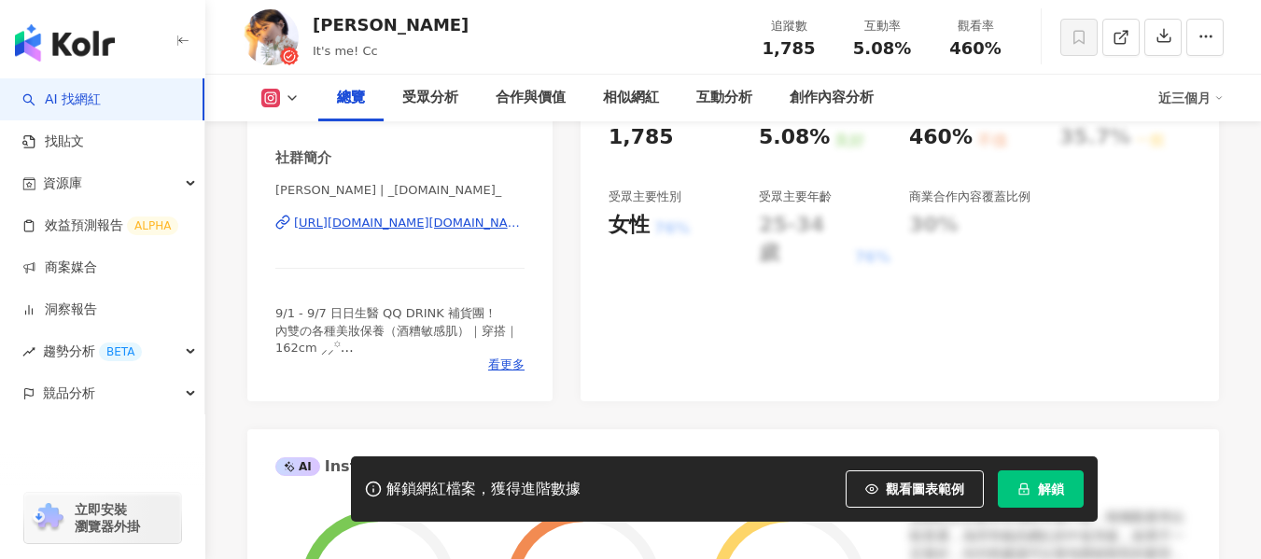
click at [368, 225] on div "[URL][DOMAIN_NAME][DOMAIN_NAME]" at bounding box center [409, 223] width 230 height 17
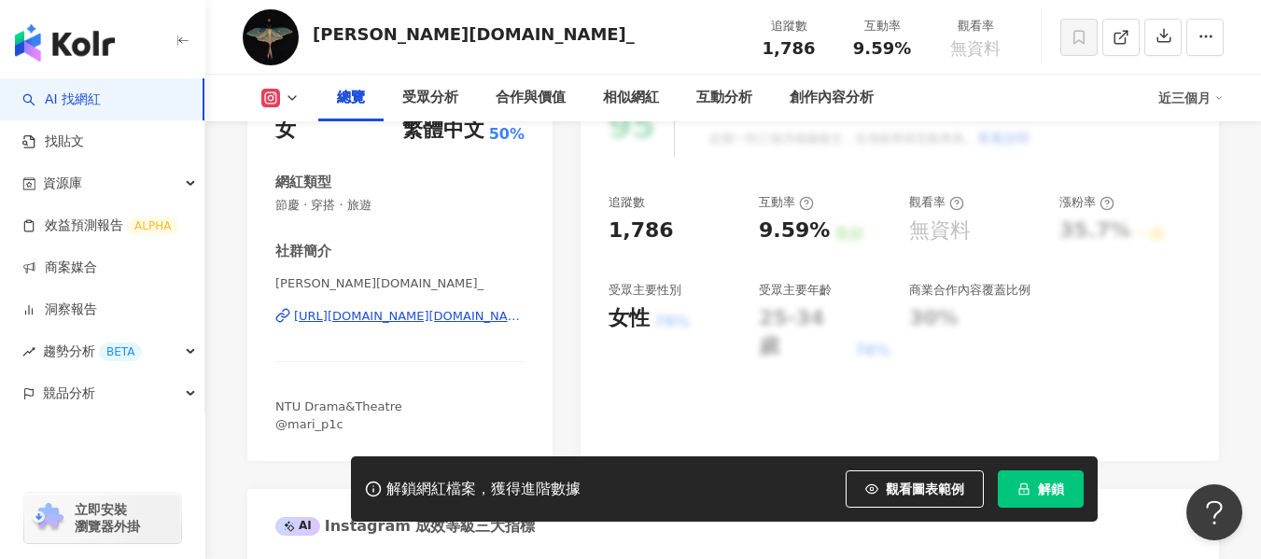
drag, startPoint x: 388, startPoint y: 365, endPoint x: 407, endPoint y: 313, distance: 55.5
click at [407, 313] on div "https://www.instagram.com/marianne.na_/" at bounding box center [409, 316] width 230 height 17
click at [412, 319] on div "https://www.instagram.com/marianne.na_/" at bounding box center [409, 316] width 230 height 17
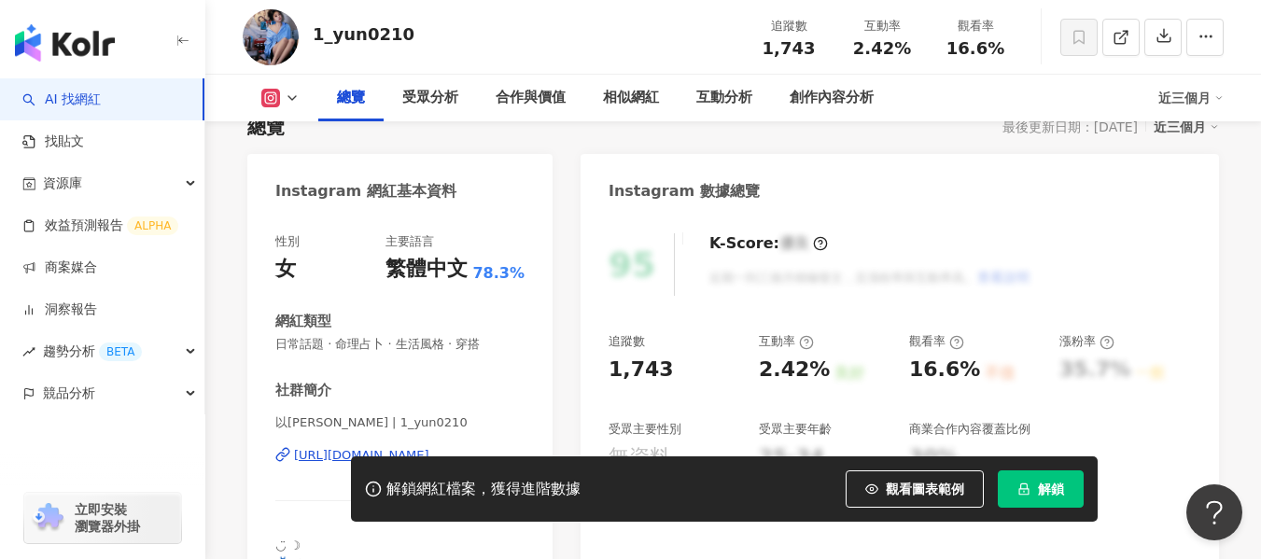
scroll to position [280, 0]
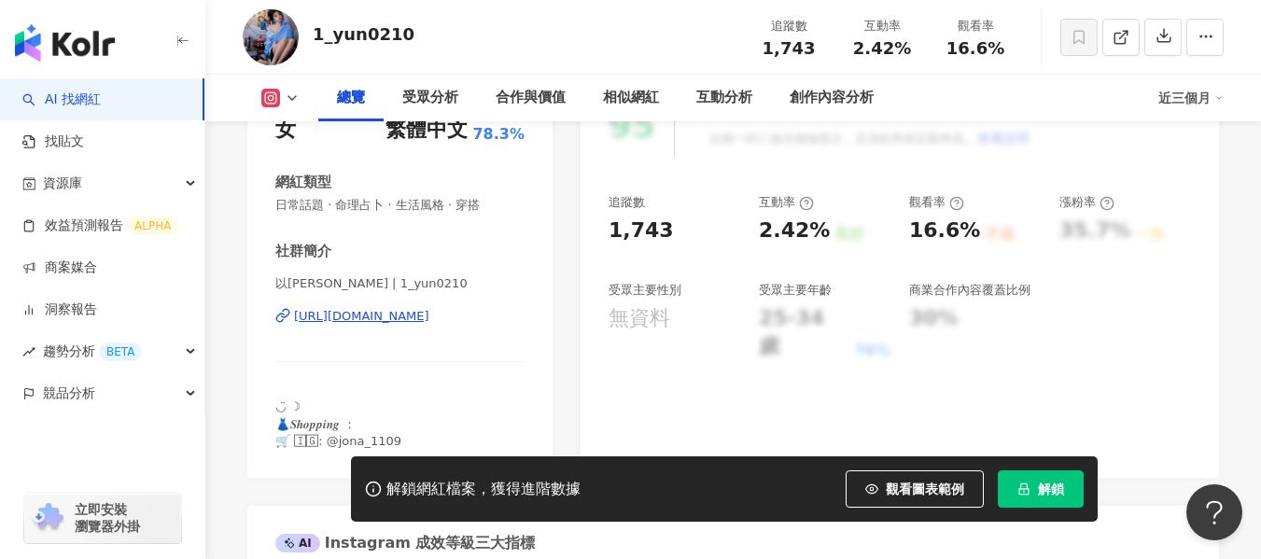
click at [429, 315] on div "https://www.instagram.com/1_yun0210/" at bounding box center [361, 316] width 135 height 17
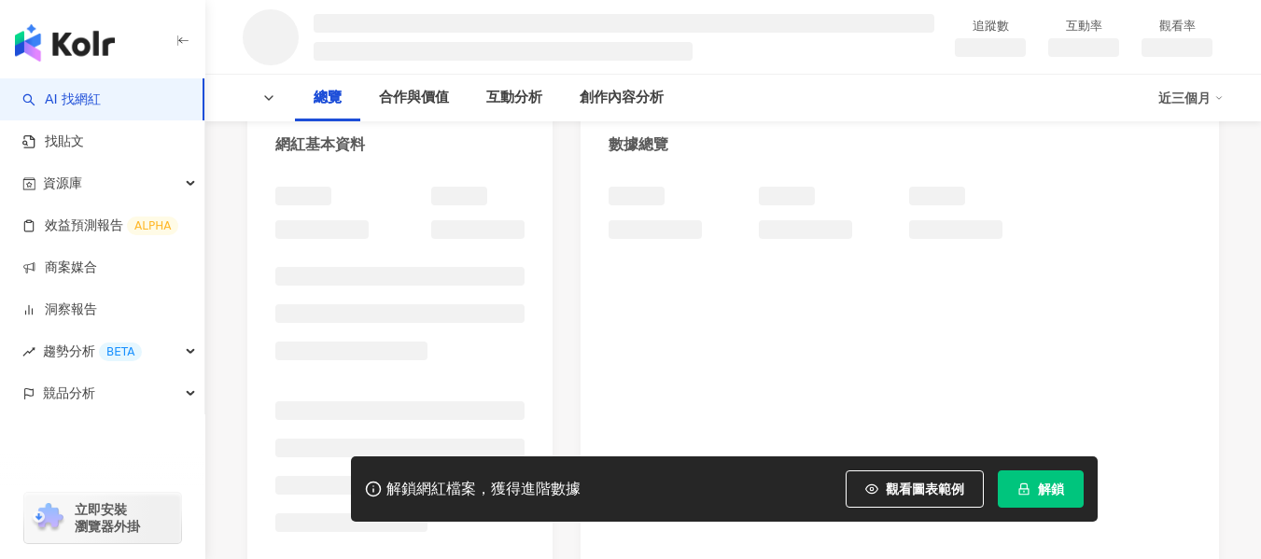
scroll to position [269, 0]
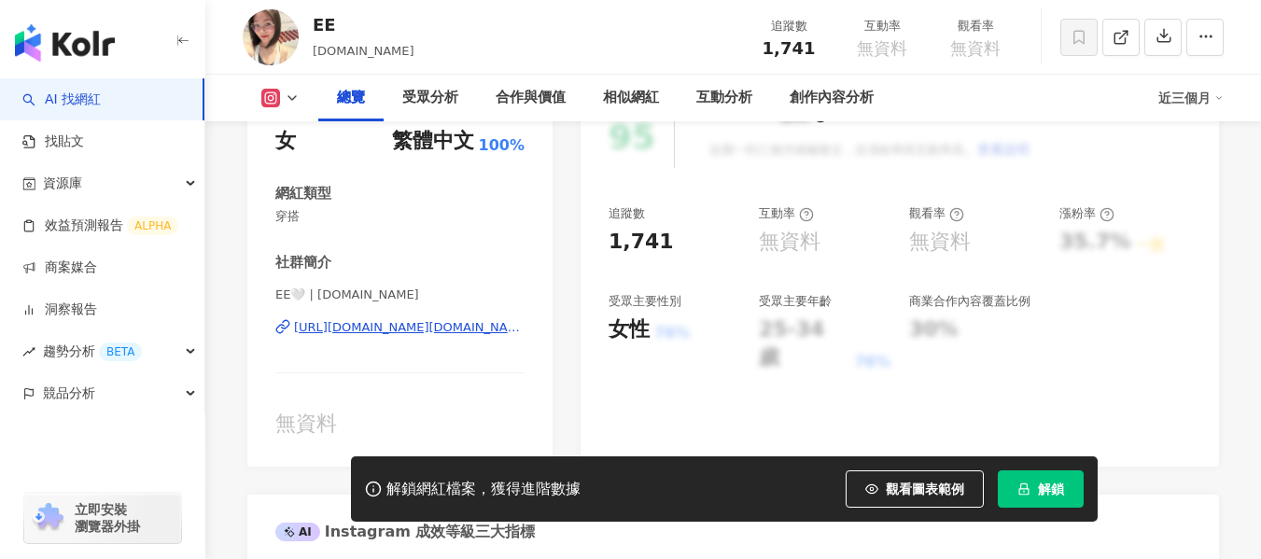
click at [435, 319] on div "[URL][DOMAIN_NAME][DOMAIN_NAME]" at bounding box center [409, 327] width 230 height 17
